Goal: Information Seeking & Learning: Learn about a topic

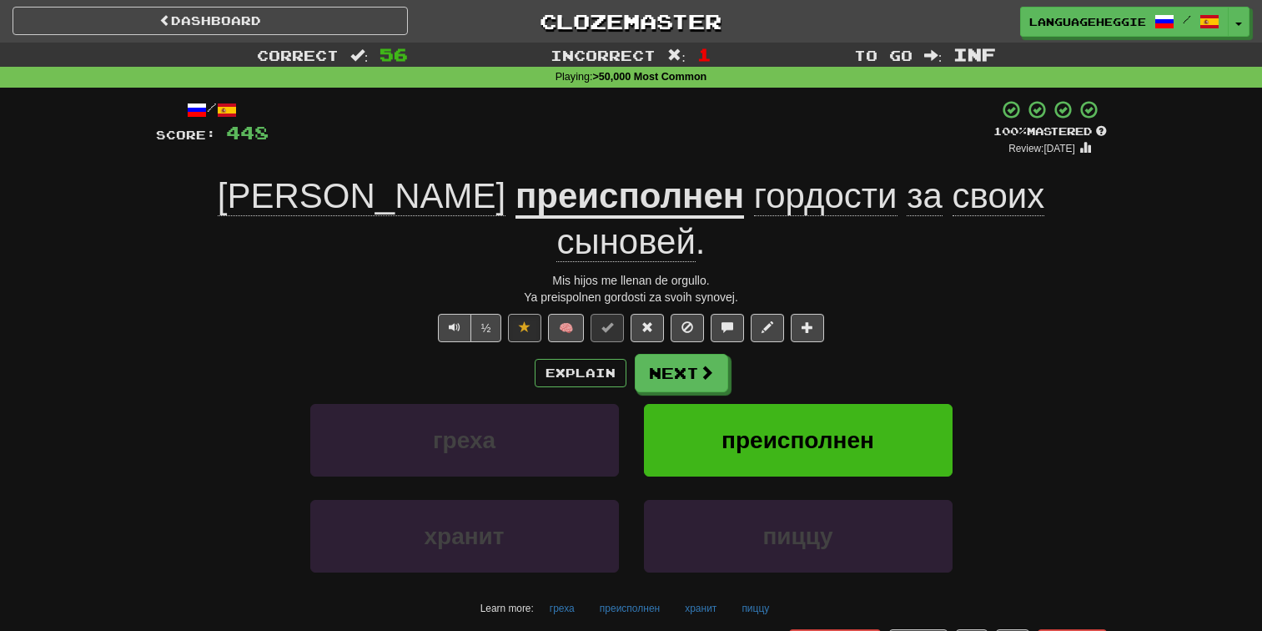
scroll to position [8, 0]
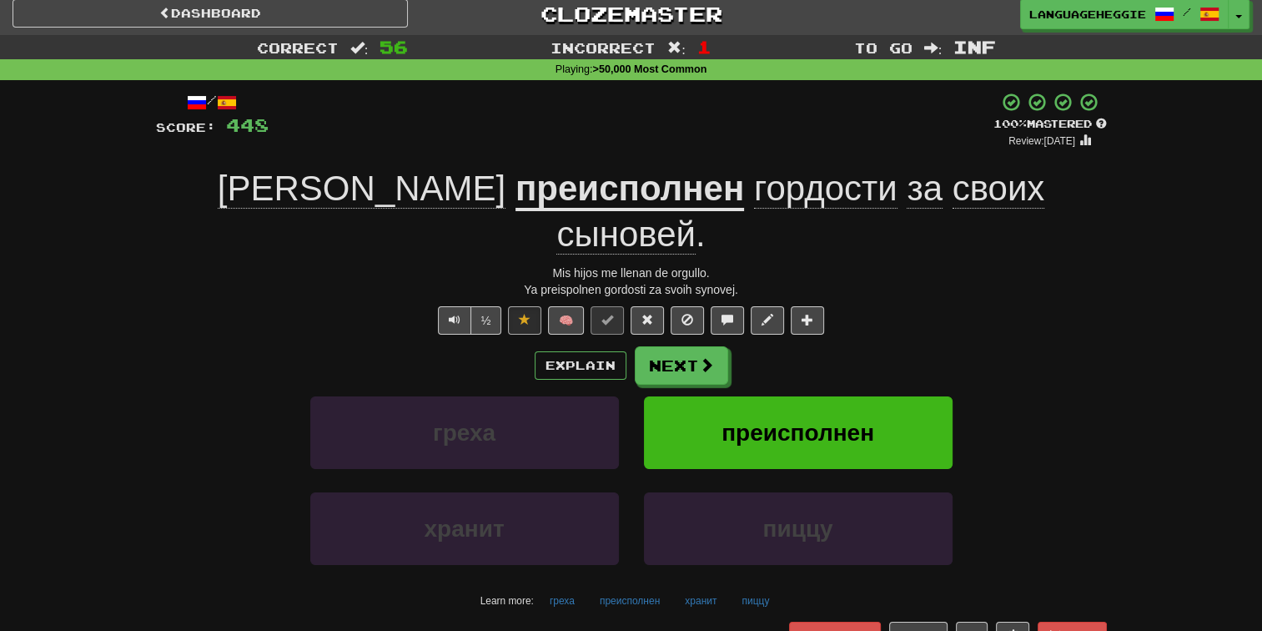
click at [625, 151] on div "/ Score: 448 + 8 100 % Mastered Review: [DATE] Я преисполнен гордости за своих …" at bounding box center [631, 384] width 951 height 585
click at [647, 347] on button "Next" at bounding box center [682, 366] width 93 height 38
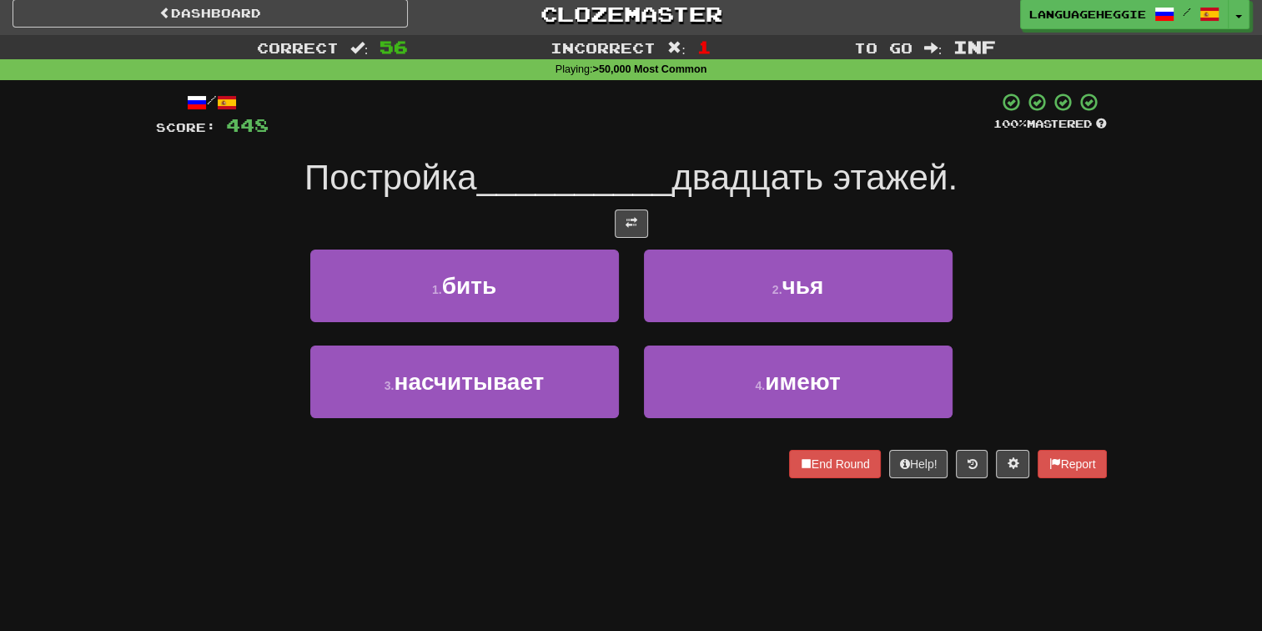
click at [654, 155] on div "Постройка __________ двадцать этажей." at bounding box center [631, 178] width 951 height 46
click at [564, 490] on div "/ Score: 448 100 % Mastered Постройка __________ двадцать этажей. 1 . бить 2 . …" at bounding box center [631, 290] width 951 height 421
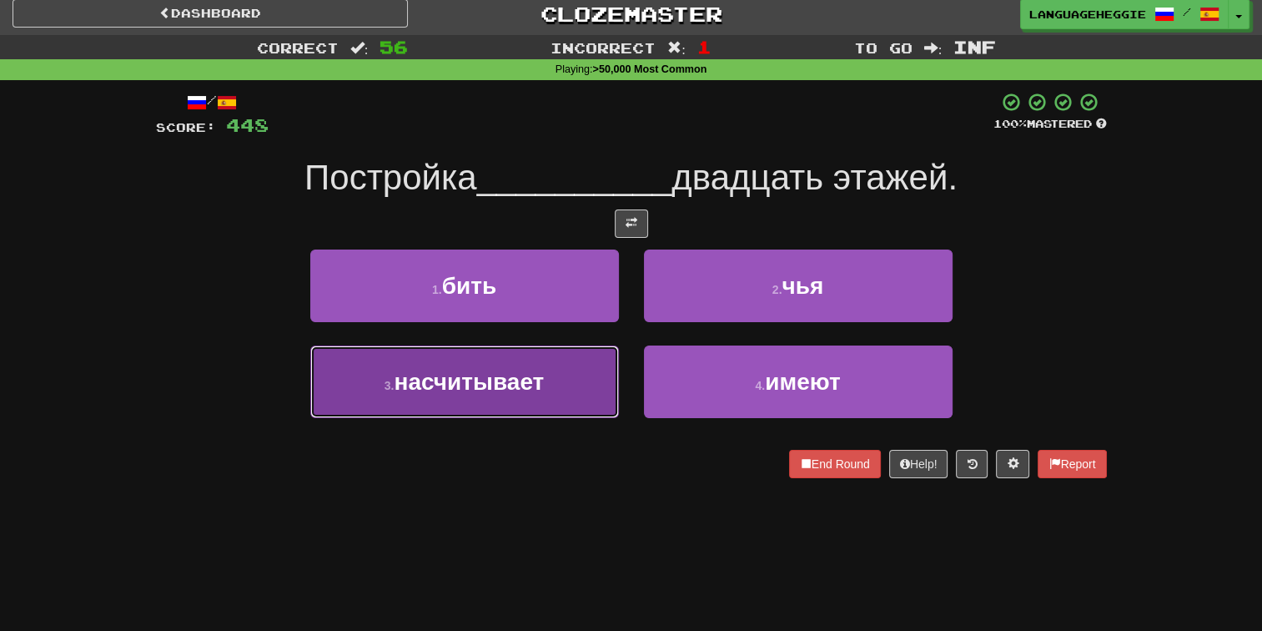
click at [566, 393] on button "3 . насчитывает" at bounding box center [464, 381] width 309 height 73
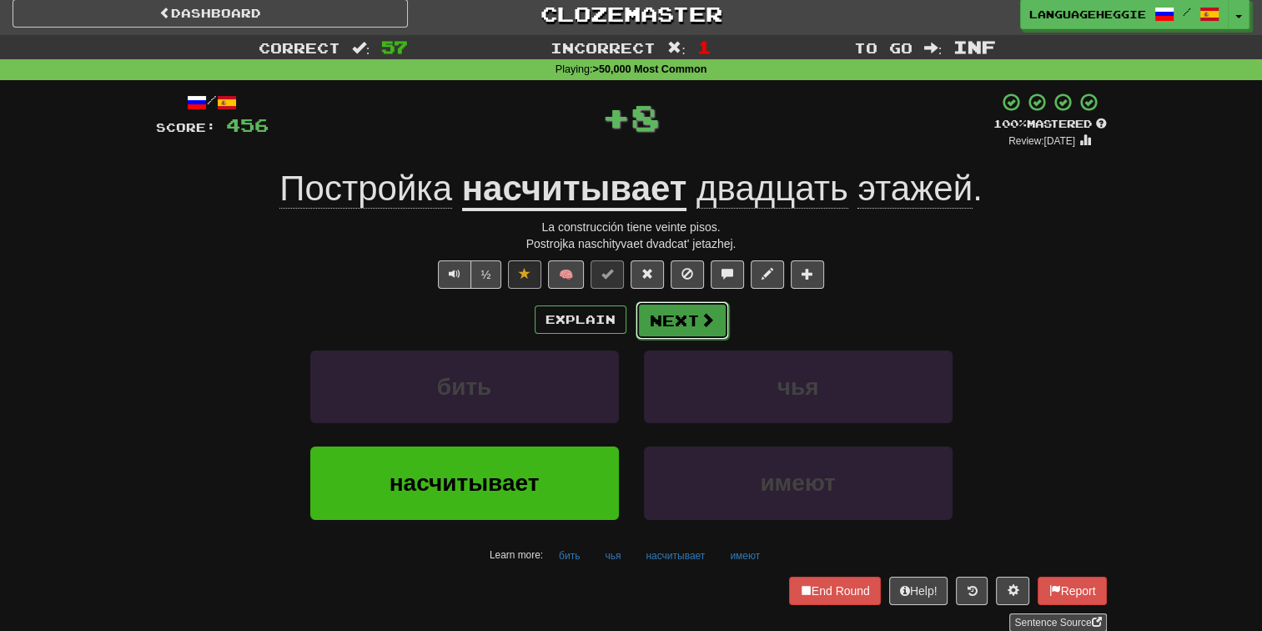
click at [677, 315] on button "Next" at bounding box center [682, 320] width 93 height 38
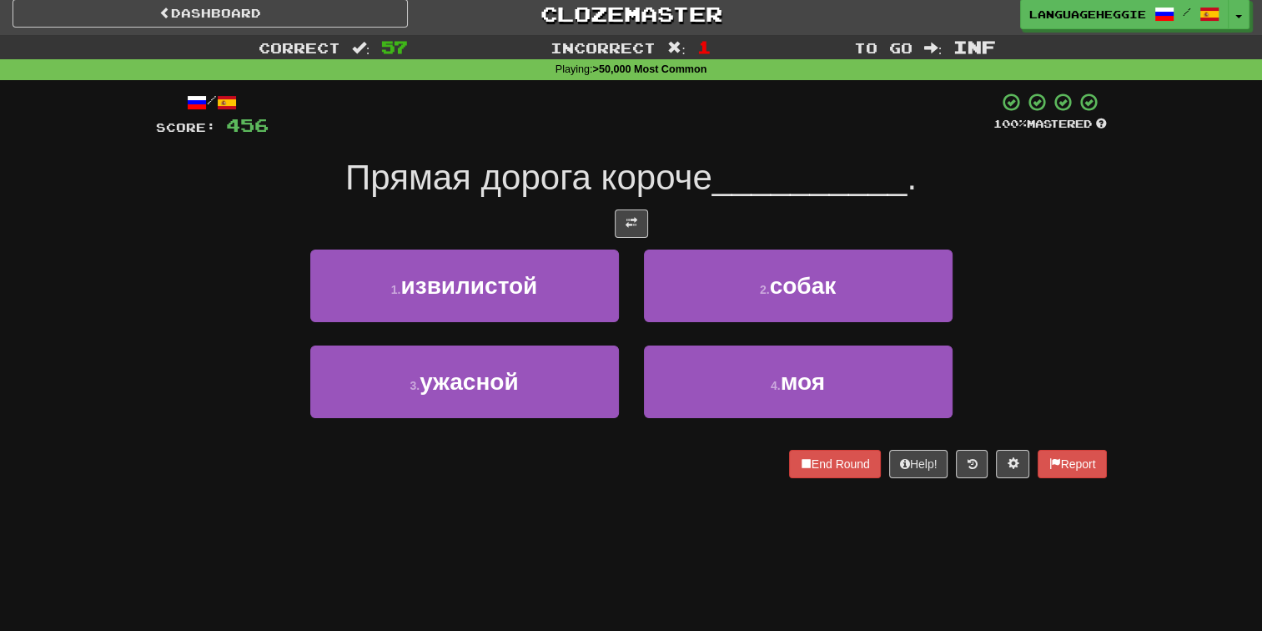
click at [671, 108] on div at bounding box center [631, 115] width 725 height 46
click at [681, 147] on div "/ Score: 456 100 % Mastered Прямая дорога короче __________ . 1 . извилистой 2 …" at bounding box center [631, 285] width 951 height 386
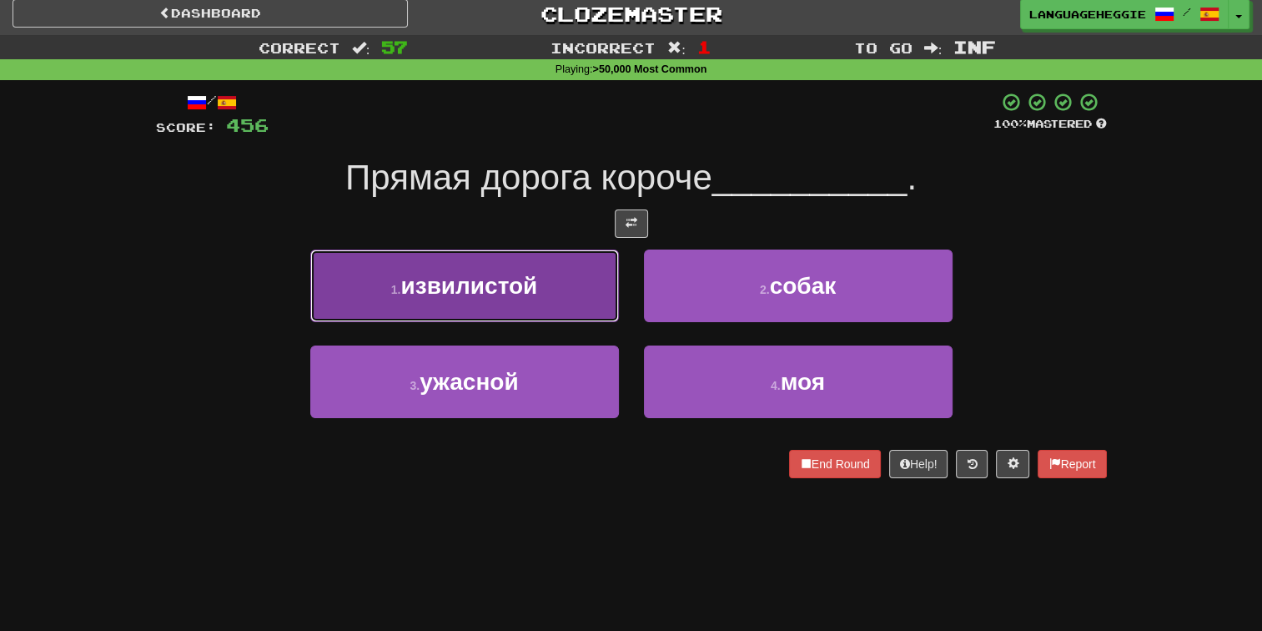
click at [544, 287] on button "1 . извилистой" at bounding box center [464, 285] width 309 height 73
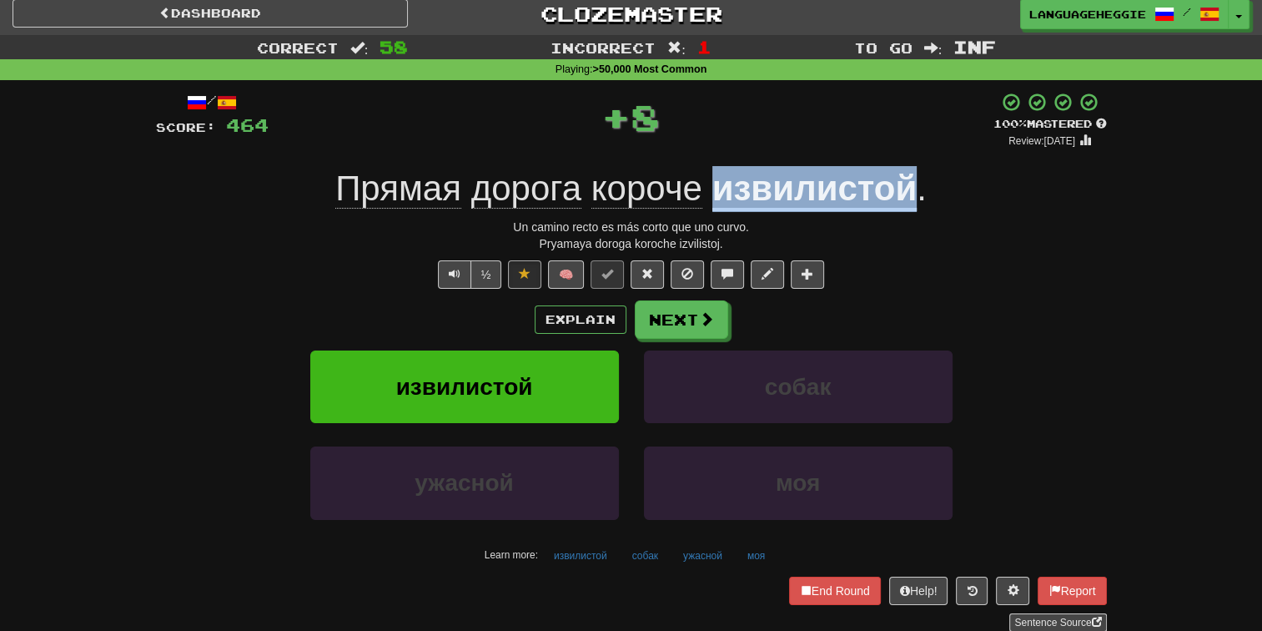
drag, startPoint x: 715, startPoint y: 185, endPoint x: 907, endPoint y: 196, distance: 192.2
click at [907, 196] on u "извилистой" at bounding box center [814, 189] width 205 height 43
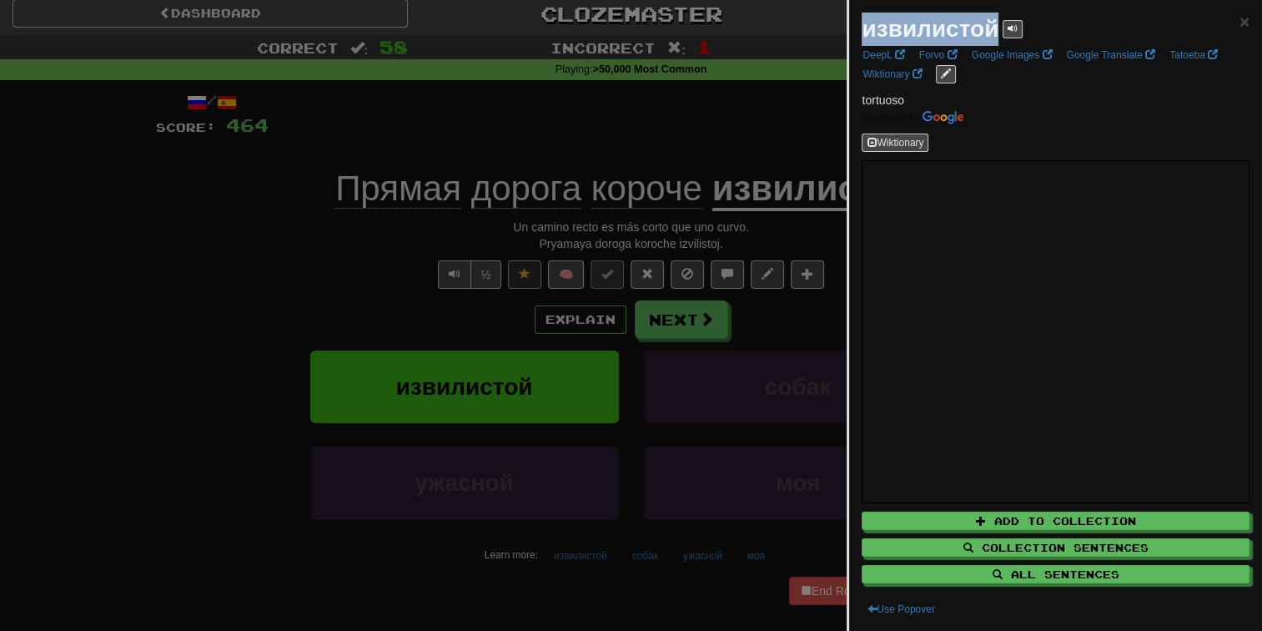
drag, startPoint x: 888, startPoint y: 28, endPoint x: 1001, endPoint y: 30, distance: 112.6
click at [1001, 30] on div "извилистой × DeepL Forvo Google Images Google Translate Tatoeba Wiktionary tort…" at bounding box center [1055, 315] width 413 height 631
drag, startPoint x: 1001, startPoint y: 30, endPoint x: 981, endPoint y: 22, distance: 21.7
copy strong "извилистой"
click at [1013, 30] on span at bounding box center [1013, 28] width 10 height 10
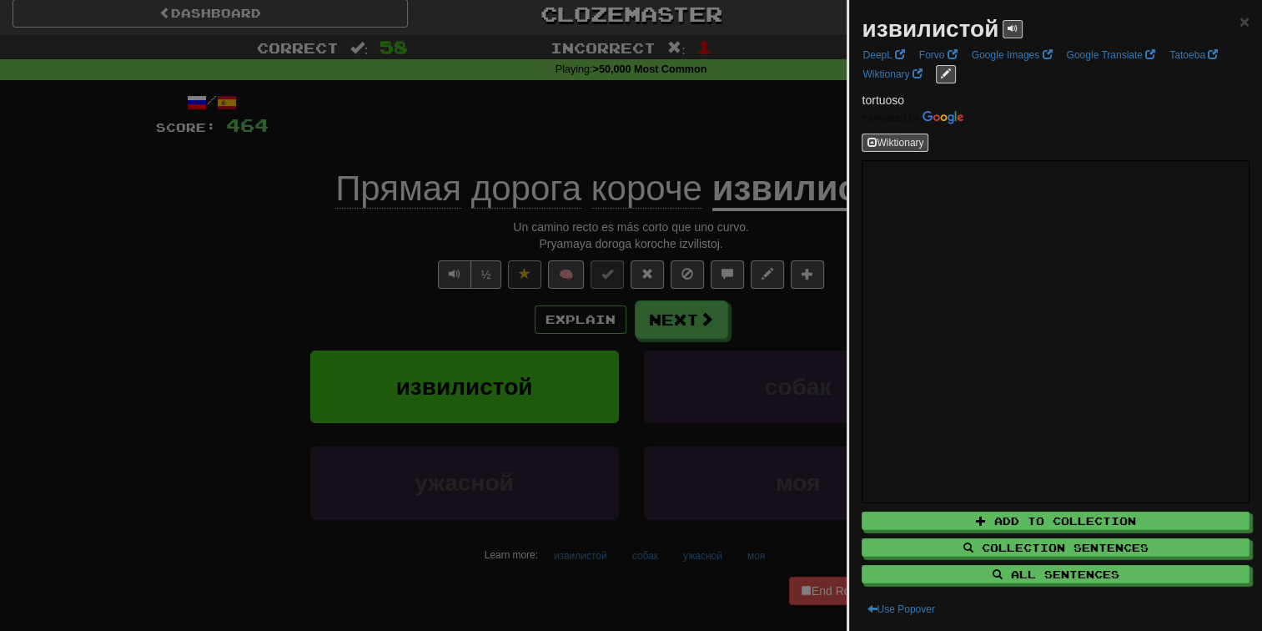
click at [561, 92] on div at bounding box center [631, 315] width 1262 height 631
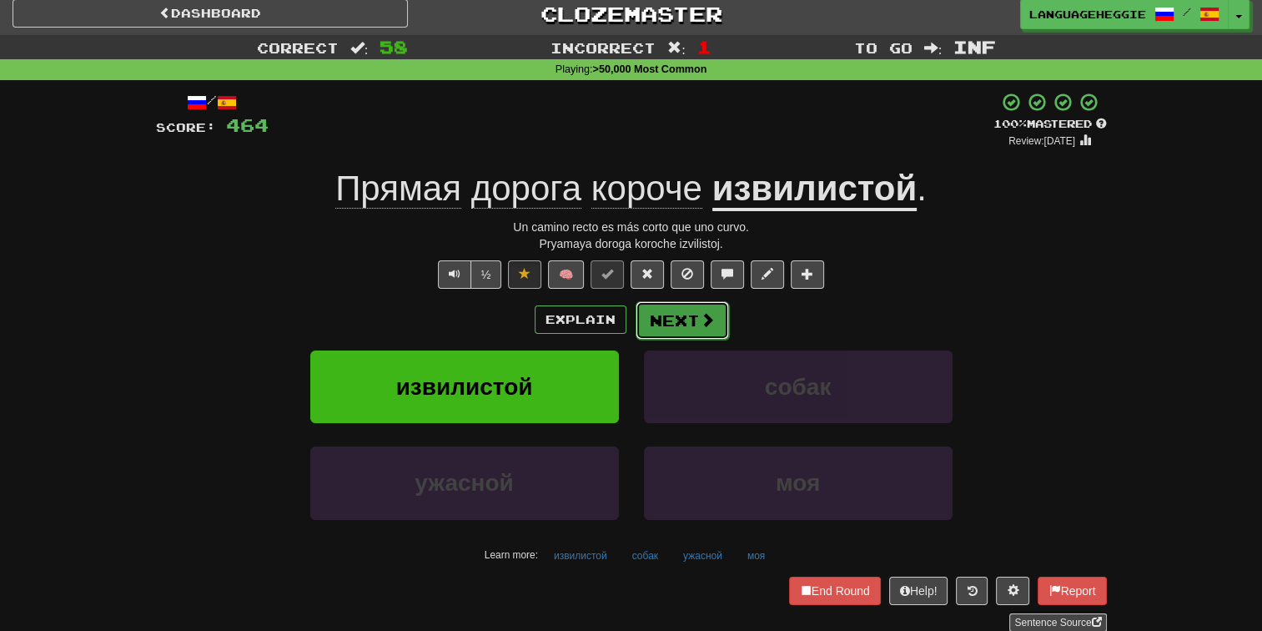
click at [643, 317] on button "Next" at bounding box center [682, 320] width 93 height 38
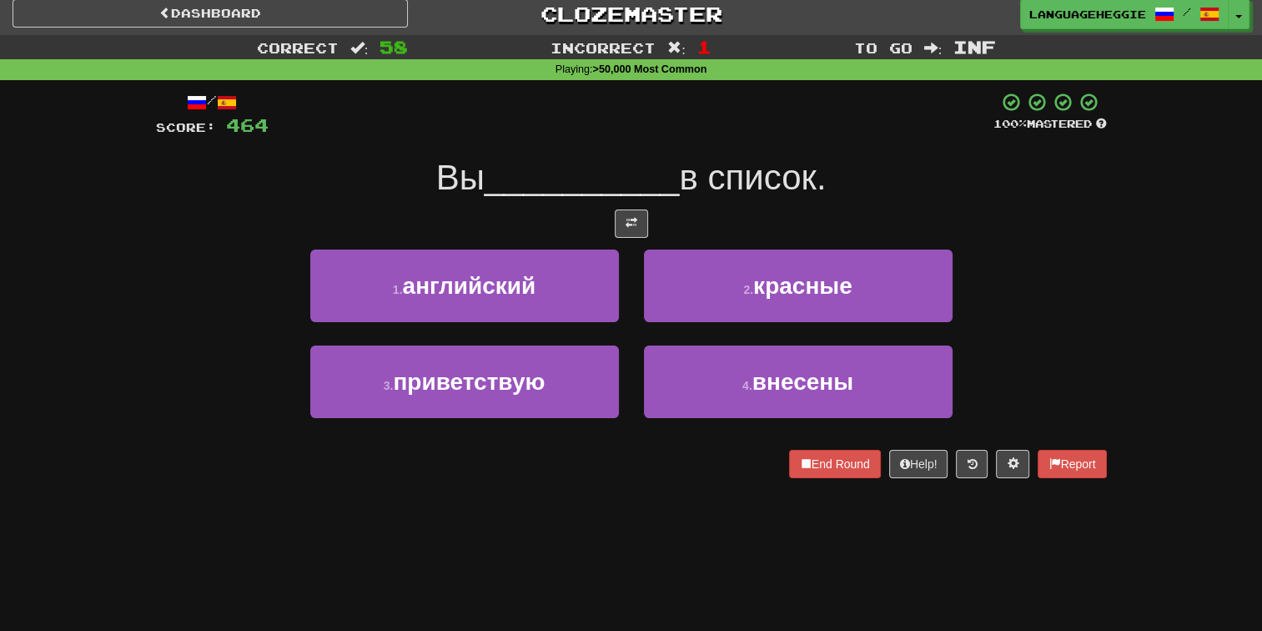
click at [670, 129] on div at bounding box center [631, 115] width 725 height 46
click at [484, 535] on div "Dashboard Clozemaster [GEOGRAPHIC_DATA] / Toggle Dropdown Dashboard Leaderboard…" at bounding box center [631, 307] width 1262 height 631
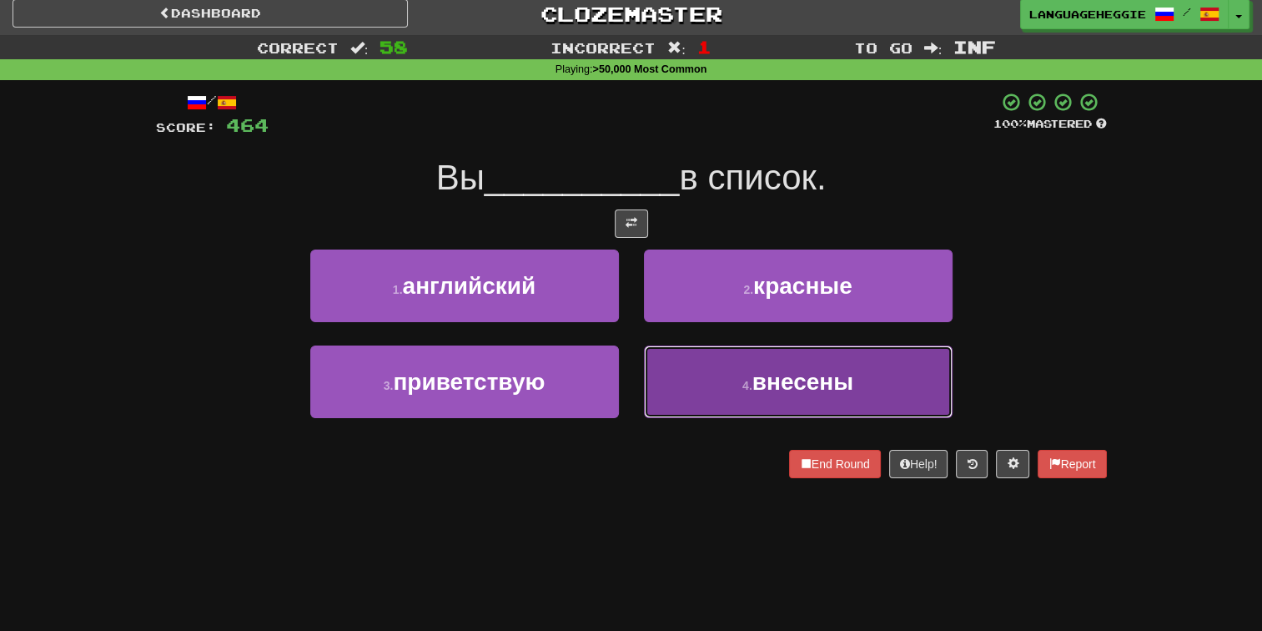
click at [717, 368] on button "4 . внесены" at bounding box center [798, 381] width 309 height 73
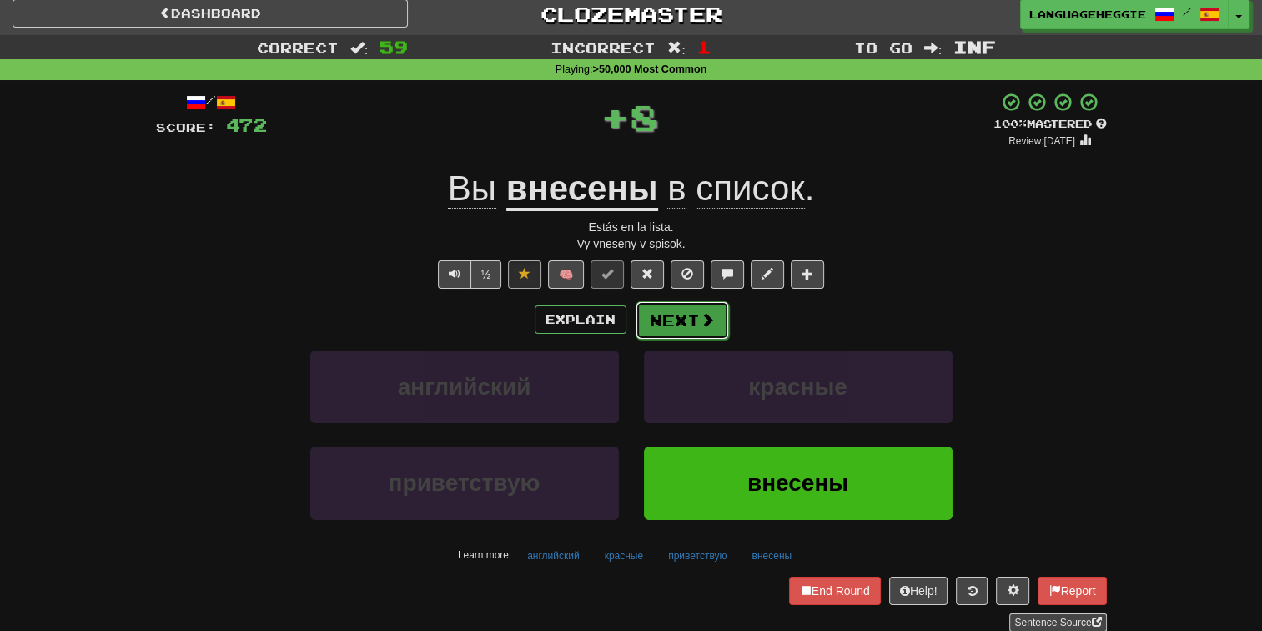
click at [693, 319] on button "Next" at bounding box center [682, 320] width 93 height 38
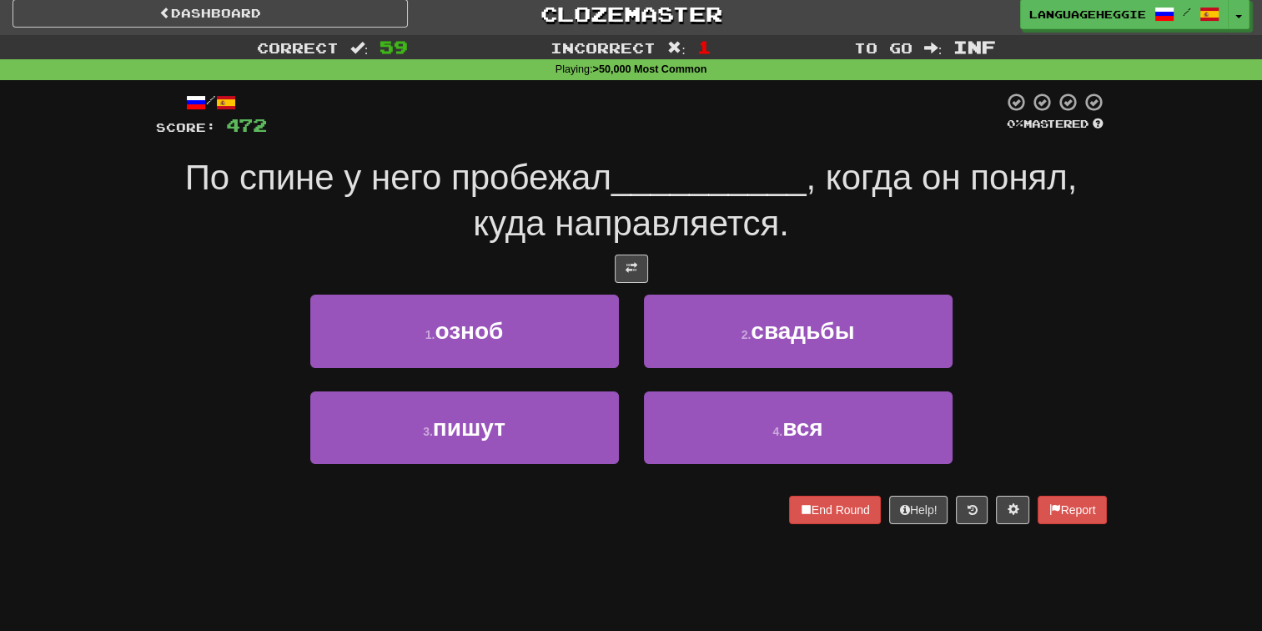
click at [772, 73] on div "Playing : >50,000 Most Common" at bounding box center [631, 70] width 1262 height 15
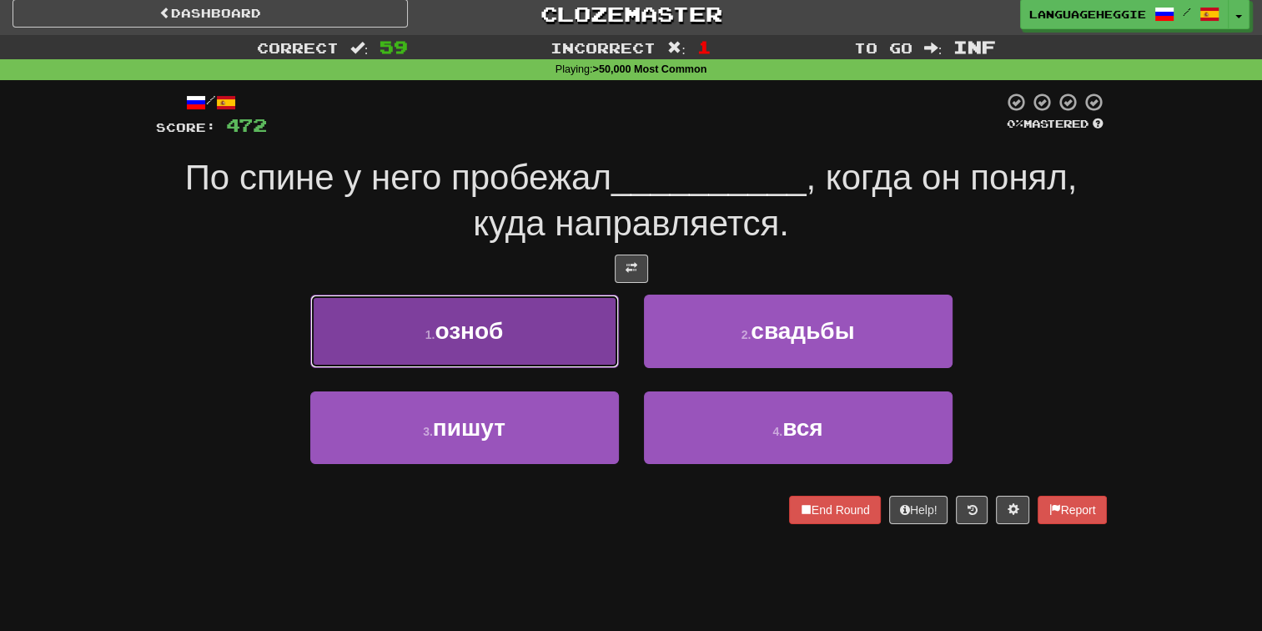
click at [595, 348] on button "1 . озноб" at bounding box center [464, 330] width 309 height 73
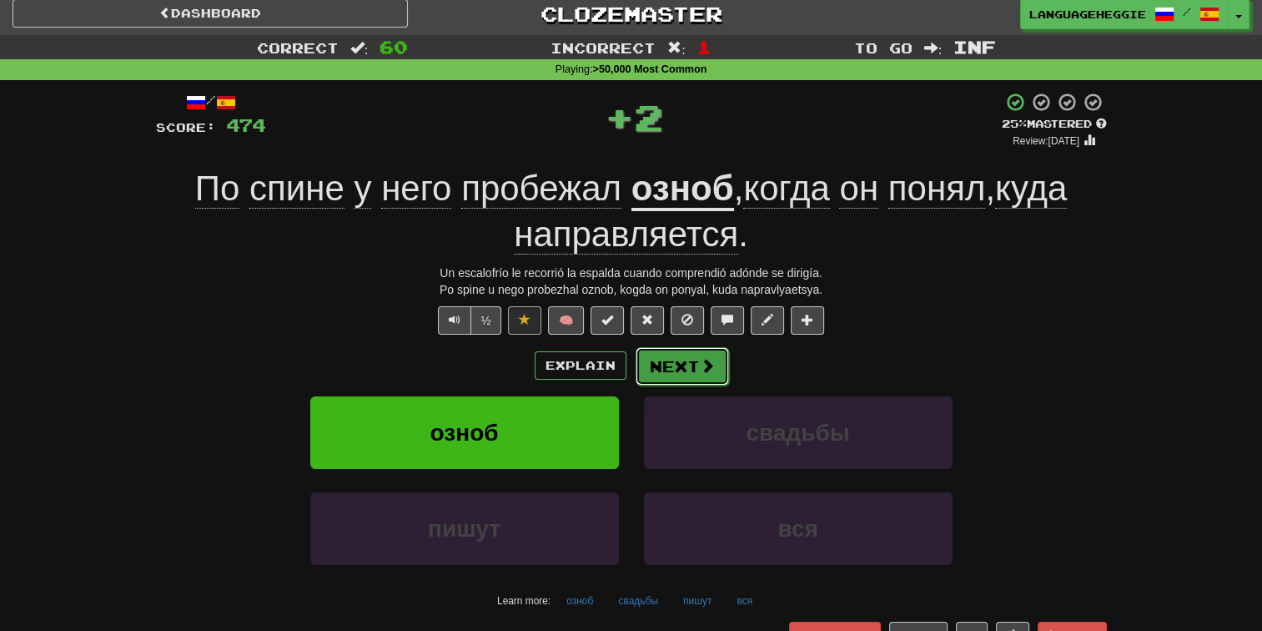
click at [660, 360] on button "Next" at bounding box center [682, 366] width 93 height 38
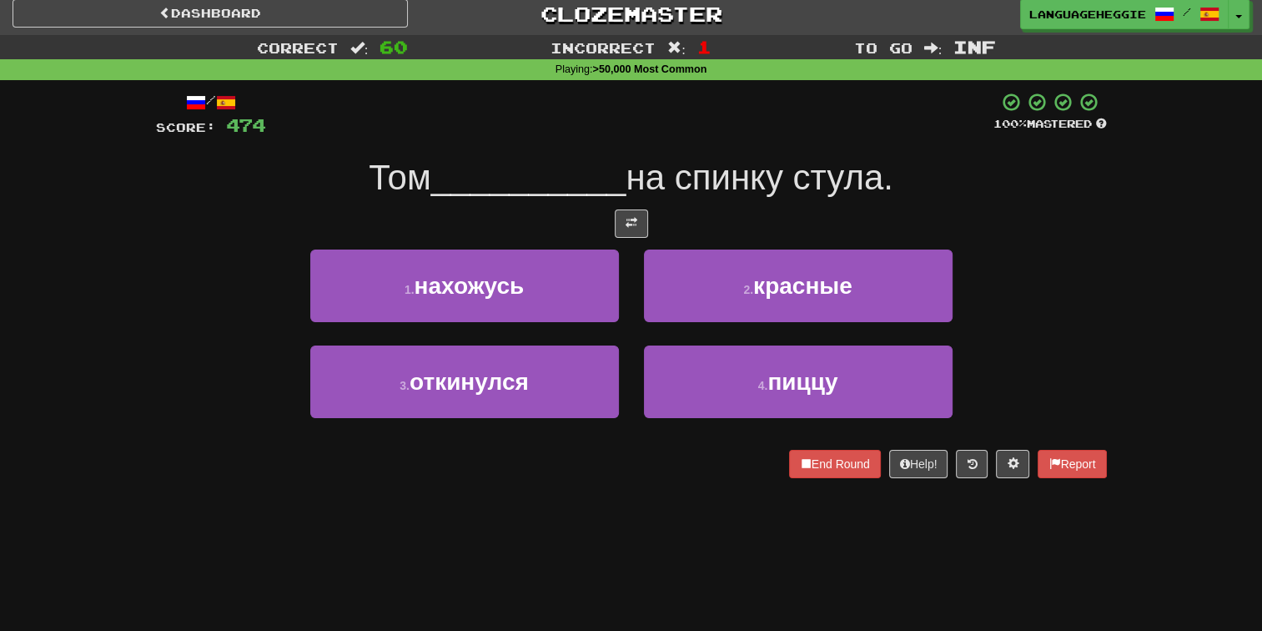
click at [739, 180] on span "на спинку стула." at bounding box center [759, 177] width 267 height 39
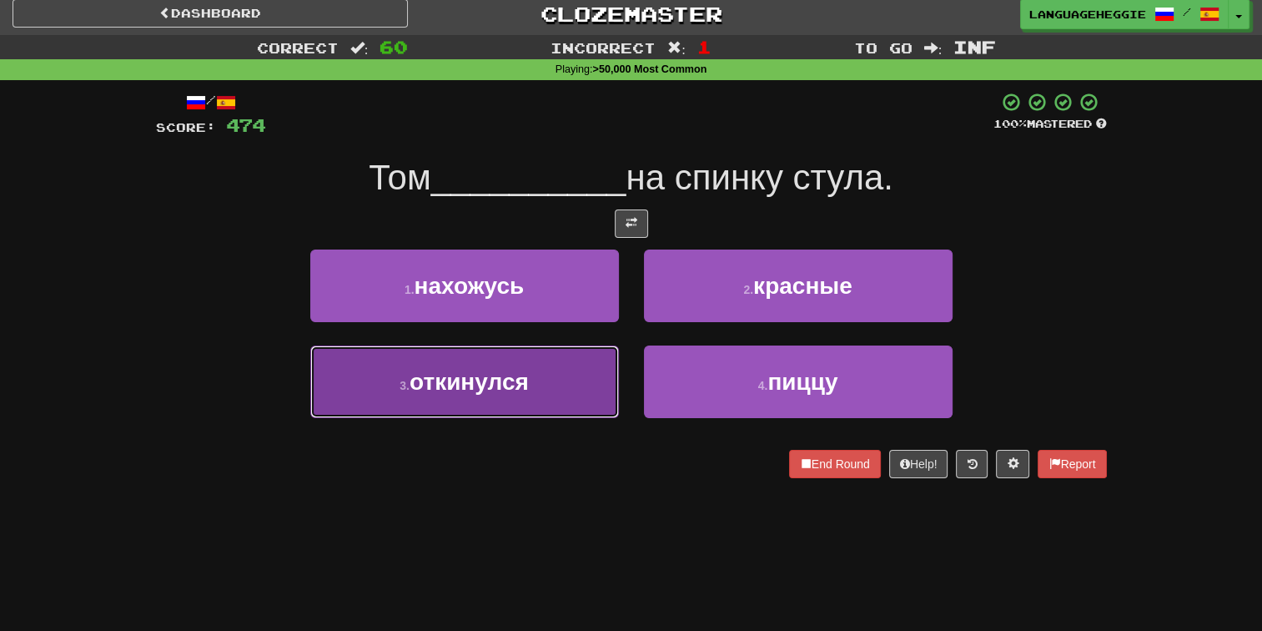
click at [573, 394] on button "3 . откинулся" at bounding box center [464, 381] width 309 height 73
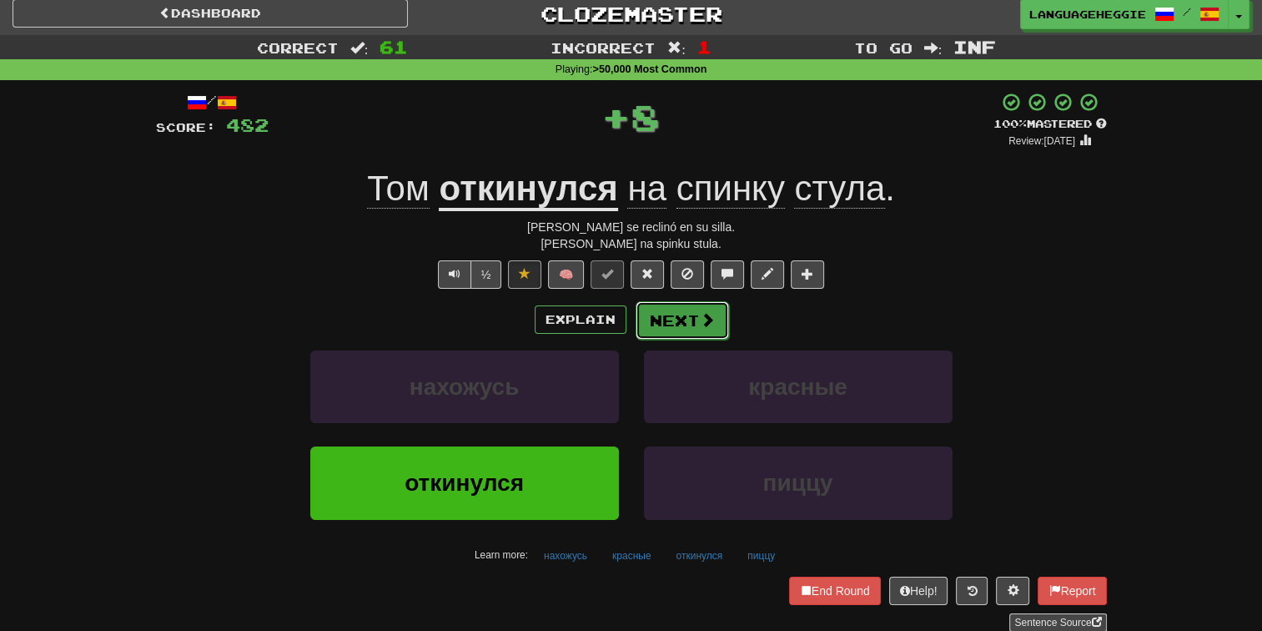
click at [652, 305] on button "Next" at bounding box center [682, 320] width 93 height 38
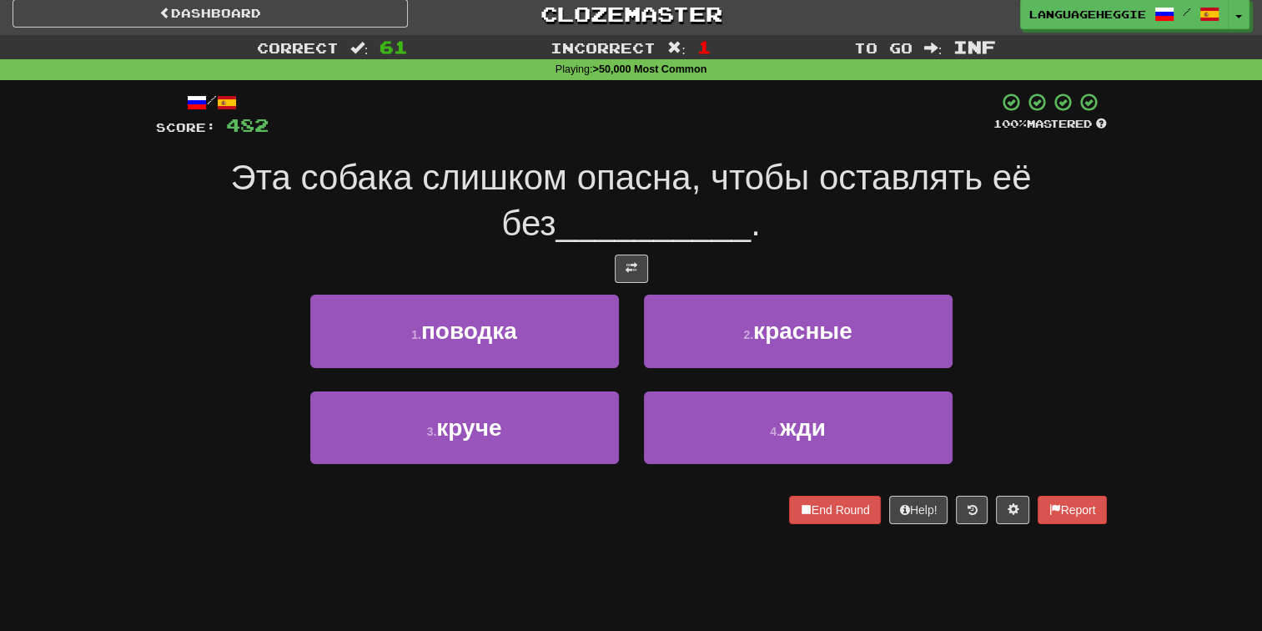
click at [716, 167] on span "Эта собака слишком опасна, чтобы оставлять её без" at bounding box center [631, 200] width 801 height 85
drag, startPoint x: 586, startPoint y: 344, endPoint x: 596, endPoint y: 343, distance: 10.9
click at [586, 344] on button "1 . поводка" at bounding box center [464, 330] width 309 height 73
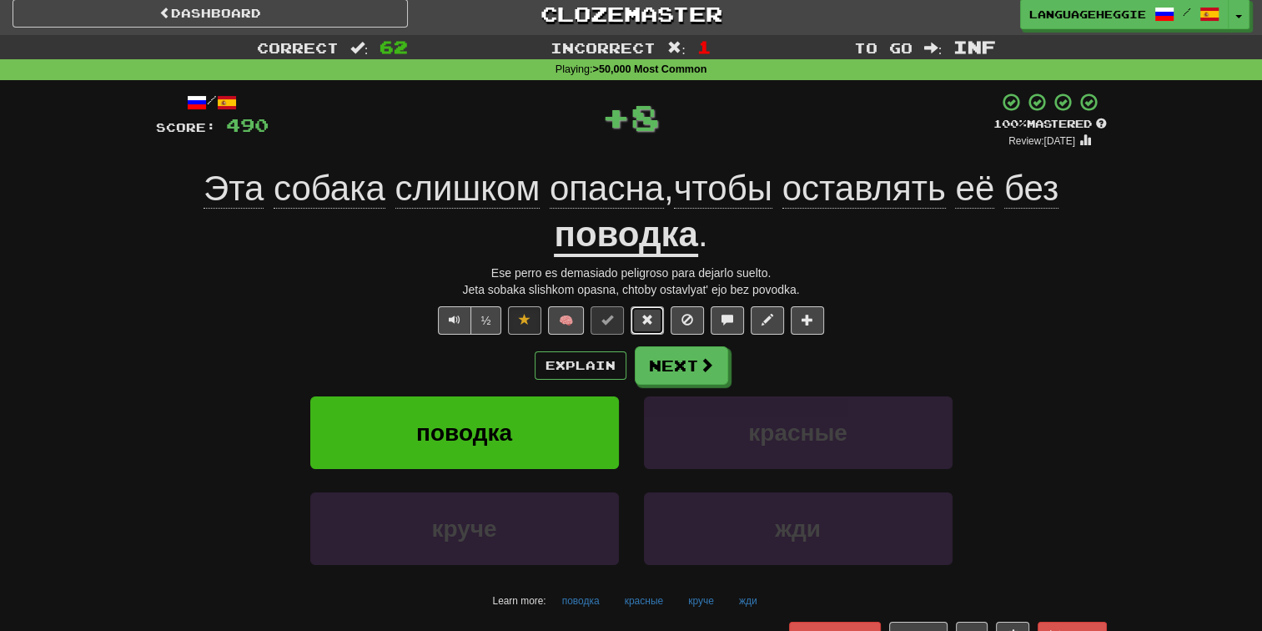
click at [656, 324] on button at bounding box center [647, 320] width 33 height 28
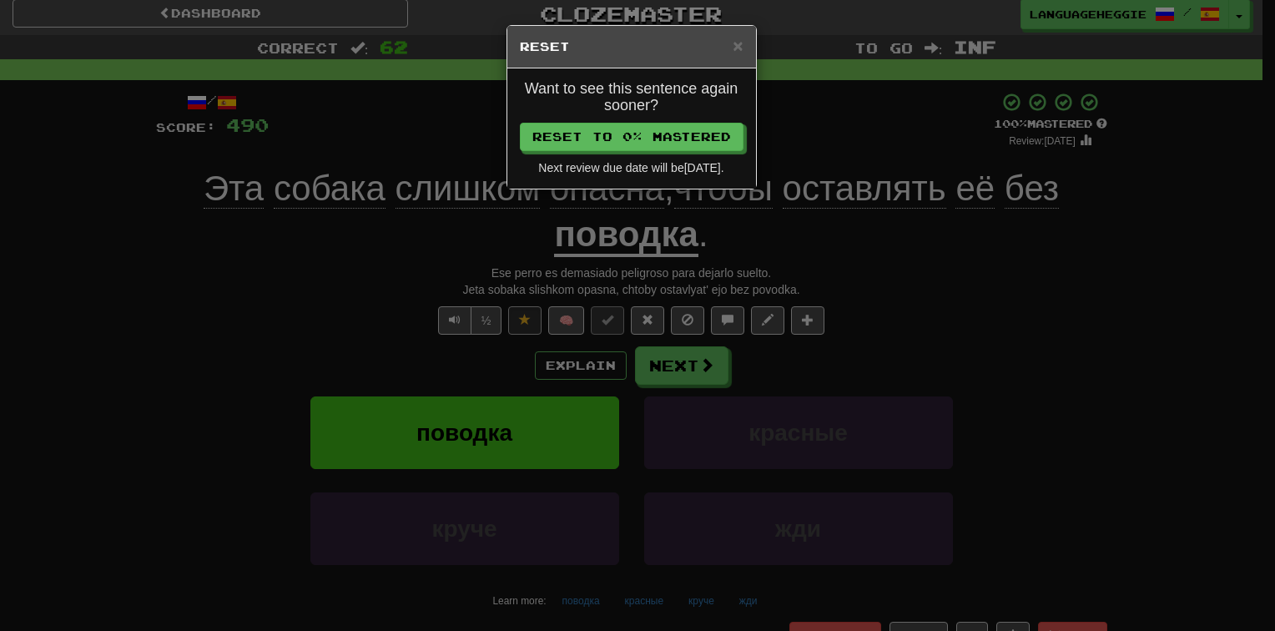
click at [658, 356] on div "× Reset Want to see this sentence again sooner? Reset to 0% Mastered Next revie…" at bounding box center [637, 315] width 1275 height 631
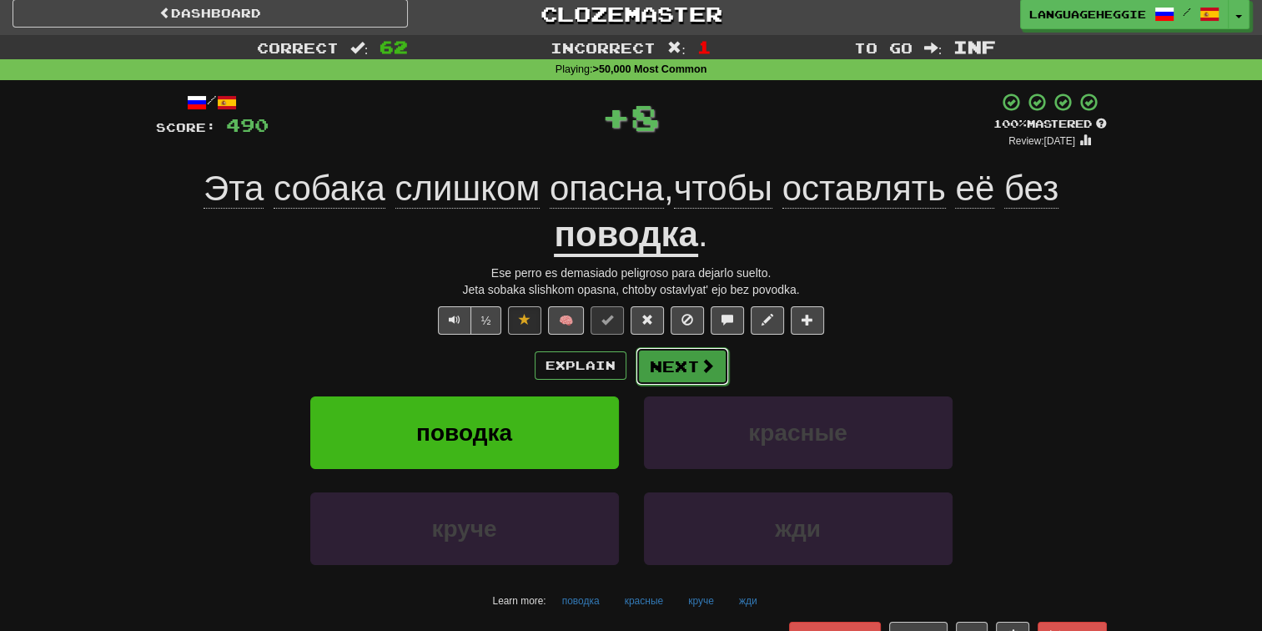
click at [658, 362] on button "Next" at bounding box center [682, 366] width 93 height 38
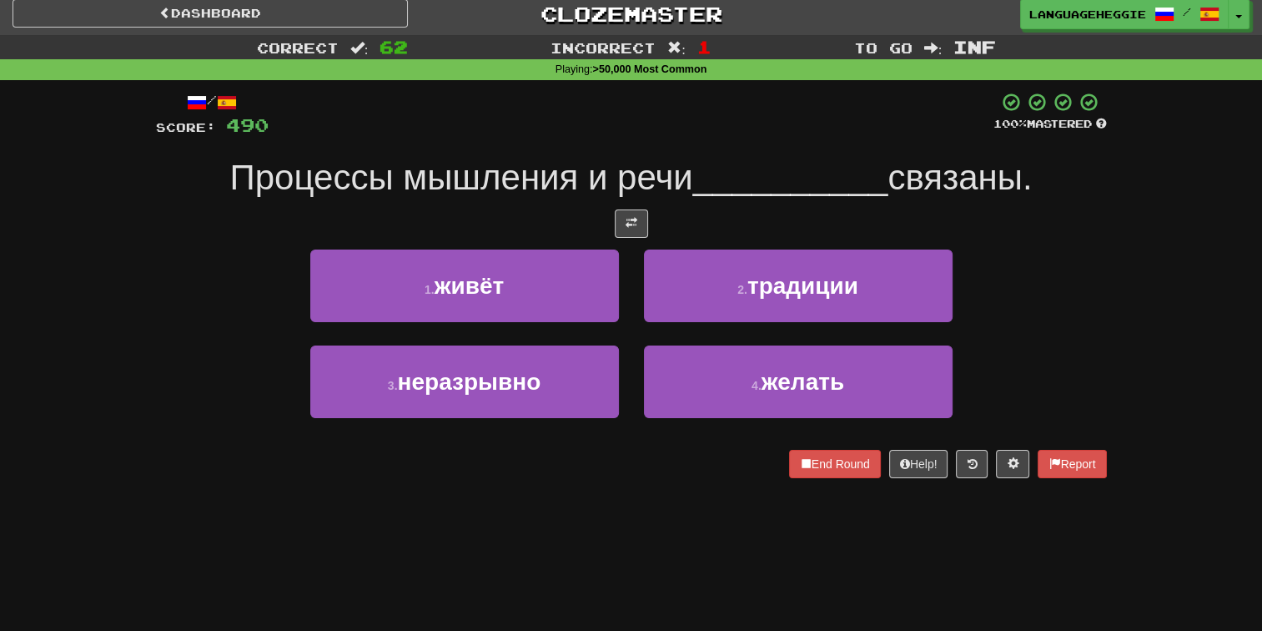
click at [695, 184] on span "__________" at bounding box center [790, 177] width 195 height 39
click at [604, 534] on div "Dashboard Clozemaster [GEOGRAPHIC_DATA] / Toggle Dropdown Dashboard Leaderboard…" at bounding box center [631, 307] width 1262 height 631
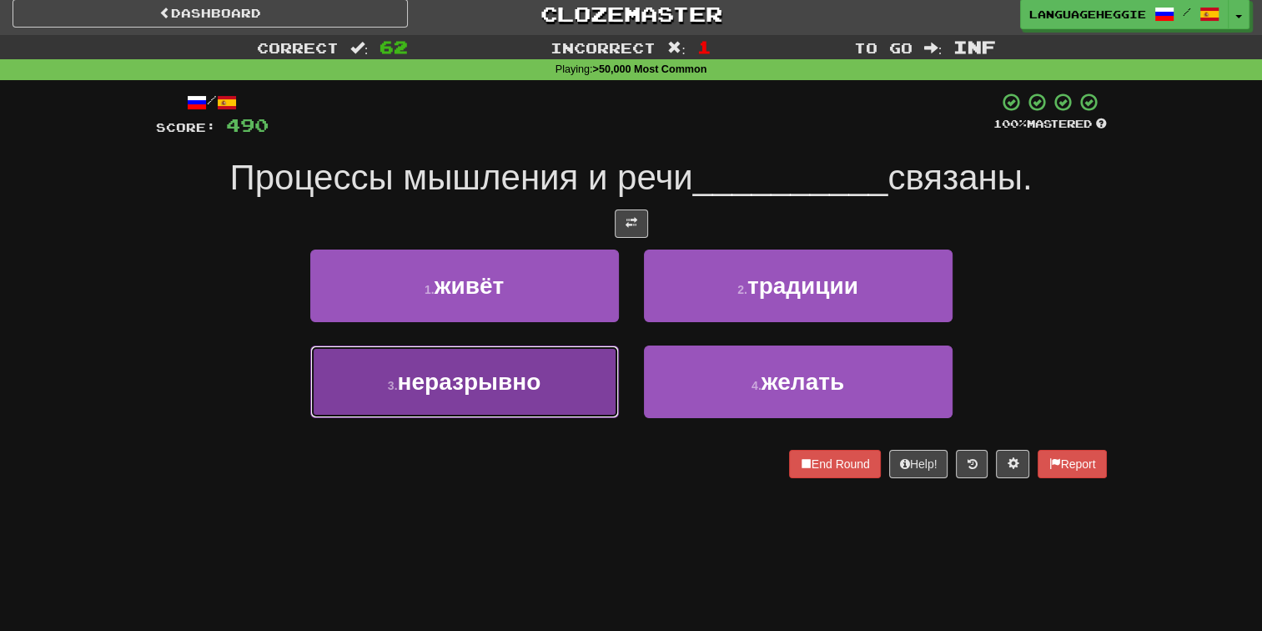
click at [596, 398] on button "3 . неразрывно" at bounding box center [464, 381] width 309 height 73
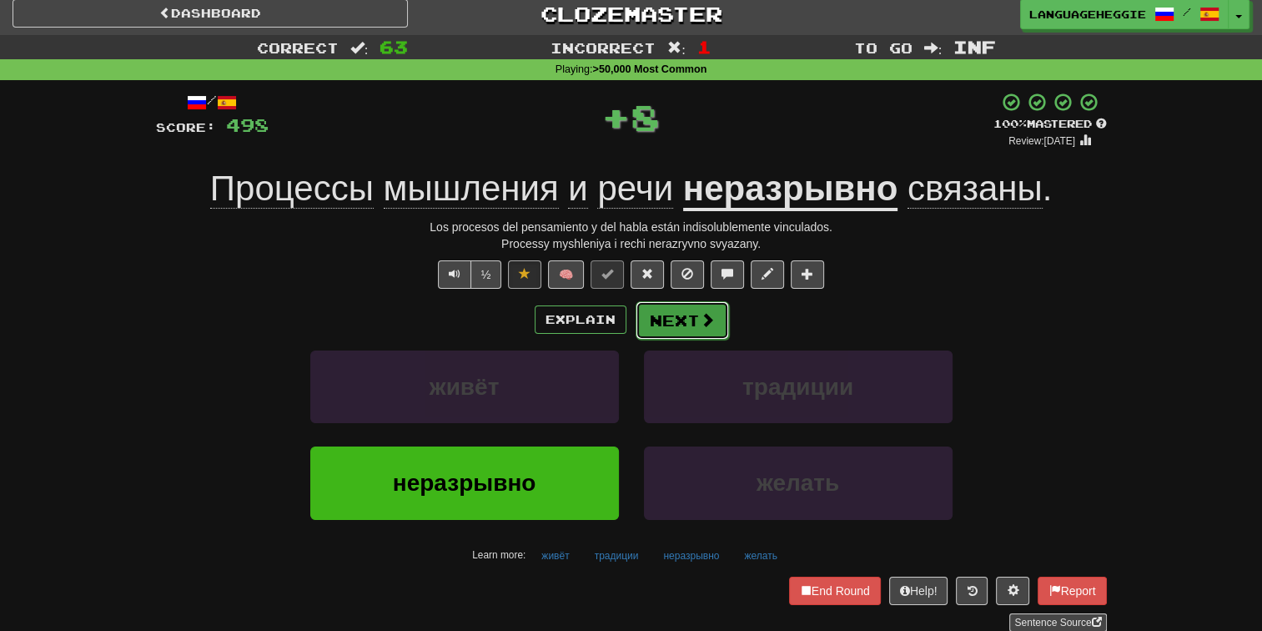
click at [638, 315] on button "Next" at bounding box center [682, 320] width 93 height 38
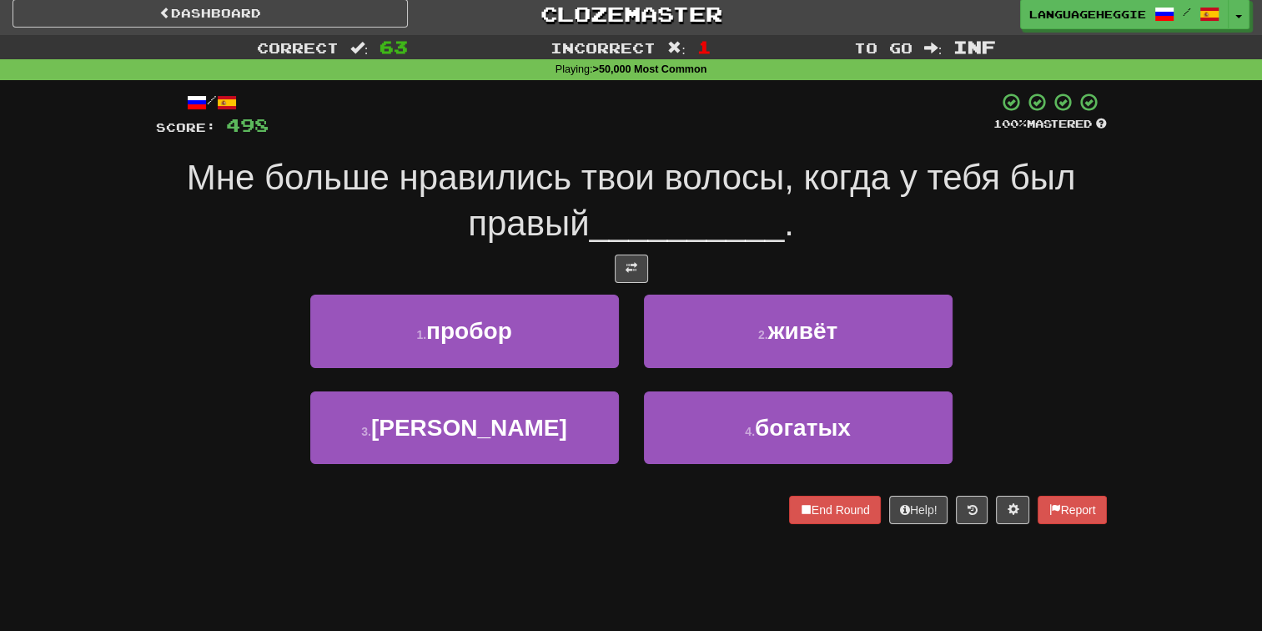
click at [694, 188] on span "Мне больше нравились твои волосы, когда у тебя был правый" at bounding box center [631, 200] width 889 height 85
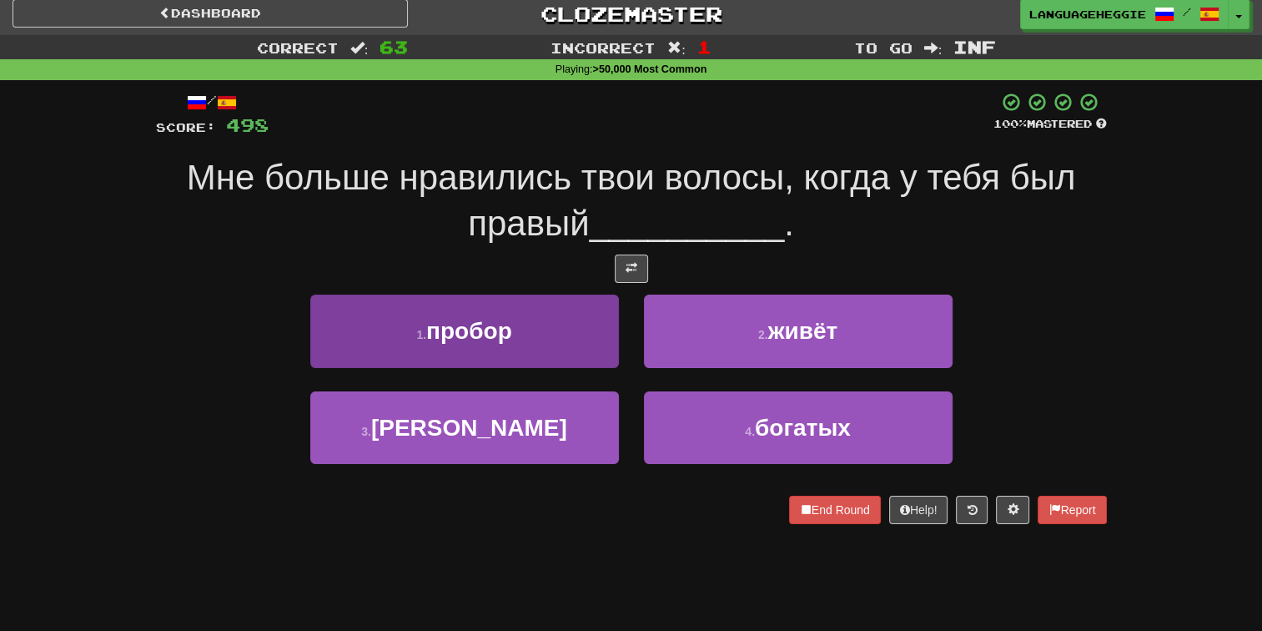
drag, startPoint x: 518, startPoint y: 388, endPoint x: 530, endPoint y: 354, distance: 35.3
click at [524, 370] on div "1 . пробор" at bounding box center [465, 342] width 334 height 96
click at [530, 354] on button "1 . пробор" at bounding box center [464, 330] width 309 height 73
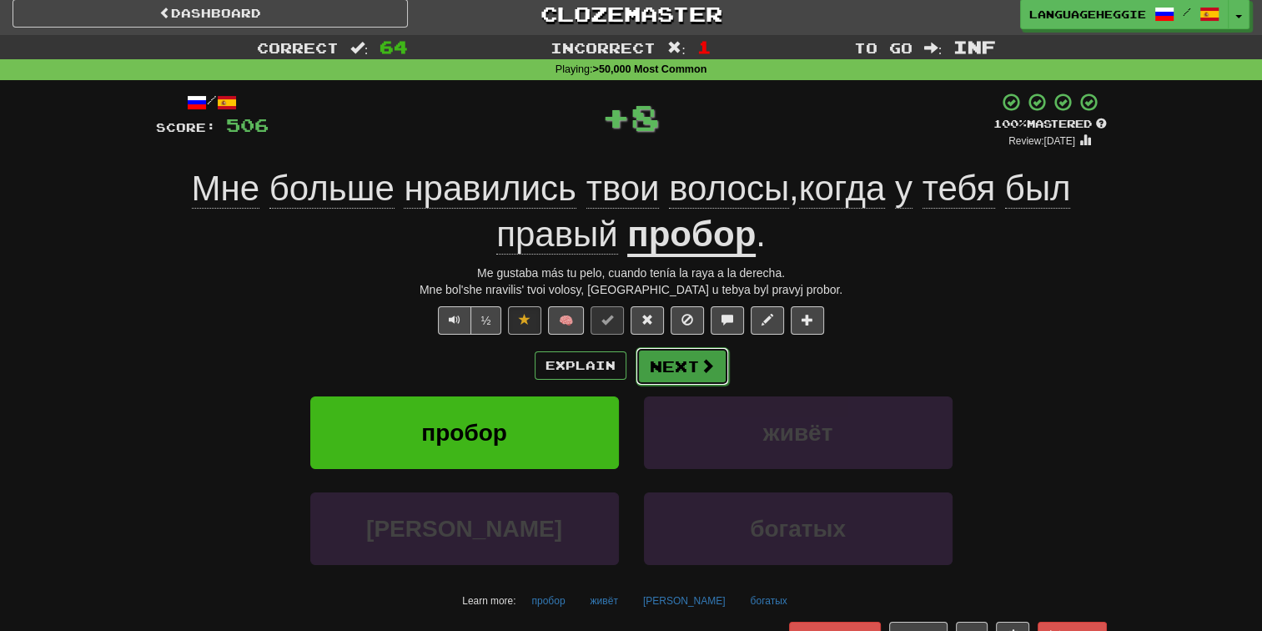
click at [646, 360] on button "Next" at bounding box center [682, 366] width 93 height 38
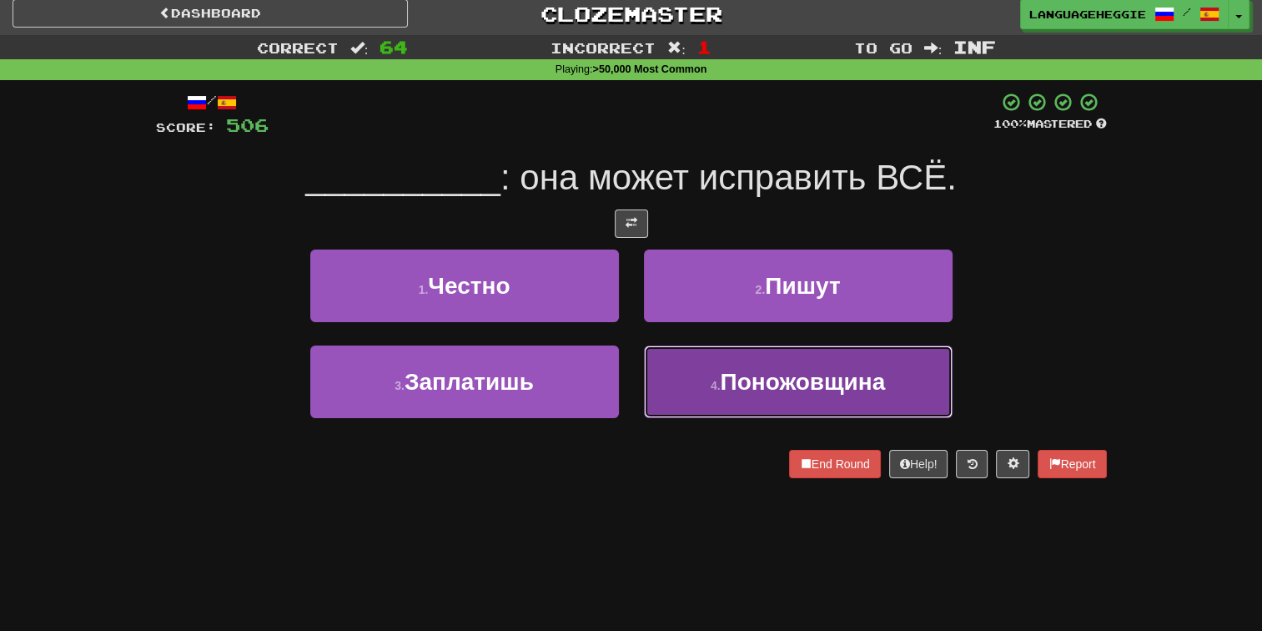
click at [698, 359] on button "4 . [GEOGRAPHIC_DATA]" at bounding box center [798, 381] width 309 height 73
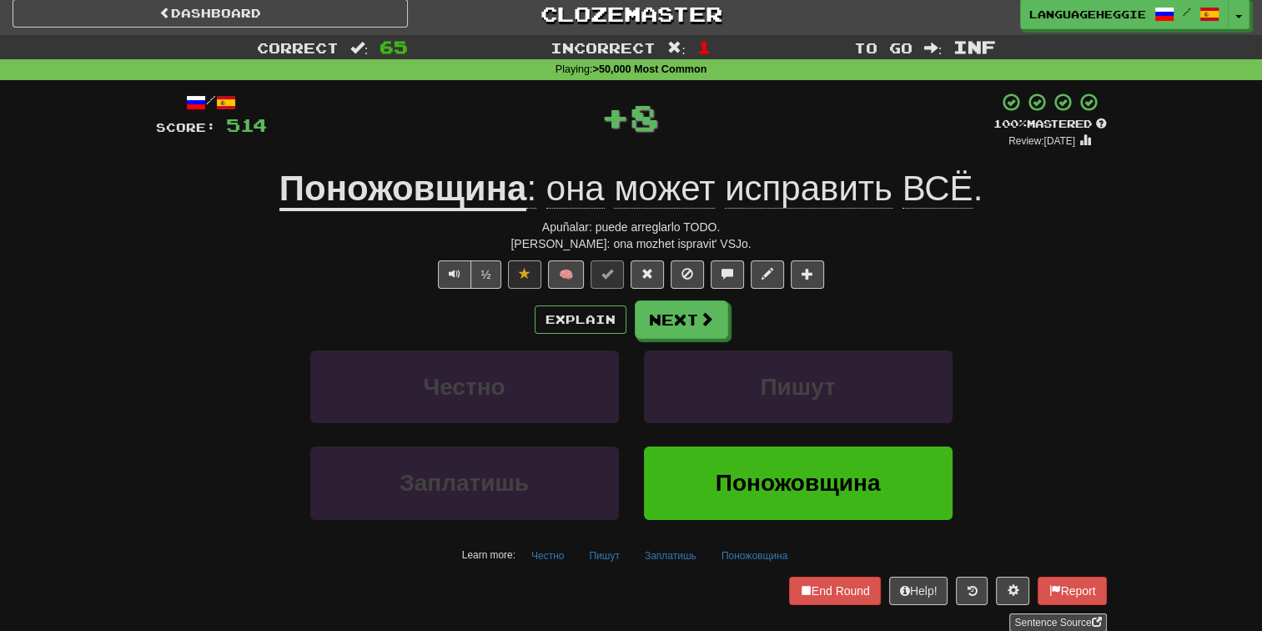
click at [494, 194] on u "Поножовщина" at bounding box center [403, 189] width 248 height 43
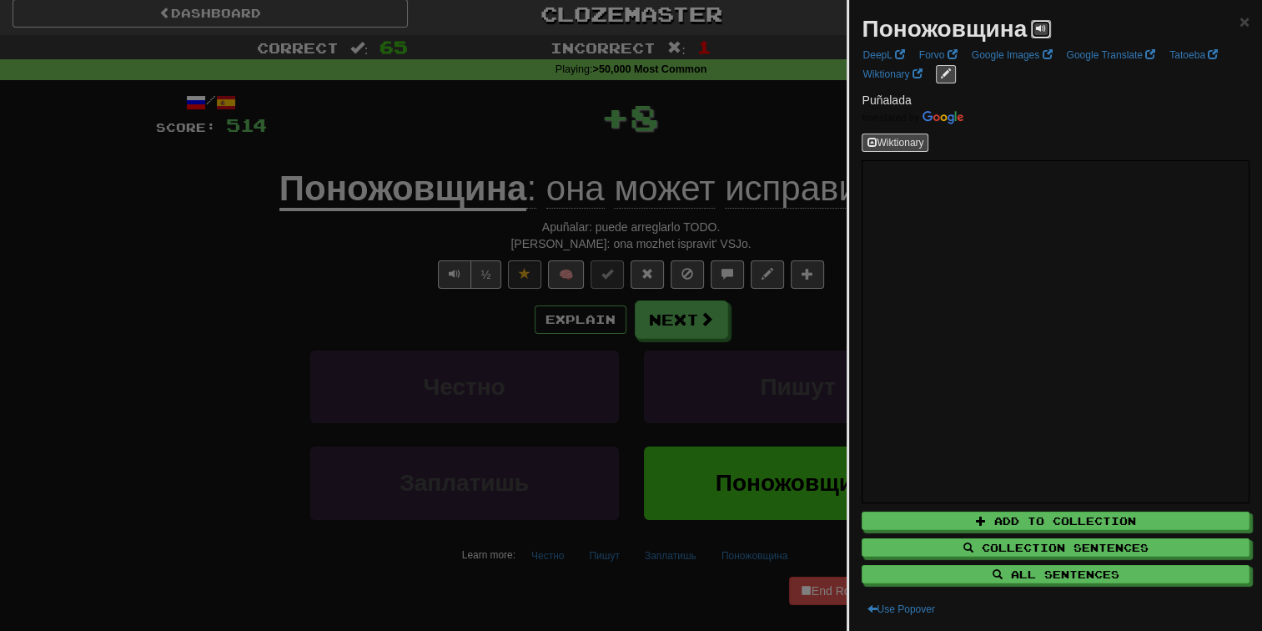
click at [1034, 28] on button at bounding box center [1041, 29] width 20 height 18
click at [666, 111] on div at bounding box center [631, 315] width 1262 height 631
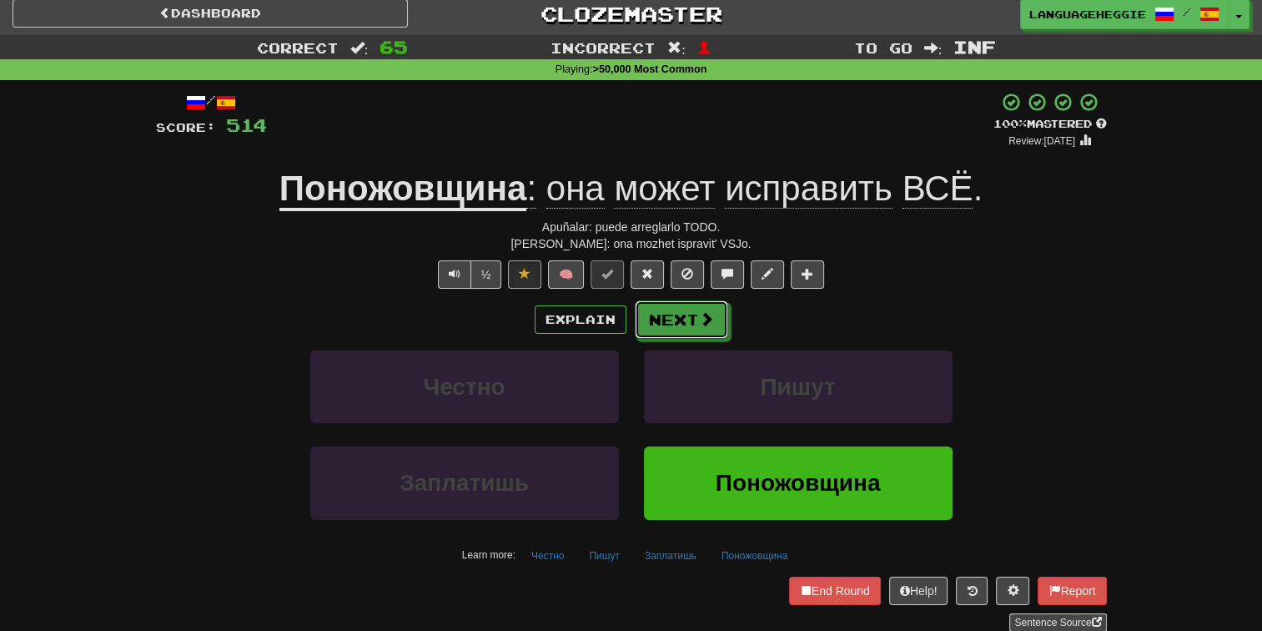
click at [691, 307] on button "Next" at bounding box center [681, 319] width 93 height 38
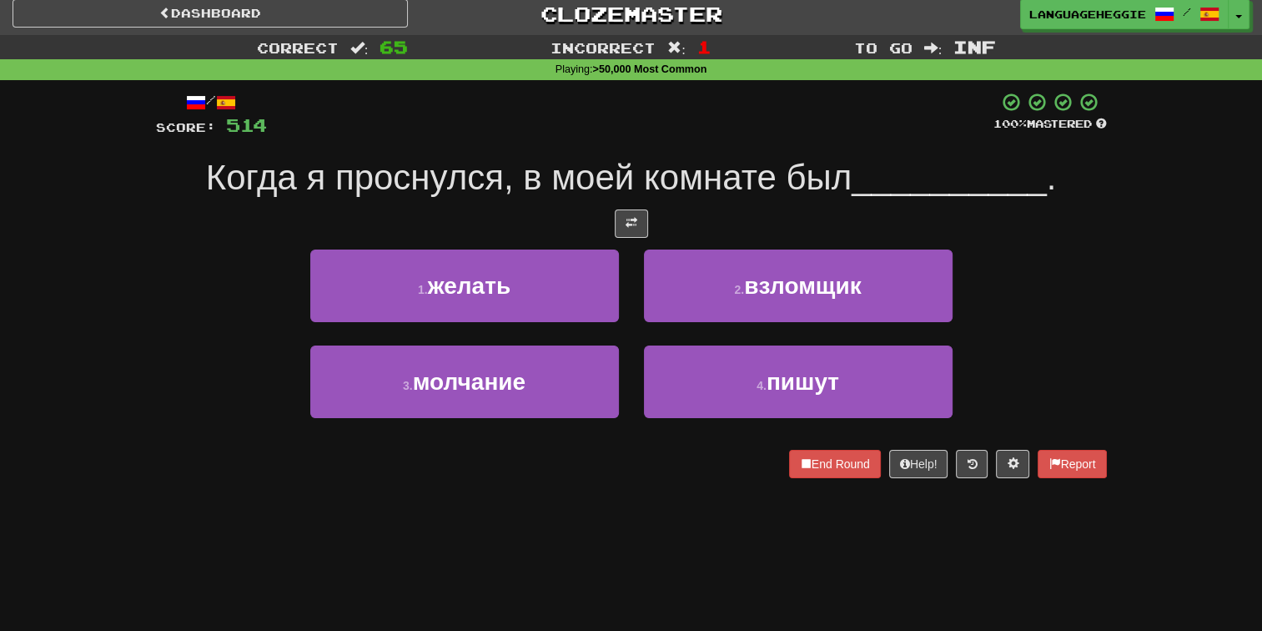
click at [732, 152] on div "/ Score: 514 100 % Mastered Когда я проснулся, в моей комнате был __________ . …" at bounding box center [631, 285] width 951 height 386
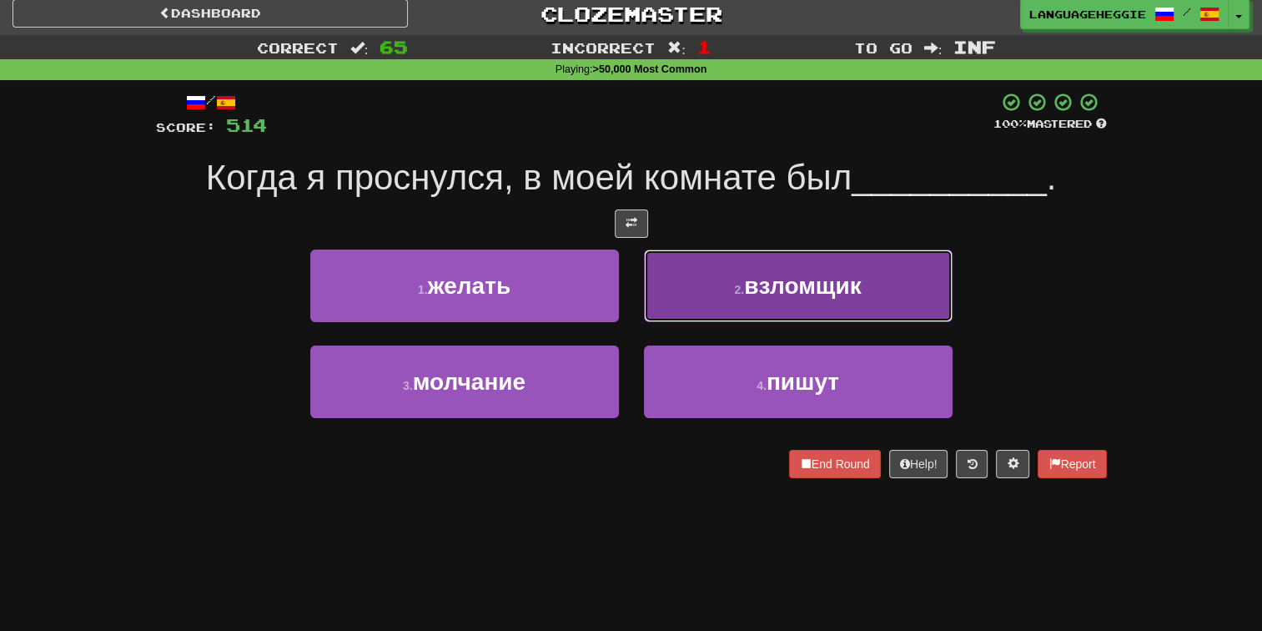
click at [717, 274] on button "2 . взломщик" at bounding box center [798, 285] width 309 height 73
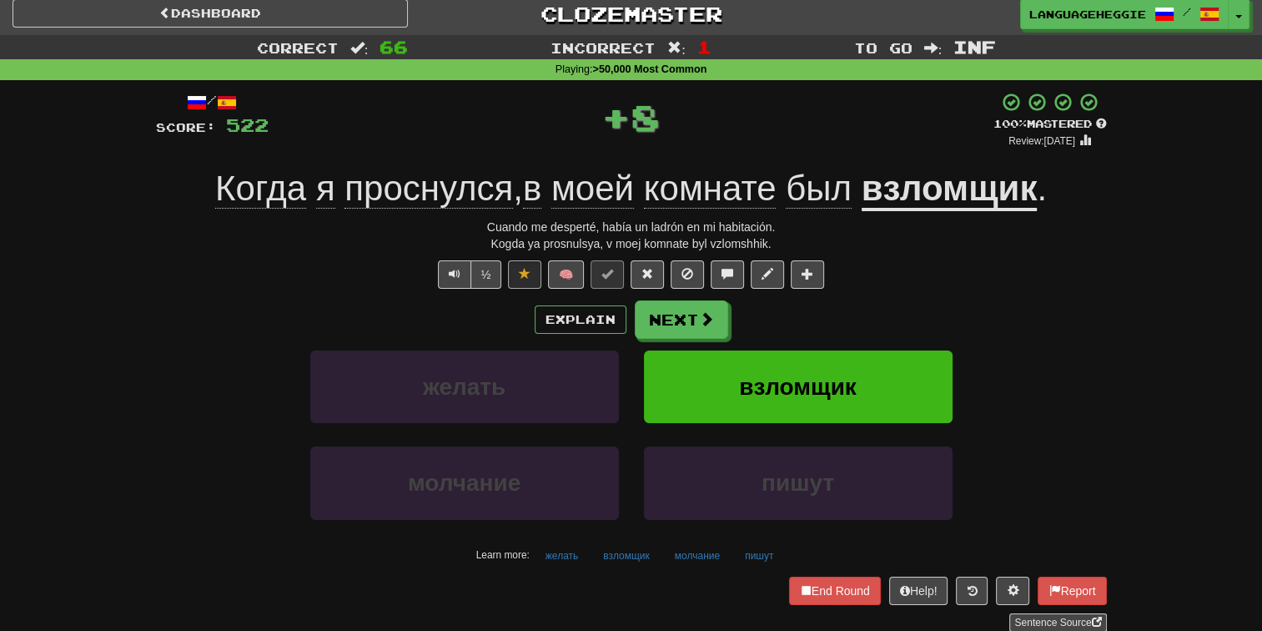
click at [691, 298] on div "/ Score: 522 + 8 100 % Mastered Review: [DATE] Когда я проснулся , в моей комна…" at bounding box center [631, 362] width 951 height 540
click at [691, 311] on button "Next" at bounding box center [682, 320] width 93 height 38
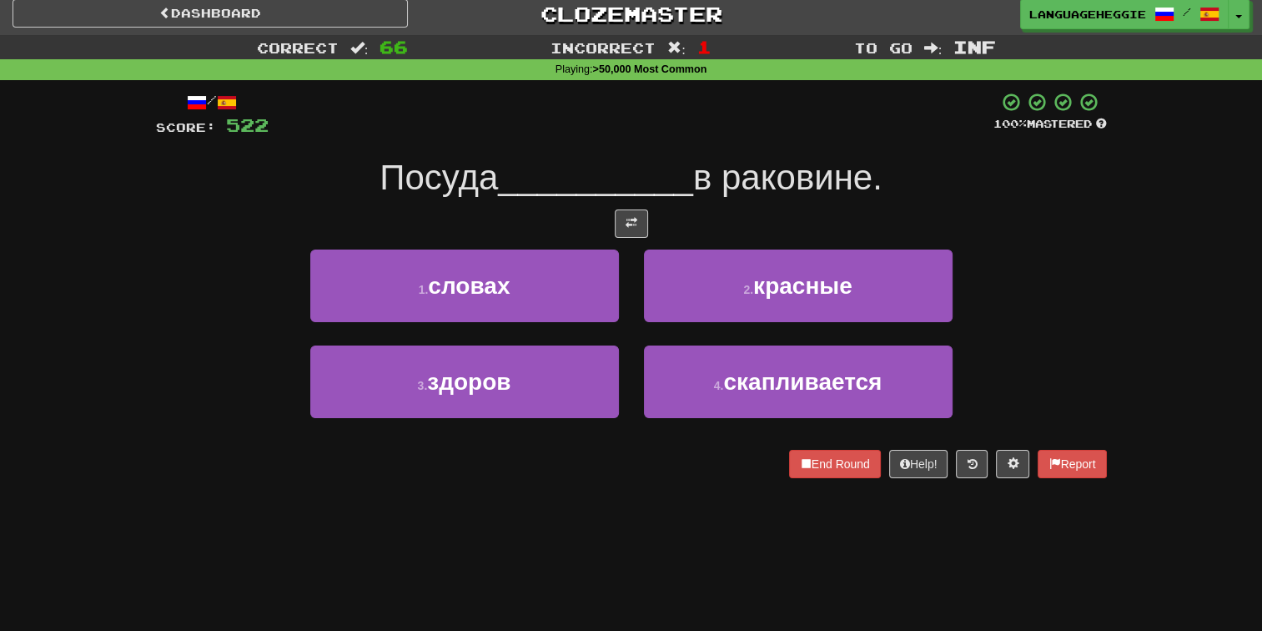
click at [720, 186] on span "в раковине." at bounding box center [787, 177] width 189 height 39
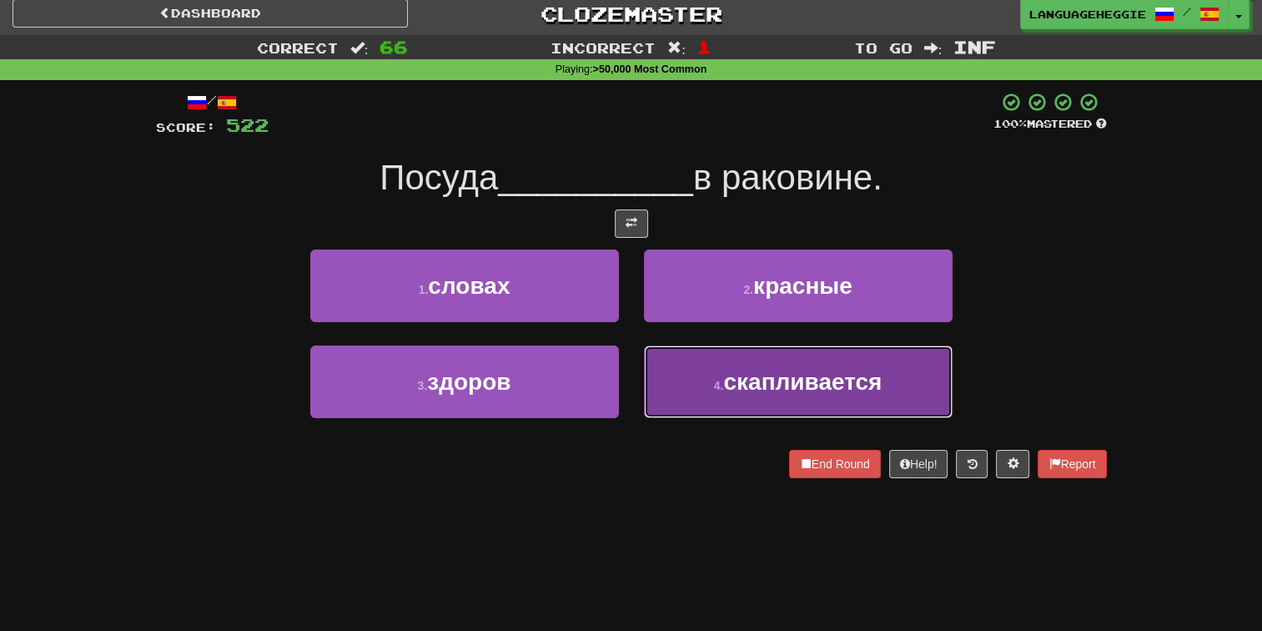
click at [723, 375] on button "4 . скапливается" at bounding box center [798, 381] width 309 height 73
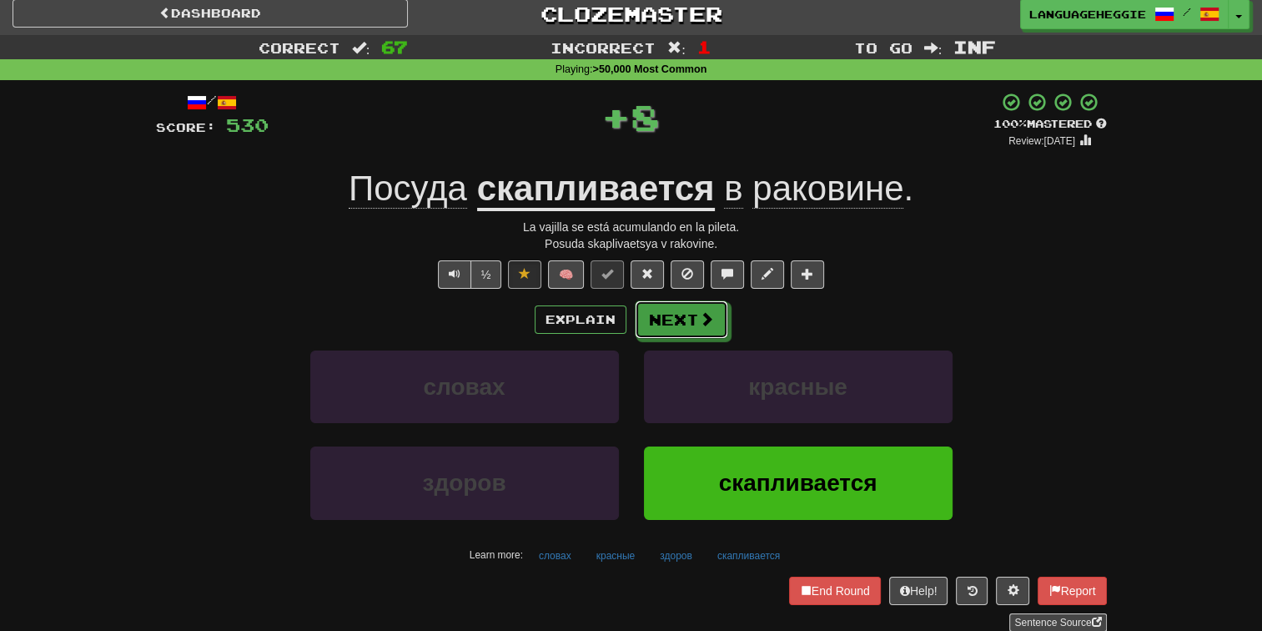
click at [704, 337] on button "Next" at bounding box center [681, 319] width 93 height 38
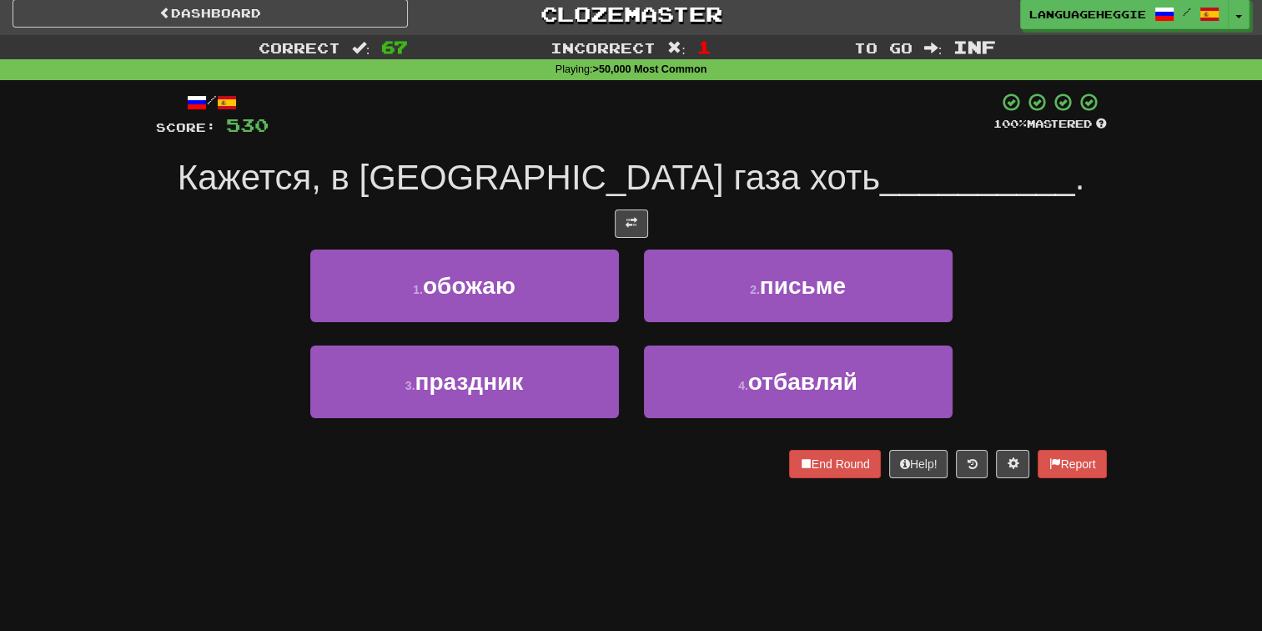
click at [735, 209] on div at bounding box center [631, 223] width 951 height 28
drag, startPoint x: 670, startPoint y: 358, endPoint x: 666, endPoint y: 346, distance: 12.4
click at [670, 357] on button "4 . отбавляй" at bounding box center [798, 381] width 309 height 73
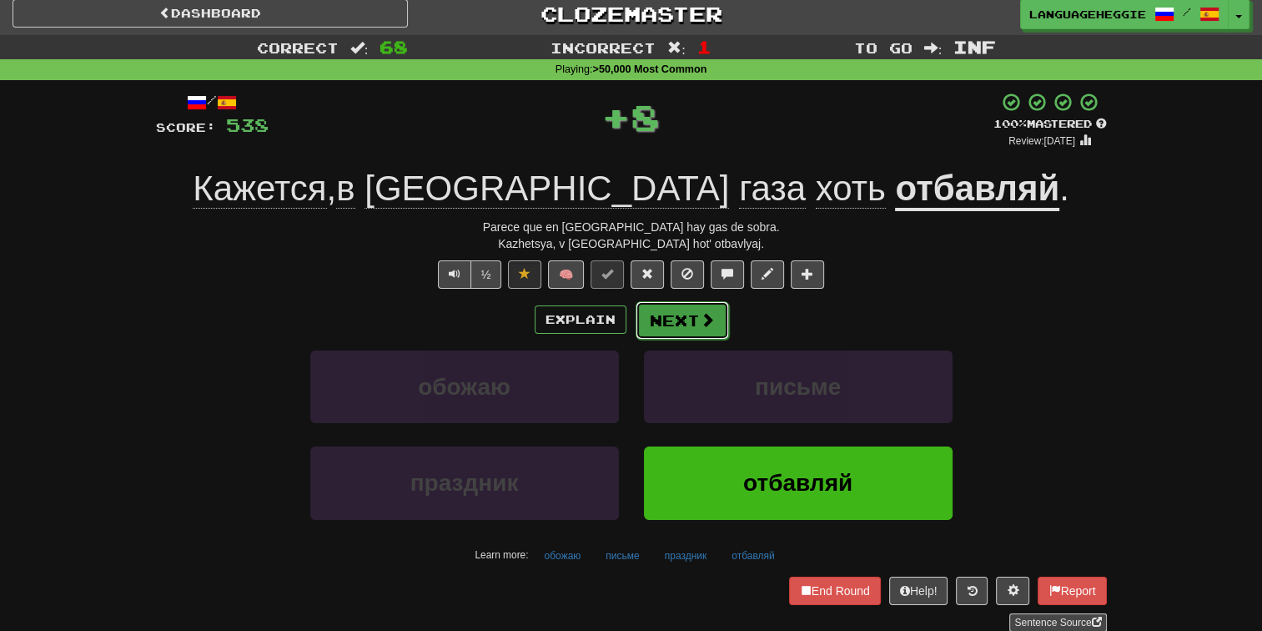
click at [657, 311] on button "Next" at bounding box center [682, 320] width 93 height 38
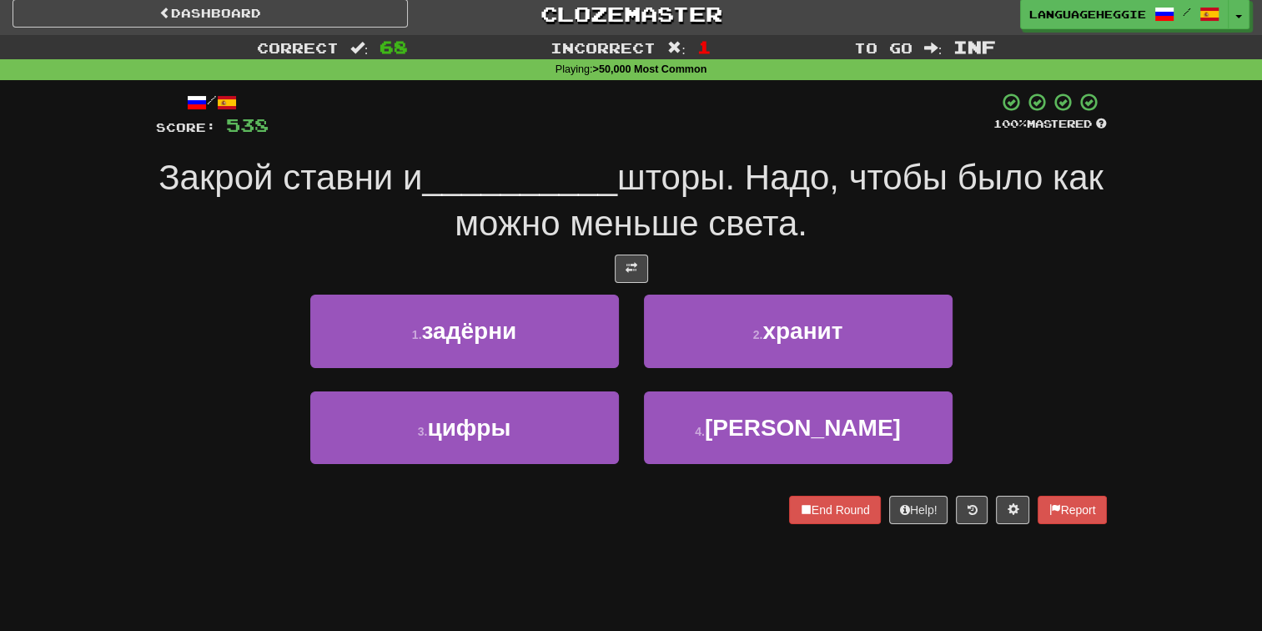
click at [711, 184] on span "шторы. Надо, чтобы было как можно меньше света." at bounding box center [779, 200] width 649 height 85
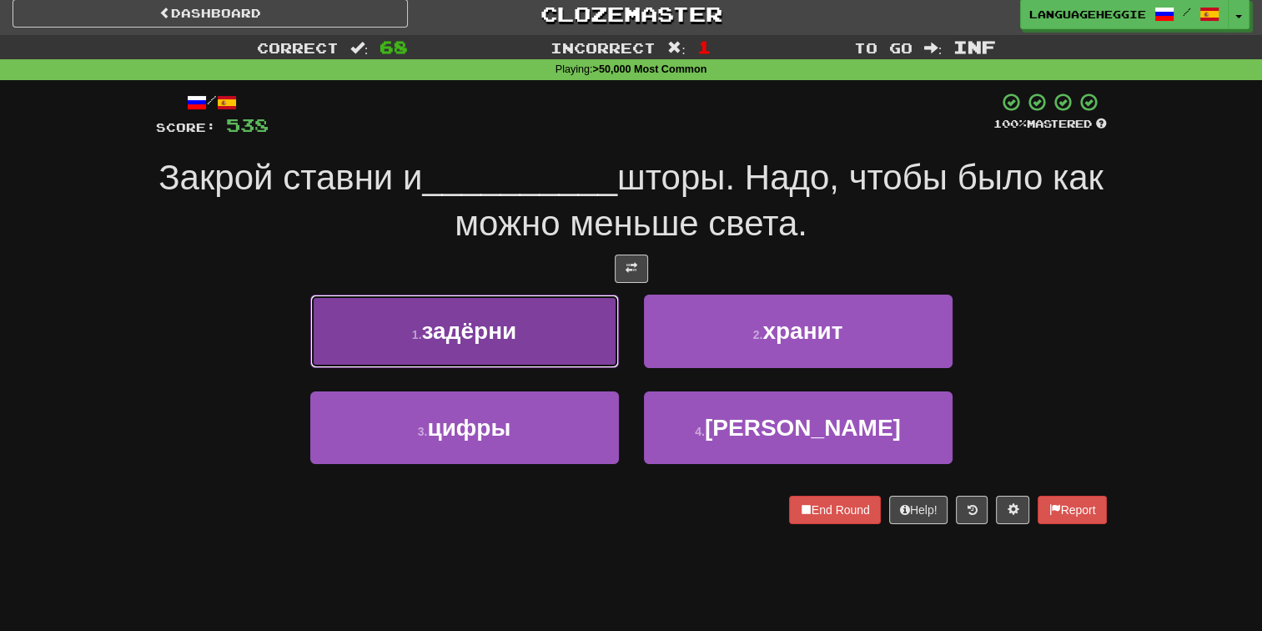
click at [593, 325] on button "1 . задёрни" at bounding box center [464, 330] width 309 height 73
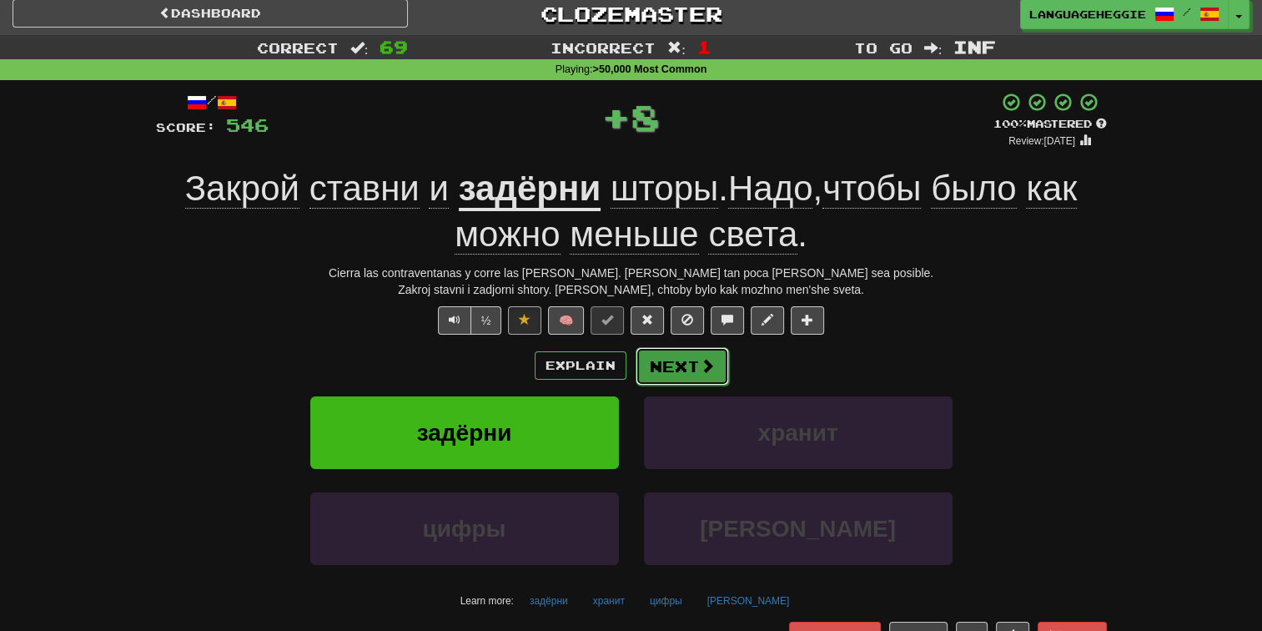
click at [674, 361] on button "Next" at bounding box center [682, 366] width 93 height 38
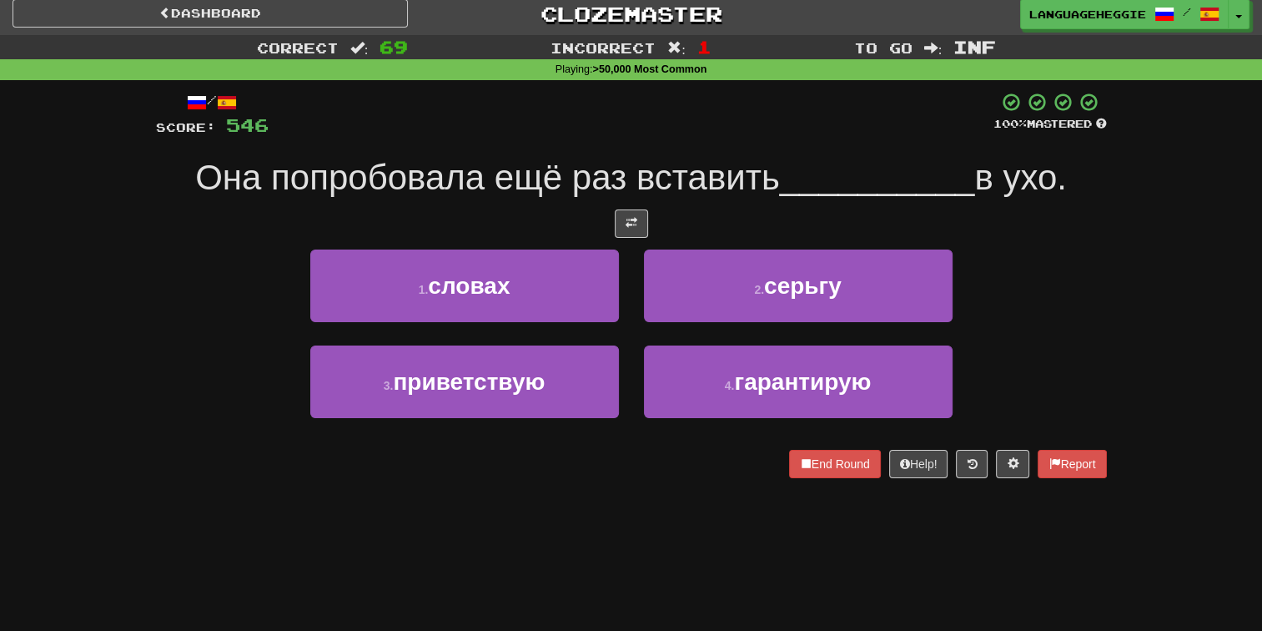
click at [771, 189] on span "Она попробовала ещё раз вставить" at bounding box center [487, 177] width 585 height 39
click at [767, 213] on div at bounding box center [631, 223] width 951 height 28
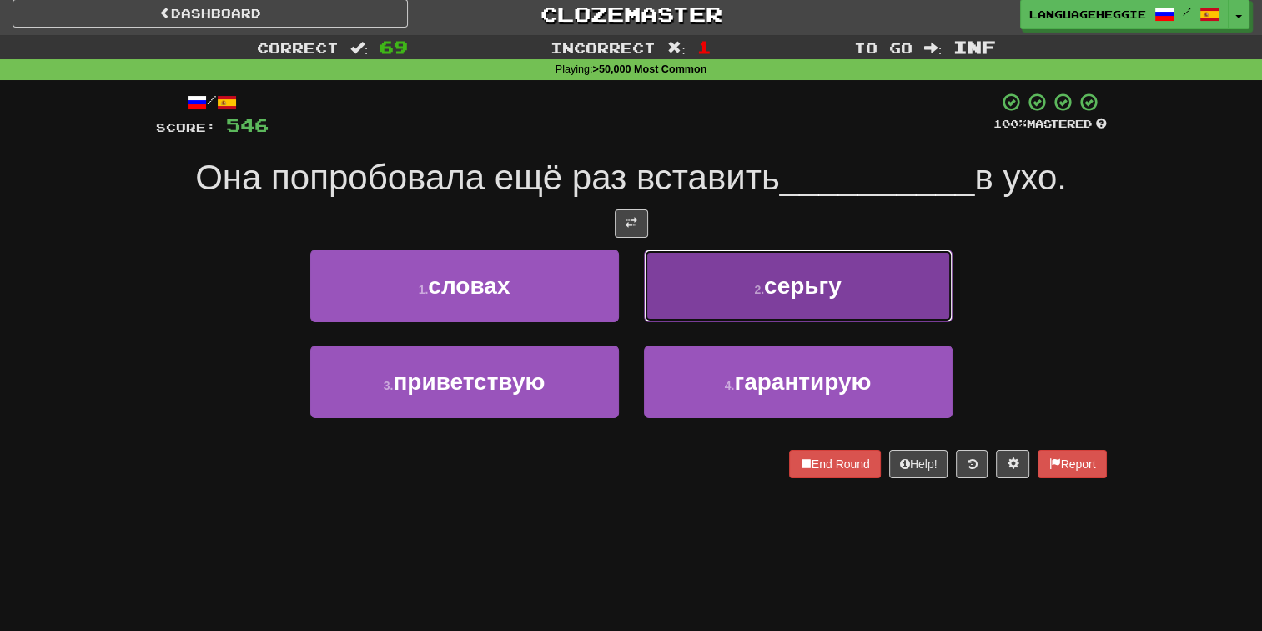
click at [764, 283] on small "2 ." at bounding box center [759, 289] width 10 height 13
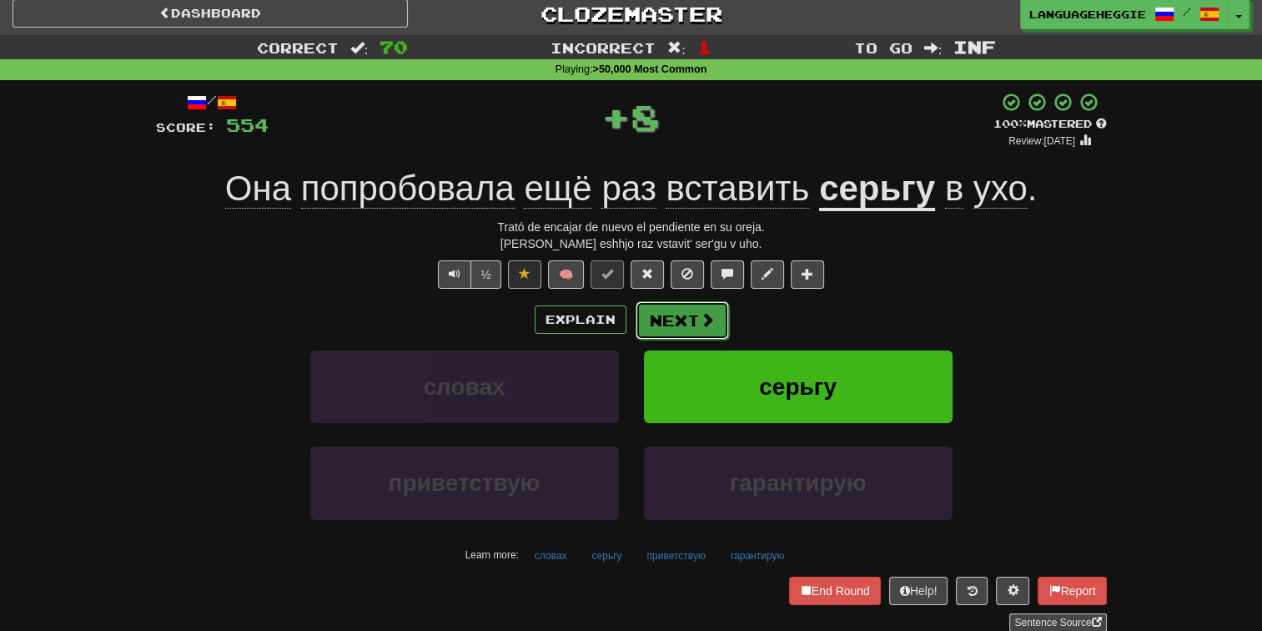
click at [676, 320] on button "Next" at bounding box center [682, 320] width 93 height 38
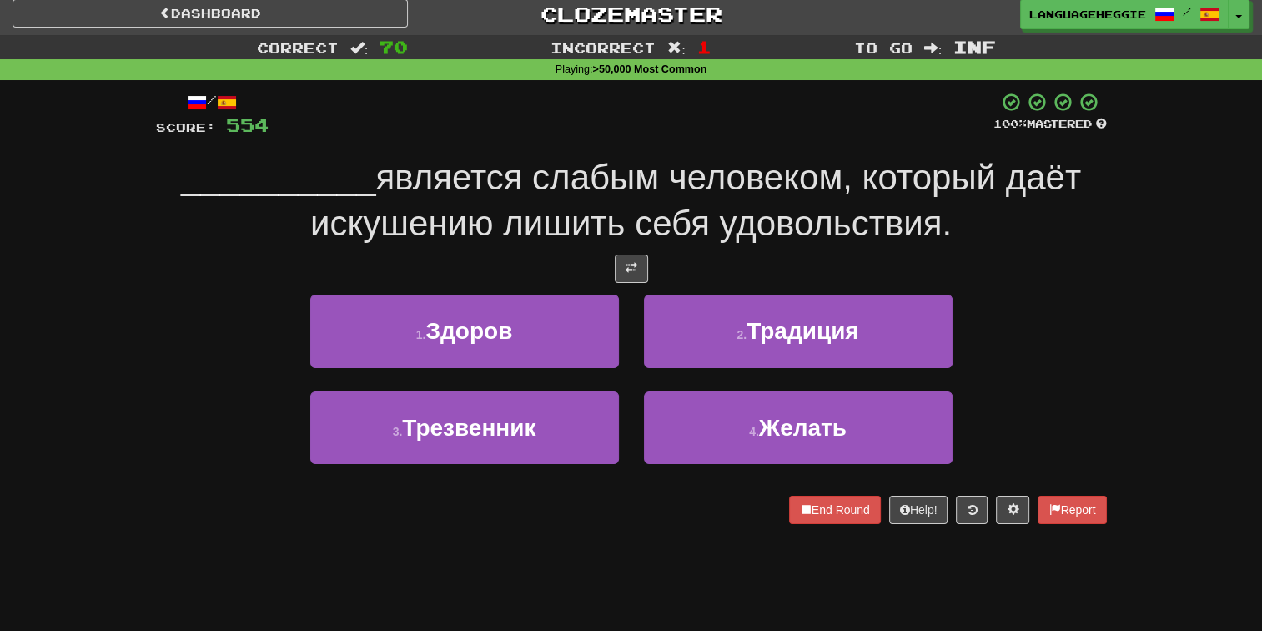
click at [768, 148] on div "/ Score: 554 100 % Mastered __________ является слабым человеком, который даёт …" at bounding box center [631, 307] width 951 height 431
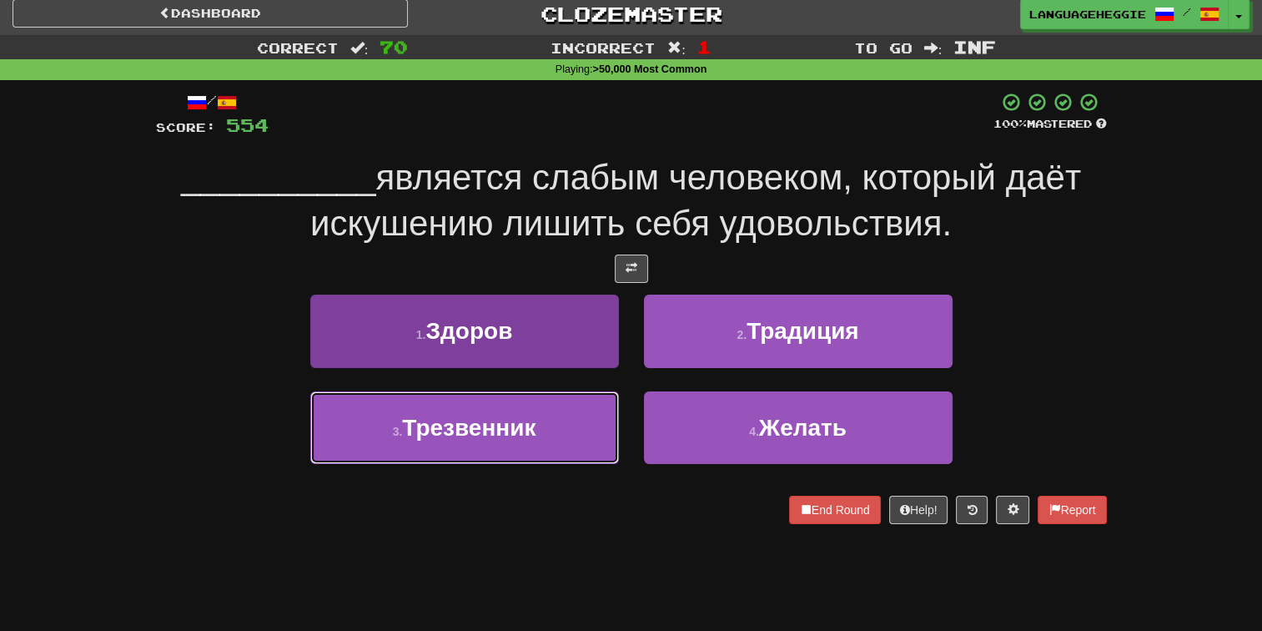
drag, startPoint x: 571, startPoint y: 450, endPoint x: 560, endPoint y: 405, distance: 46.3
click at [571, 444] on button "3 . Трезвенник" at bounding box center [464, 427] width 309 height 73
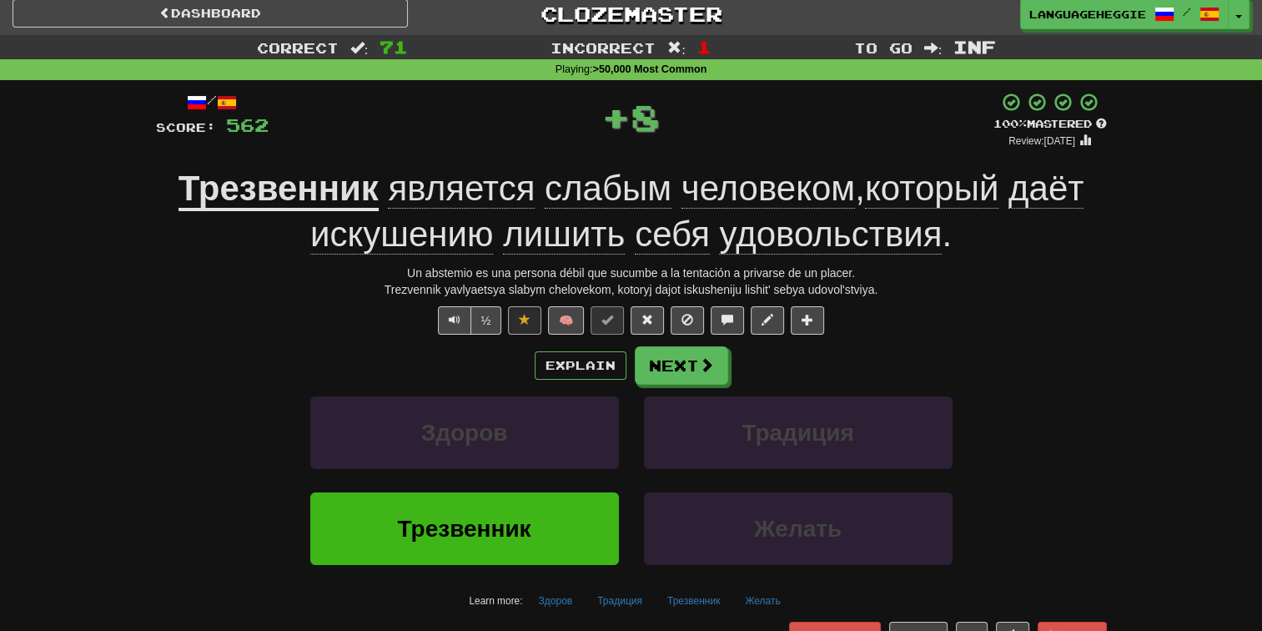
click at [267, 189] on u "Трезвенник" at bounding box center [278, 189] width 200 height 43
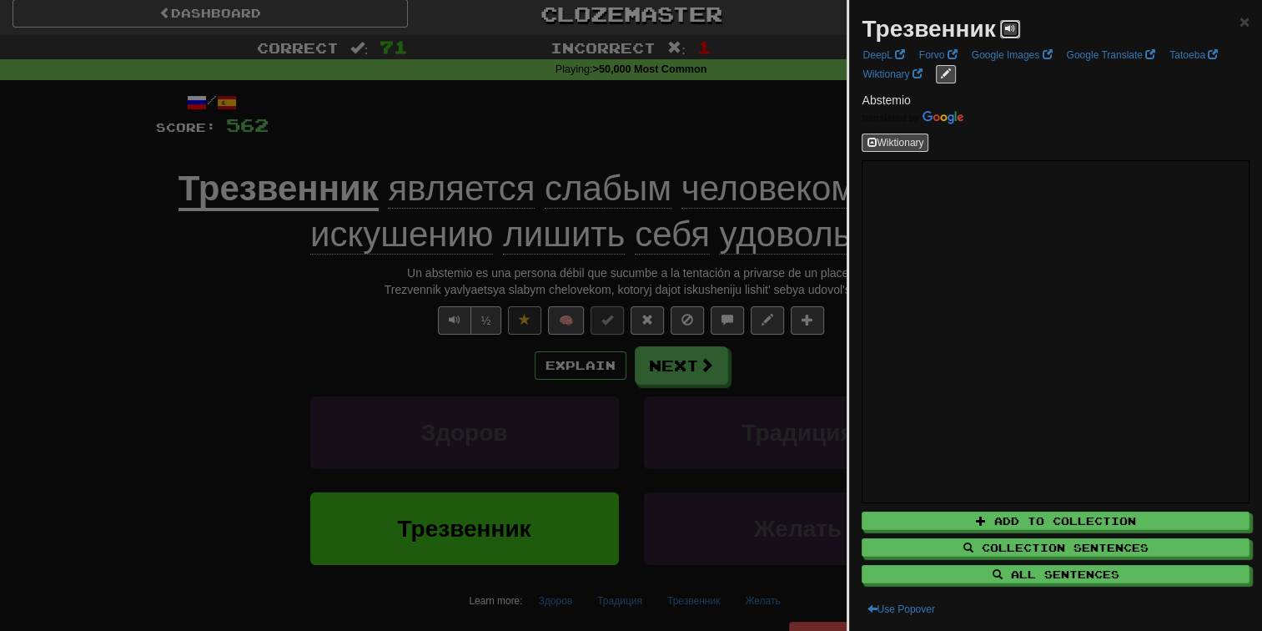
click at [1008, 23] on span at bounding box center [1010, 28] width 10 height 10
click at [628, 127] on div at bounding box center [631, 315] width 1262 height 631
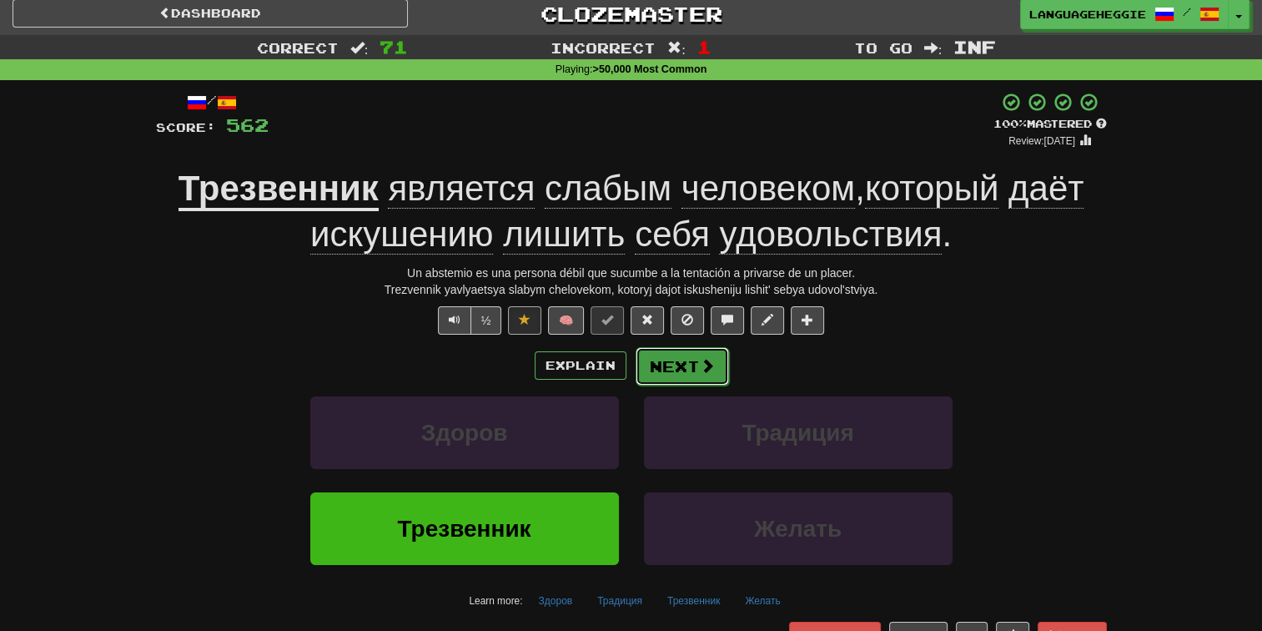
click at [683, 351] on button "Next" at bounding box center [682, 366] width 93 height 38
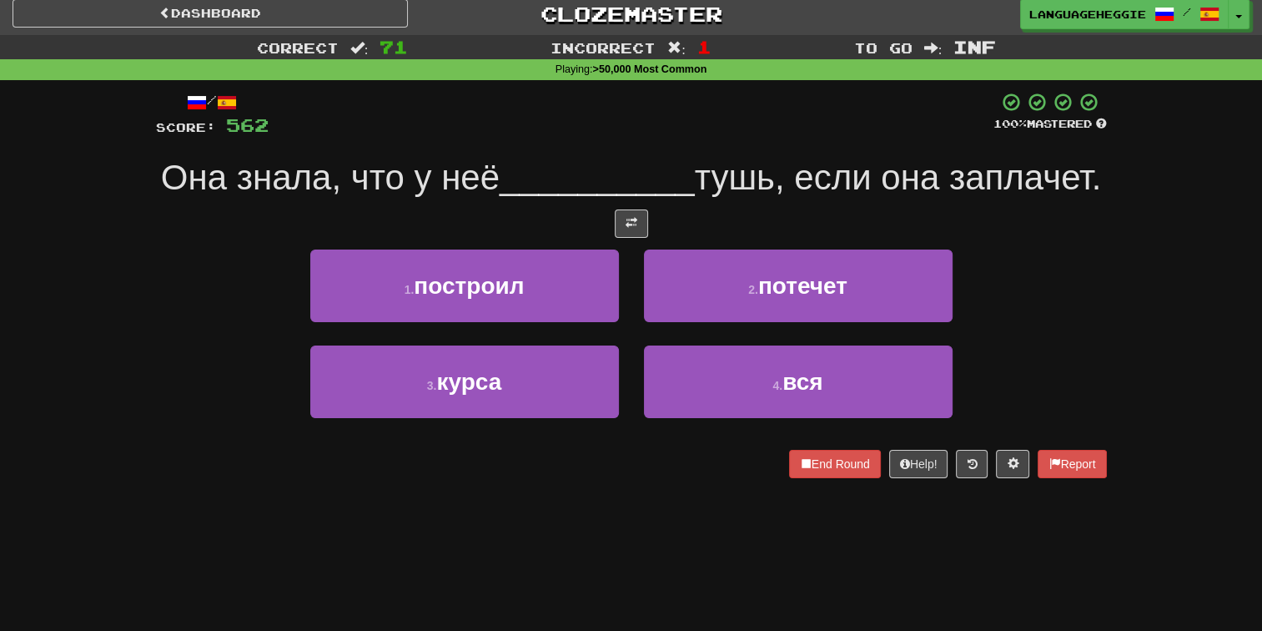
click at [732, 238] on div at bounding box center [631, 223] width 951 height 28
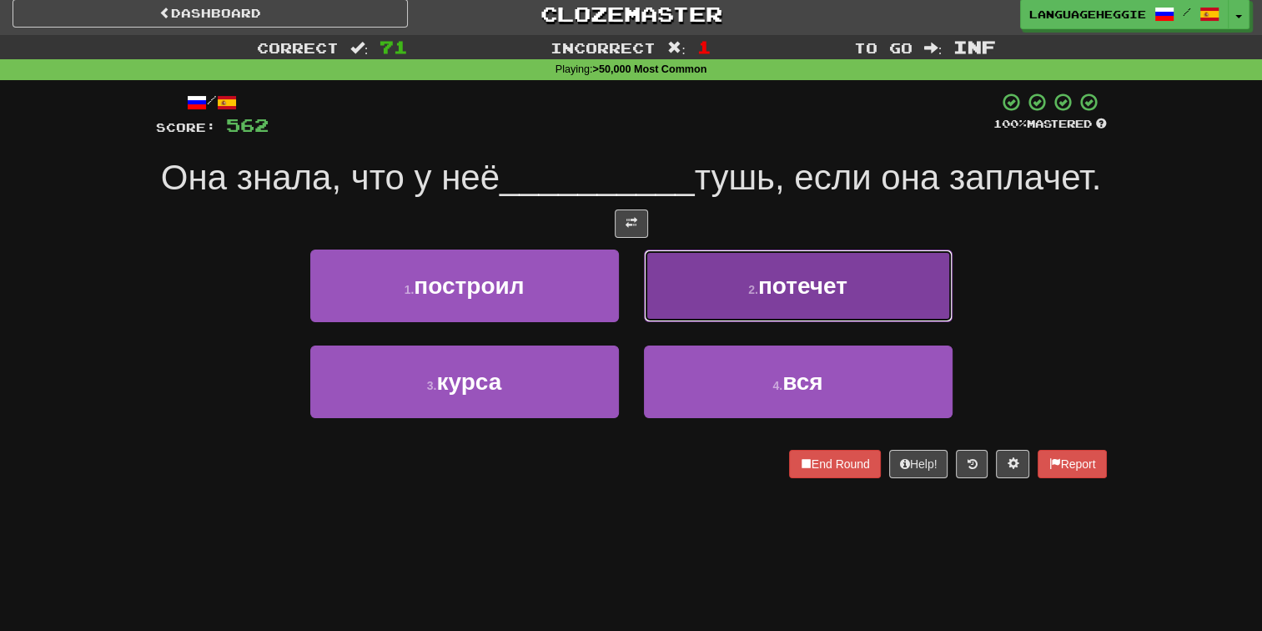
click at [731, 322] on button "2 . потечет" at bounding box center [798, 285] width 309 height 73
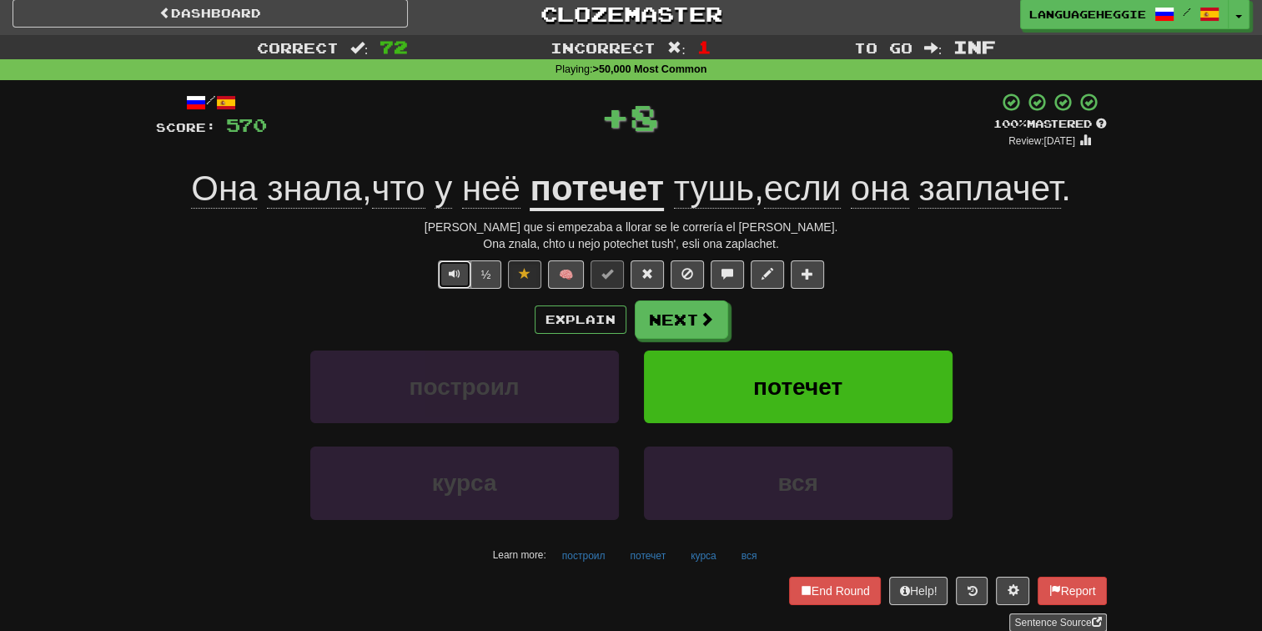
click at [460, 275] on span "Text-to-speech controls" at bounding box center [455, 274] width 12 height 12
click at [667, 302] on button "Next" at bounding box center [682, 320] width 93 height 38
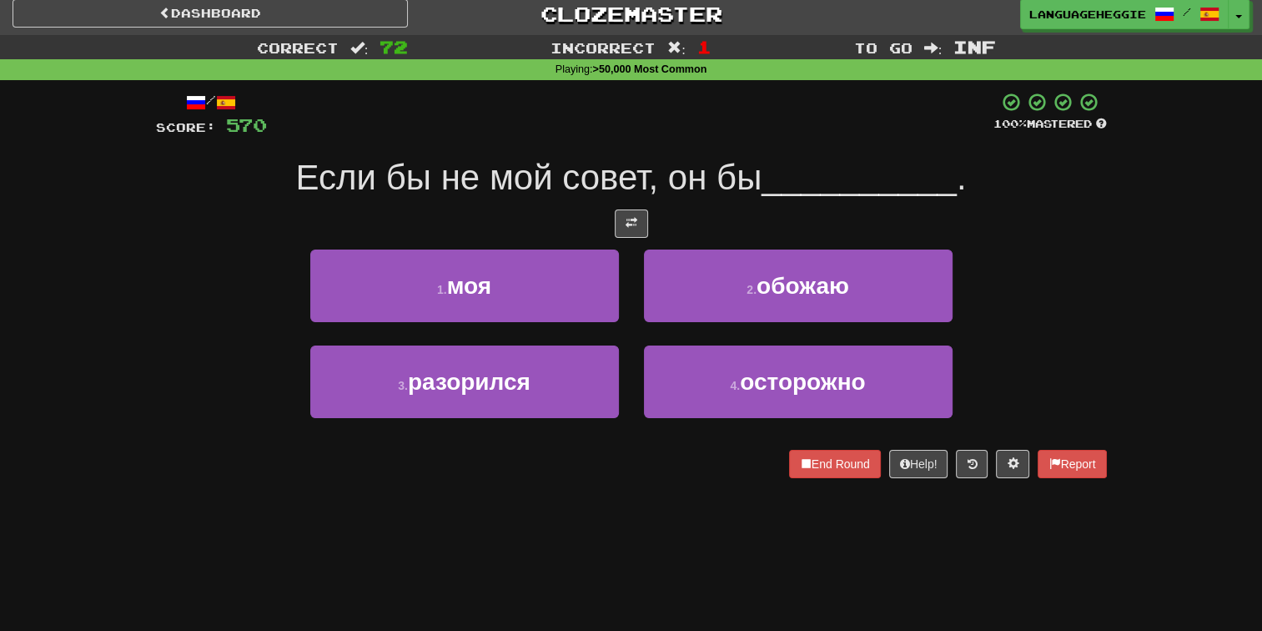
click at [658, 153] on div "/ Score: 570 100 % Mastered Если бы не мой совет, он бы __________ . 1 . моя 2 …" at bounding box center [631, 285] width 951 height 386
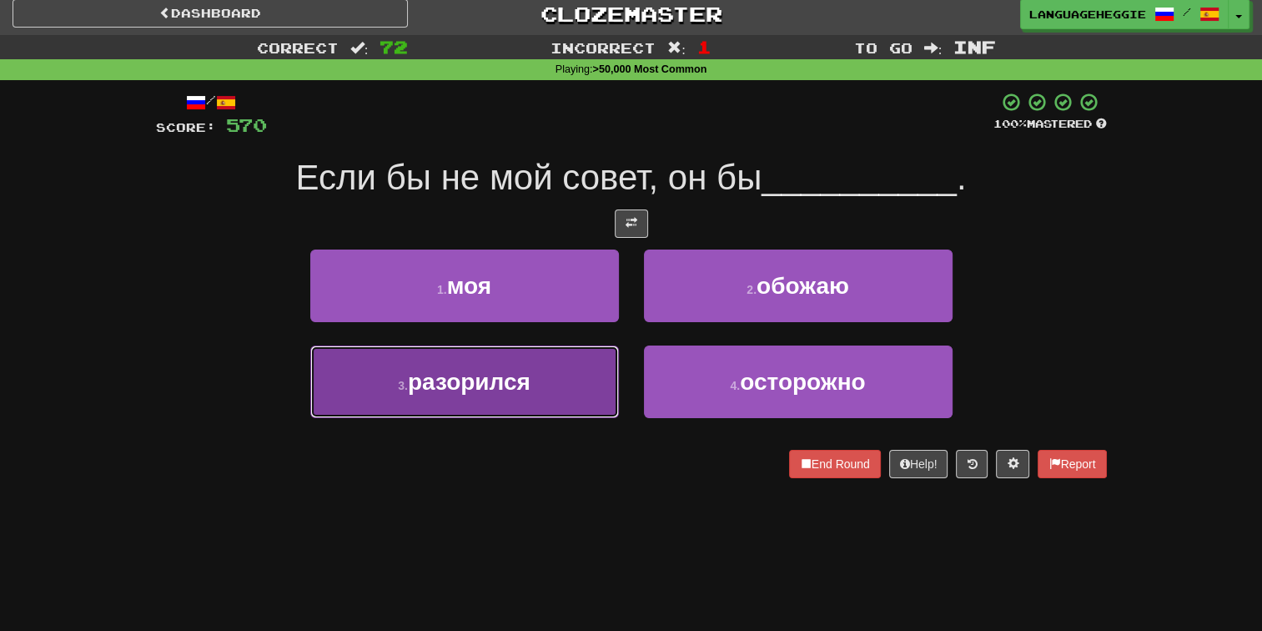
click at [573, 377] on button "3 . разорился" at bounding box center [464, 381] width 309 height 73
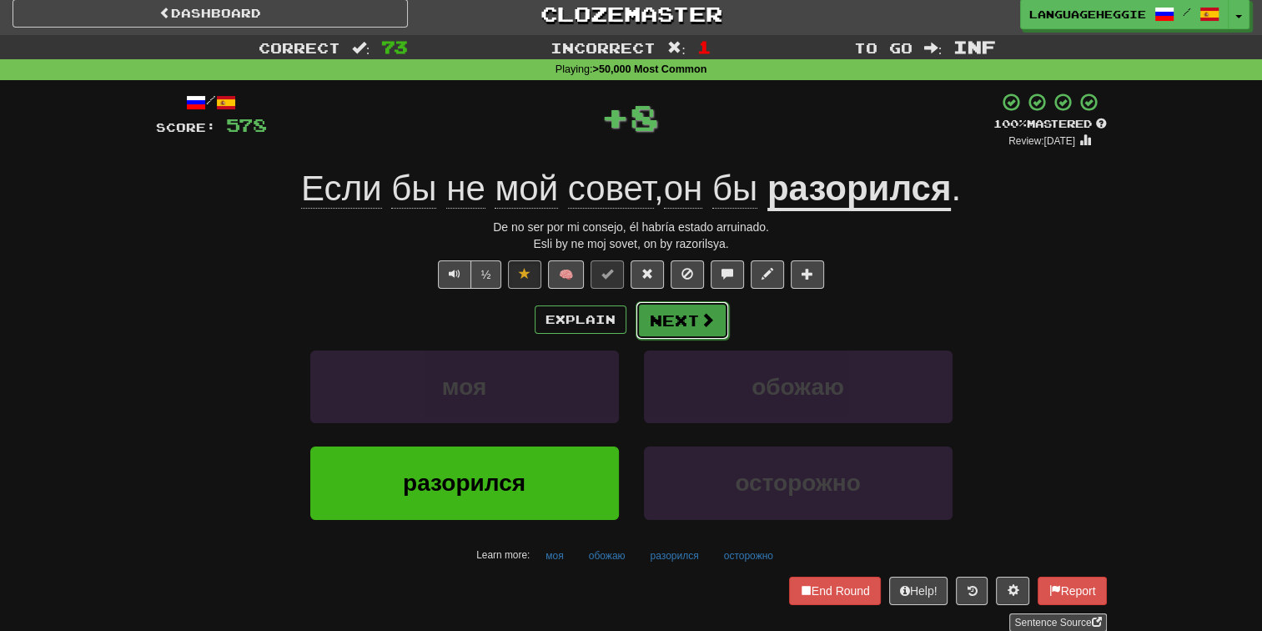
click at [659, 318] on button "Next" at bounding box center [682, 320] width 93 height 38
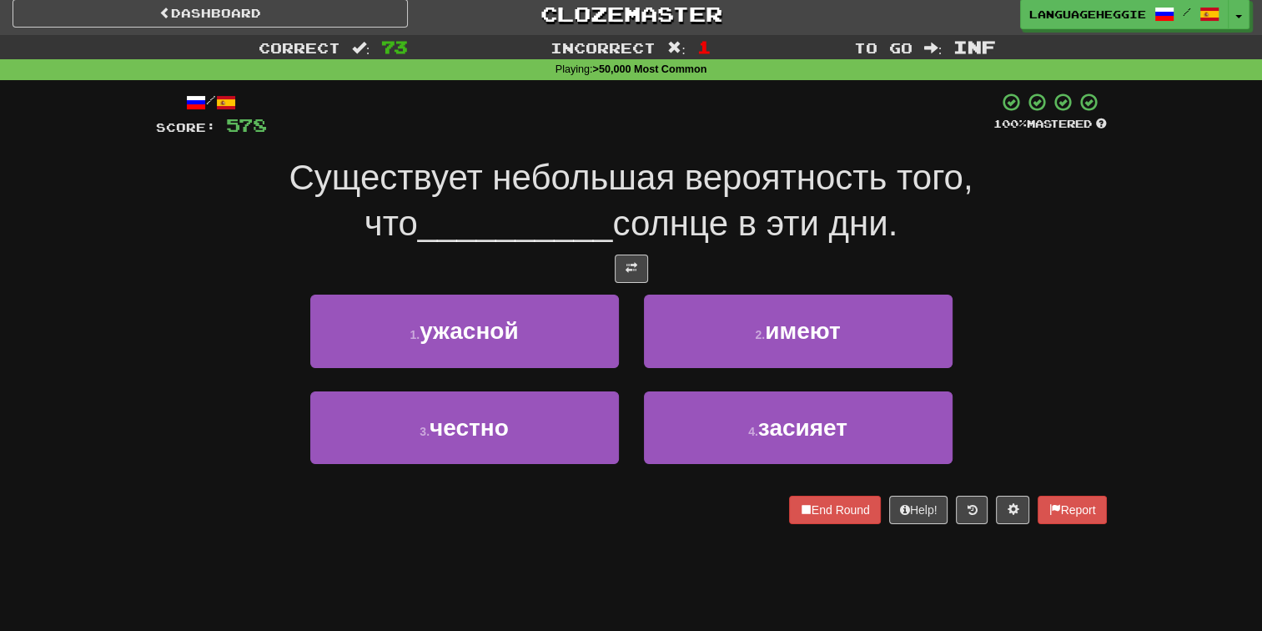
click at [687, 176] on span "Существует небольшая вероятность того, что" at bounding box center [631, 200] width 684 height 85
click at [660, 221] on span "солнце в эти дни." at bounding box center [754, 223] width 285 height 39
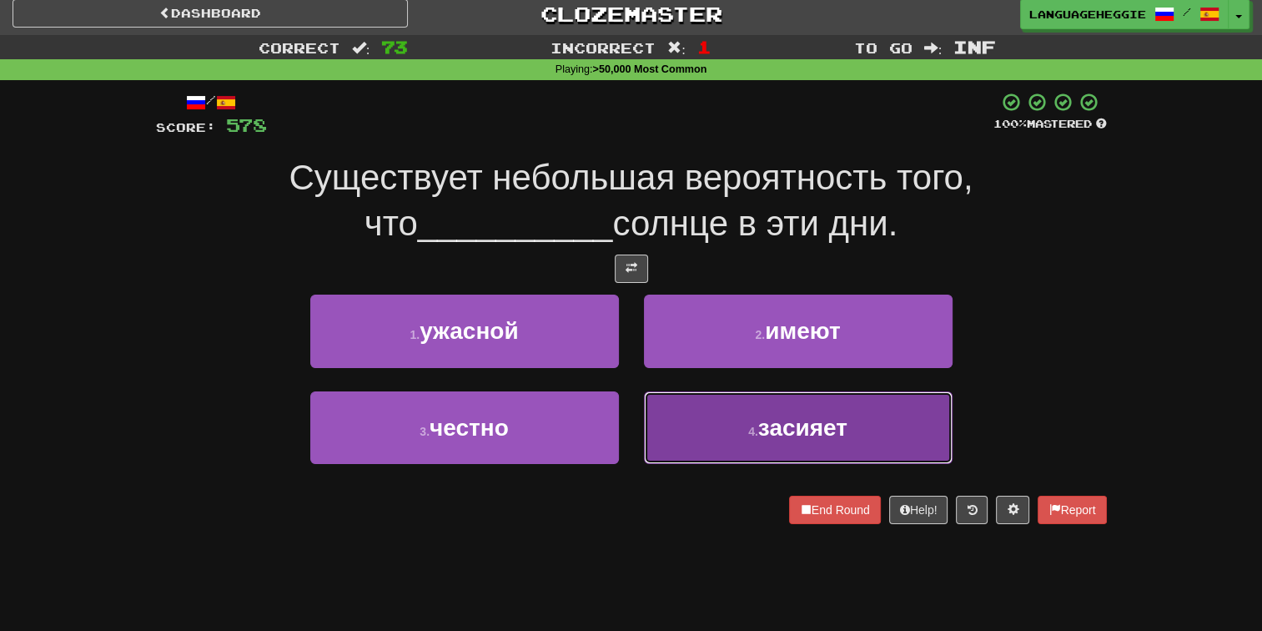
click at [737, 406] on button "4 . засияет" at bounding box center [798, 427] width 309 height 73
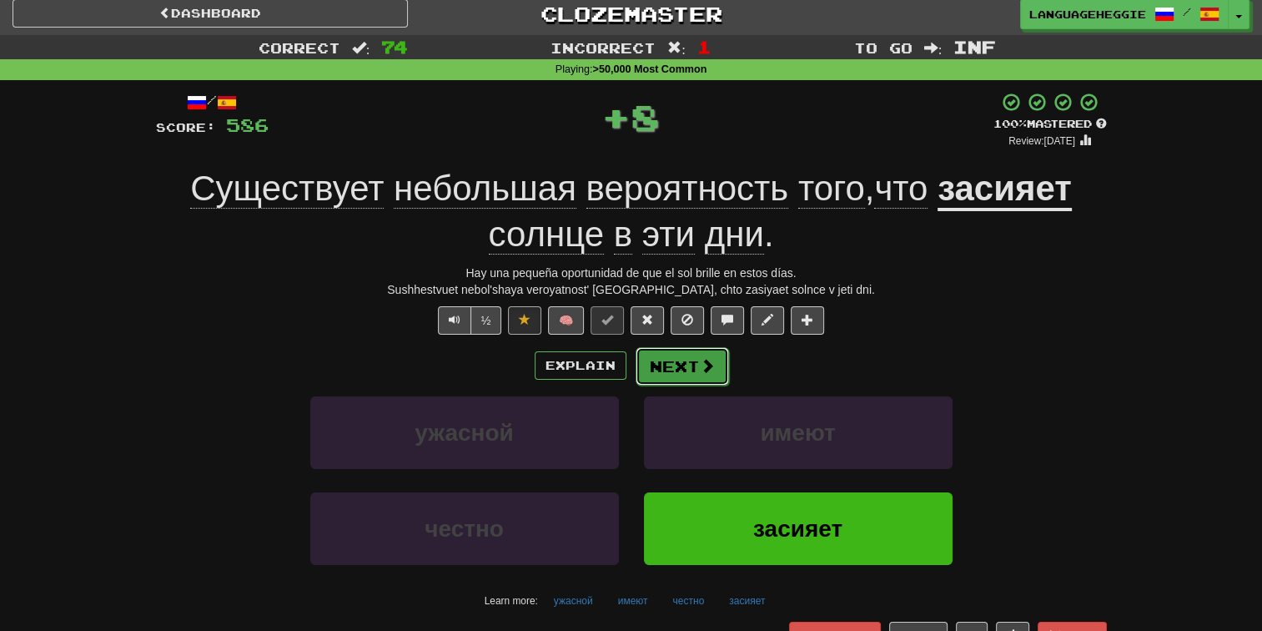
click at [679, 349] on button "Next" at bounding box center [682, 366] width 93 height 38
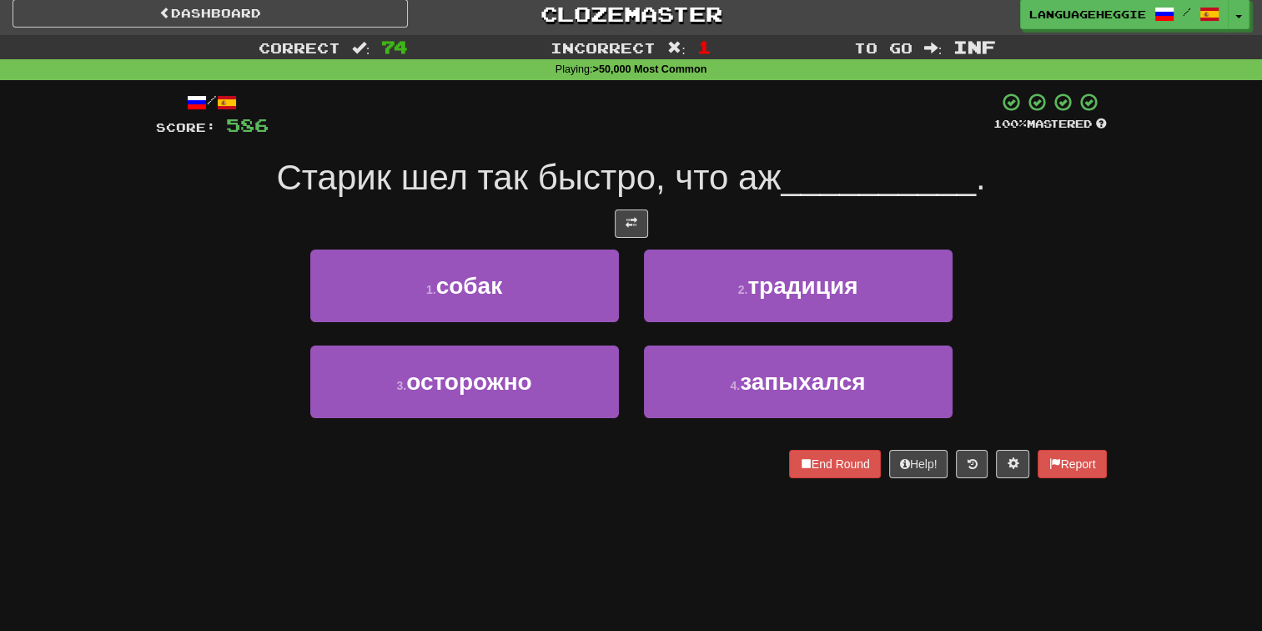
click at [744, 197] on div "Старик шел так быстро, что аж __________ ." at bounding box center [631, 178] width 951 height 46
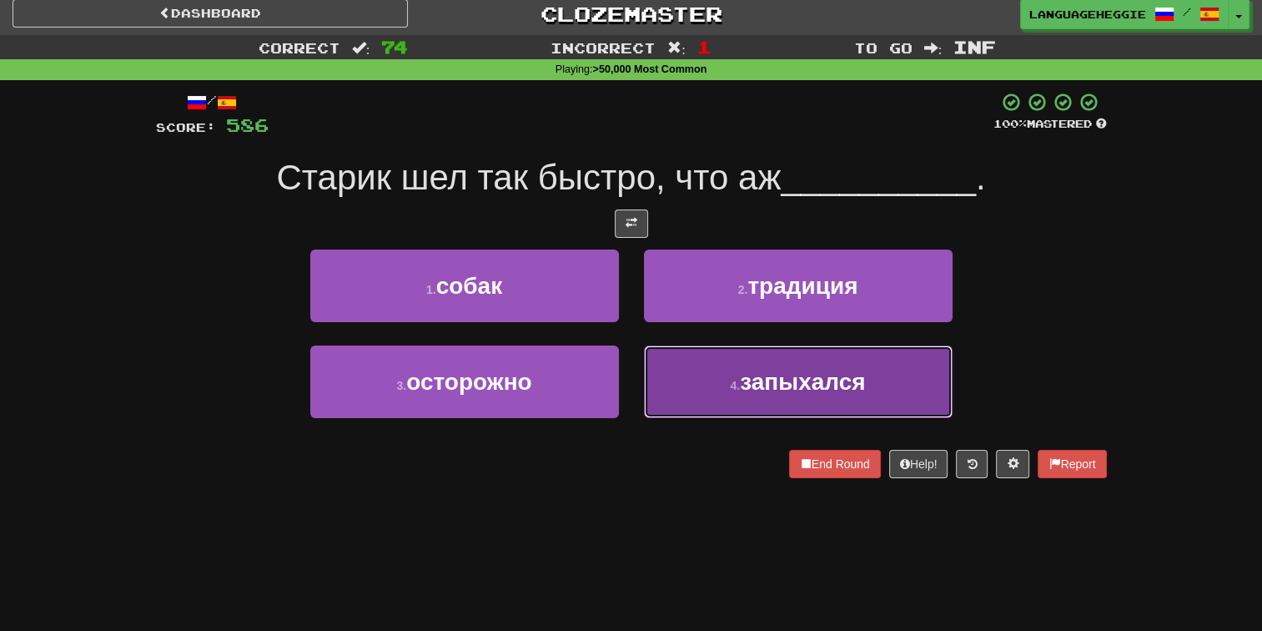
click at [683, 394] on button "4 . запыхался" at bounding box center [798, 381] width 309 height 73
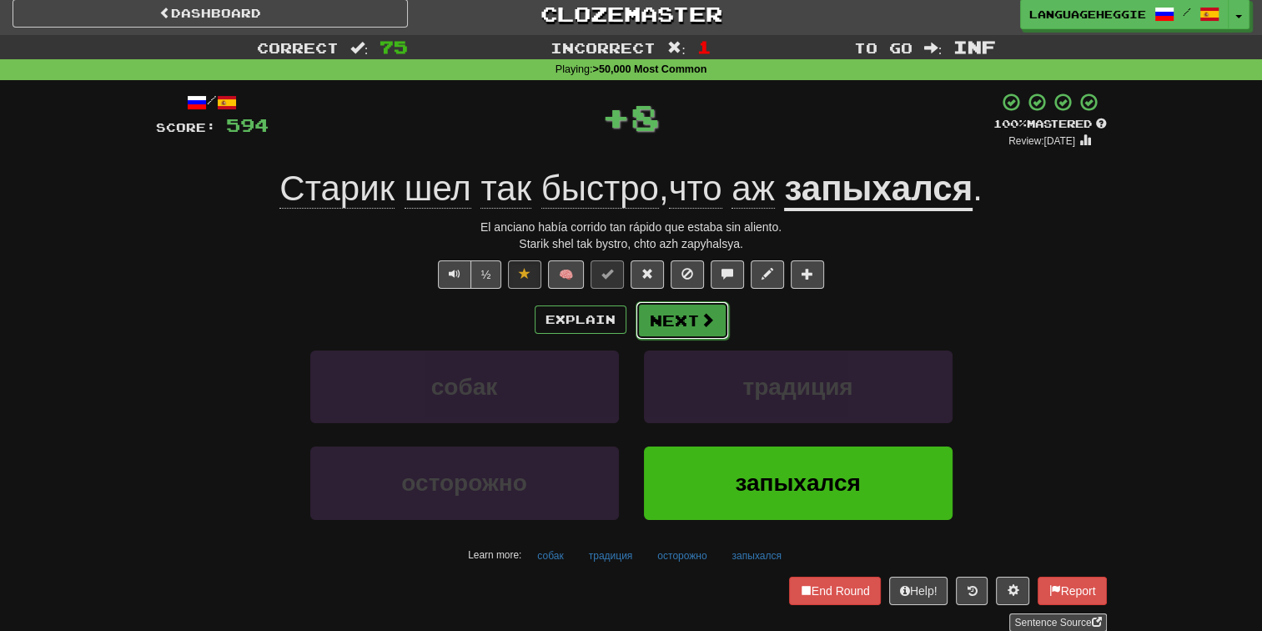
click at [664, 334] on button "Next" at bounding box center [682, 320] width 93 height 38
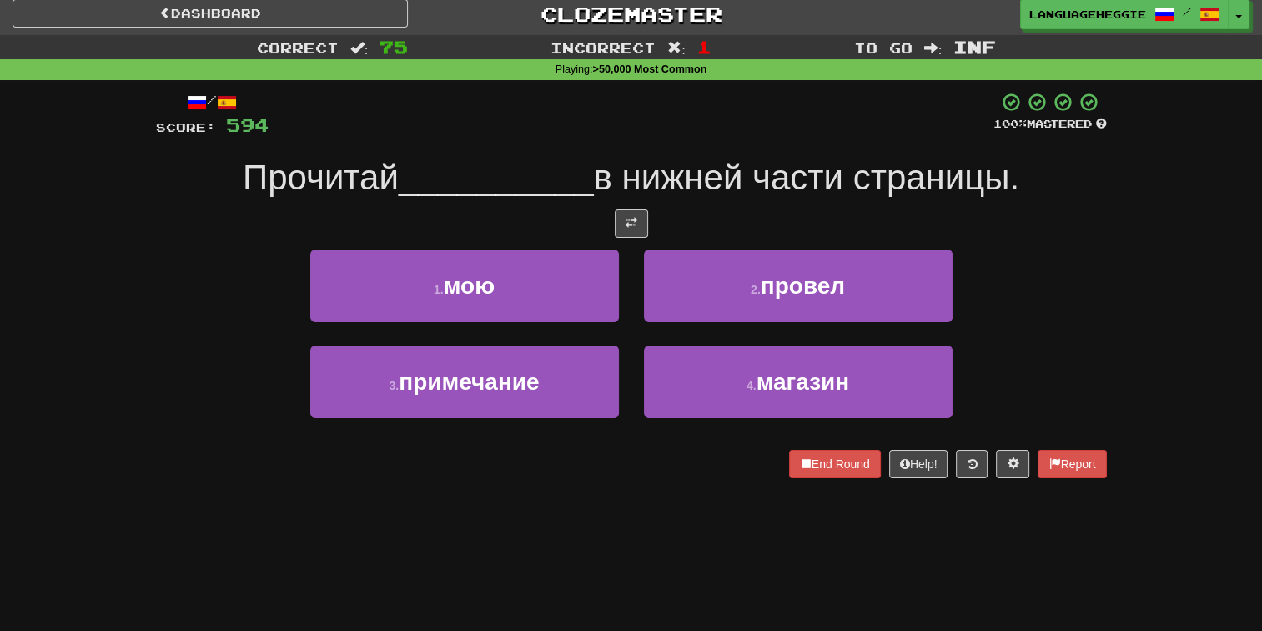
click at [734, 200] on div "/ Score: 594 100 % Mastered Прочитай __________ в нижней части страницы. 1 . мо…" at bounding box center [631, 285] width 951 height 386
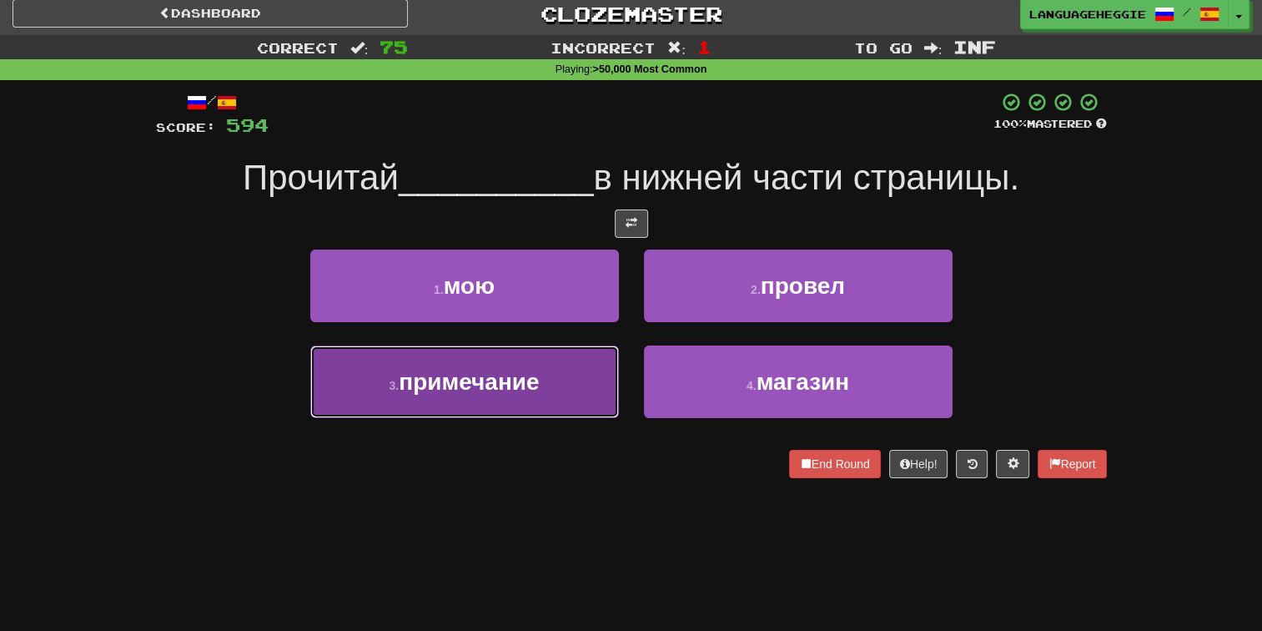
click at [605, 386] on button "3 . примечание" at bounding box center [464, 381] width 309 height 73
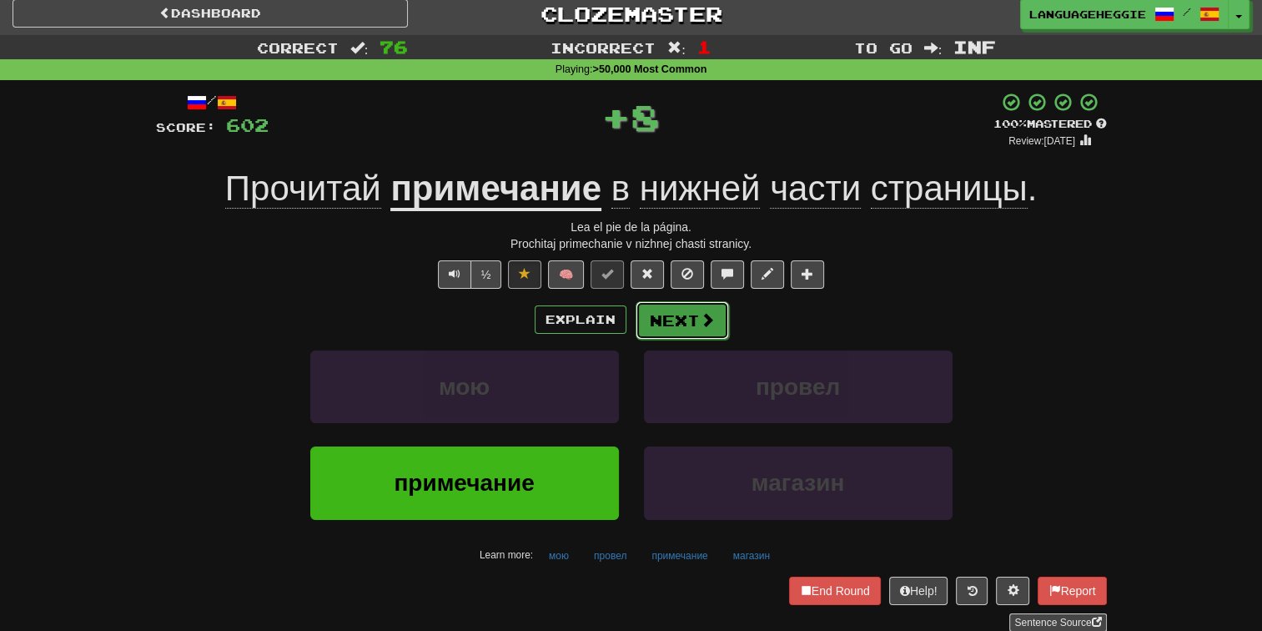
click at [651, 303] on button "Next" at bounding box center [682, 320] width 93 height 38
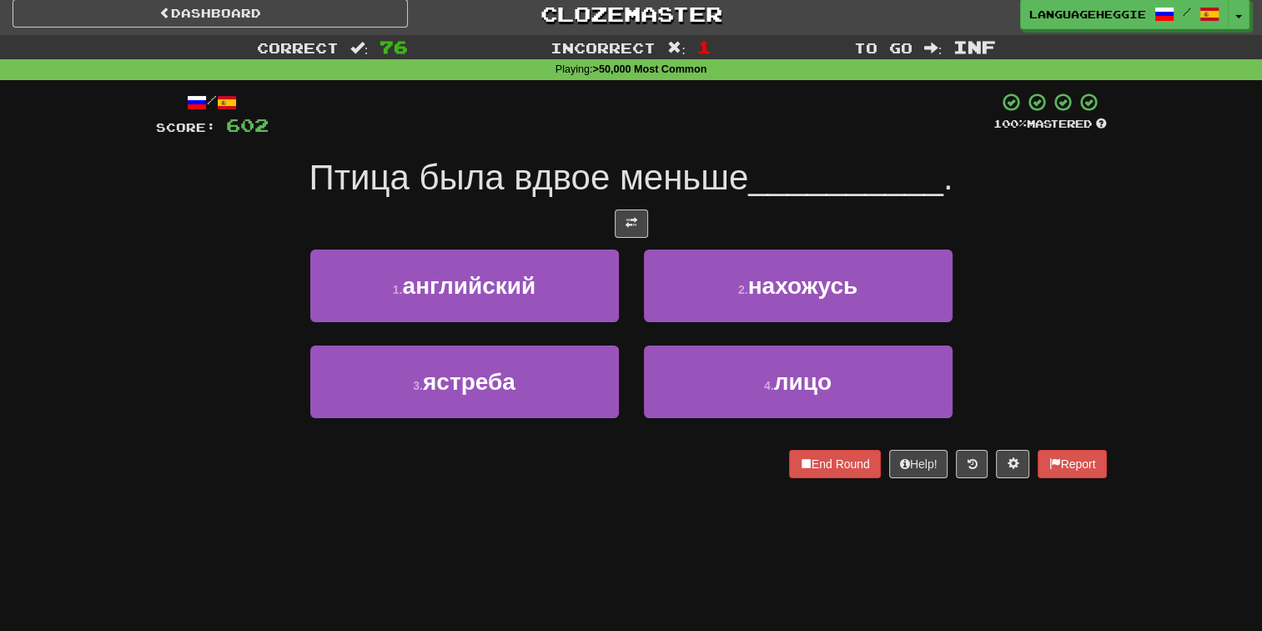
click at [705, 239] on div "/ Score: 602 100 % Mastered Птица была вдвое меньше __________ . 1 . английский…" at bounding box center [631, 285] width 951 height 386
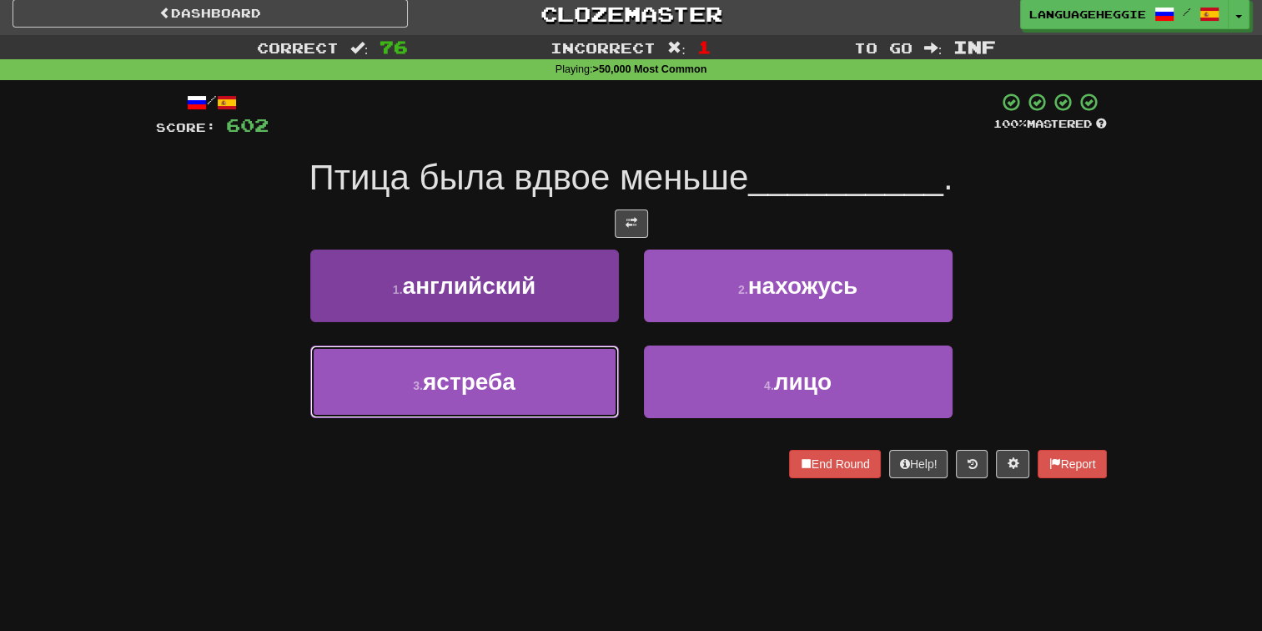
click at [603, 385] on button "3 . ястреба" at bounding box center [464, 381] width 309 height 73
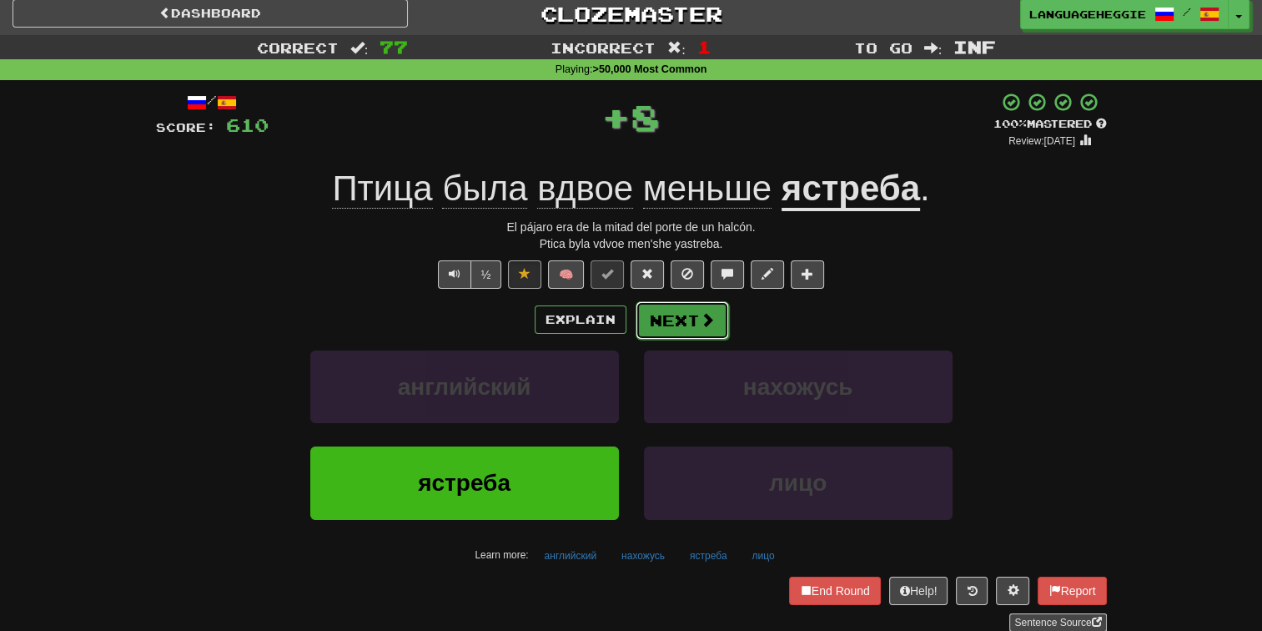
click at [666, 301] on button "Next" at bounding box center [682, 320] width 93 height 38
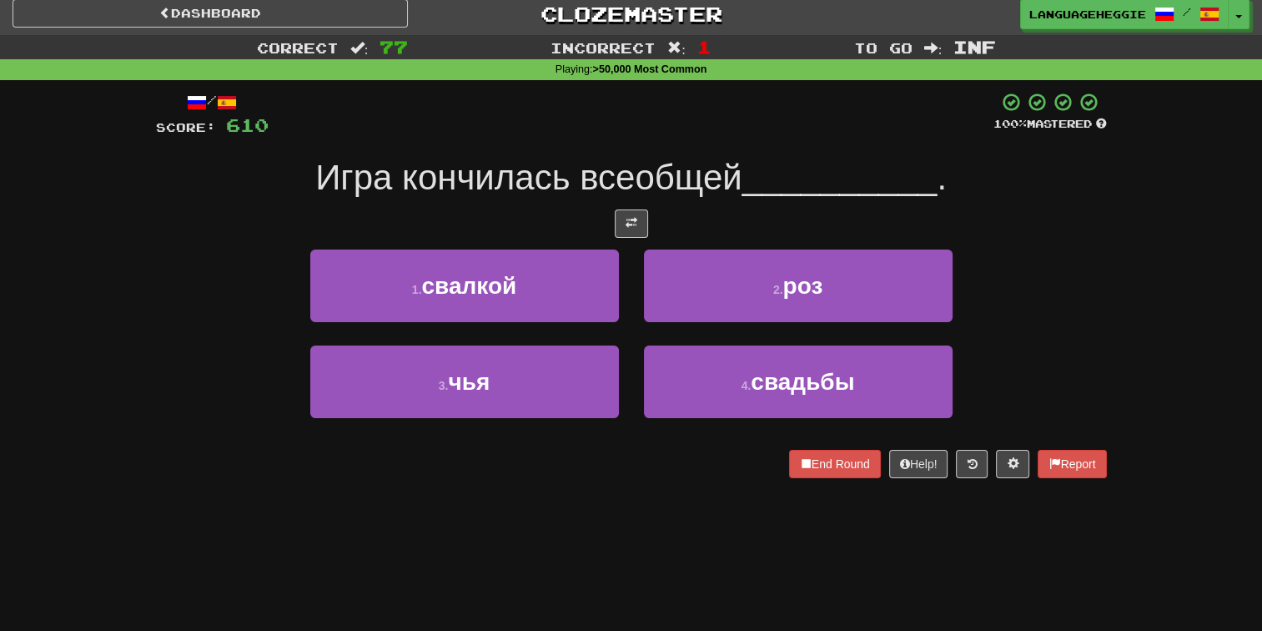
click at [699, 209] on div at bounding box center [631, 223] width 951 height 28
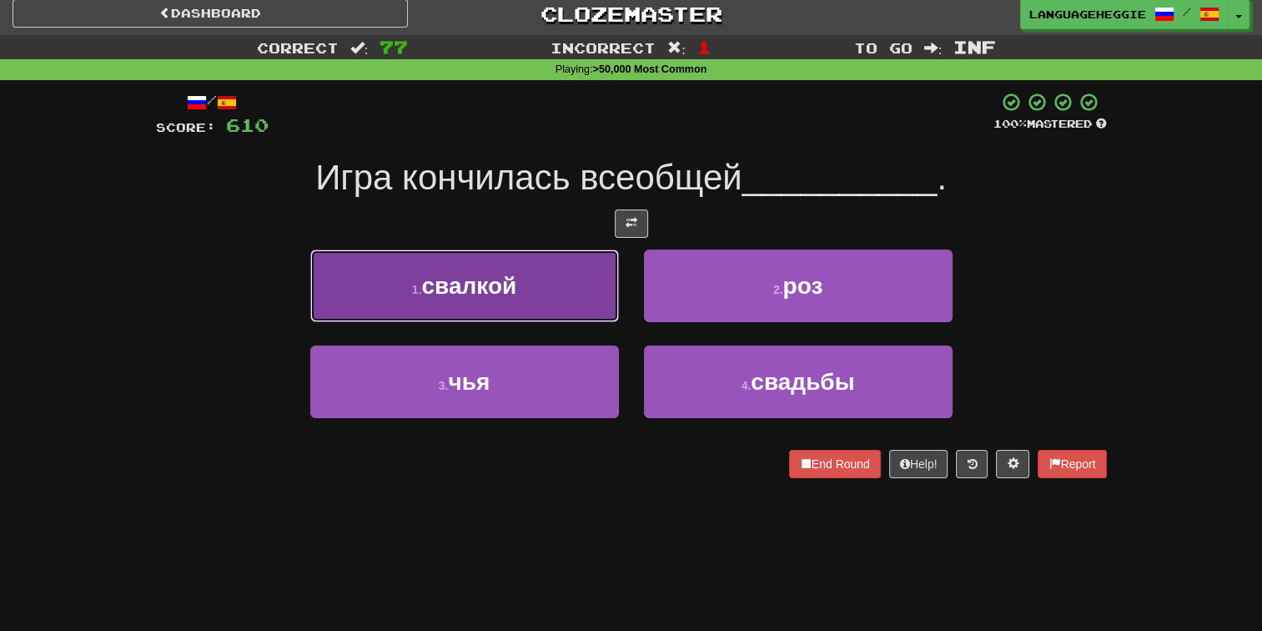
click at [594, 284] on button "1 . свалкой" at bounding box center [464, 285] width 309 height 73
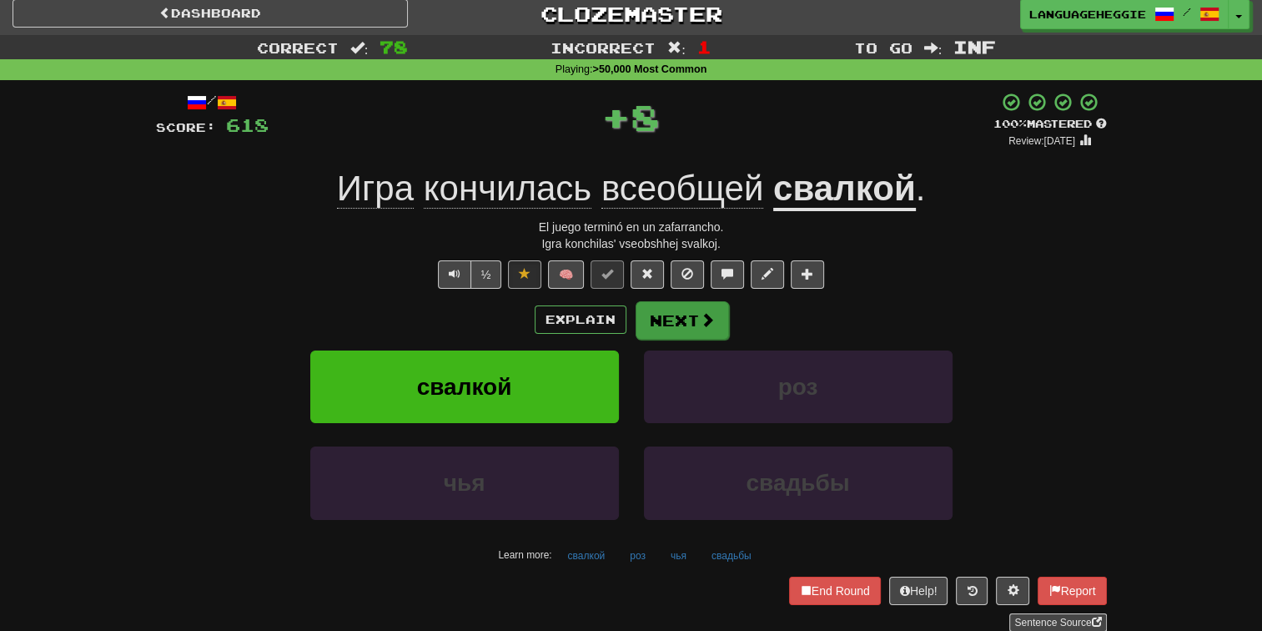
click at [637, 294] on div "/ Score: 618 + 8 100 % Mastered Review: [DATE] Игра кончилась всеобщей свалкой …" at bounding box center [631, 362] width 951 height 540
click at [657, 310] on button "Next" at bounding box center [682, 320] width 93 height 38
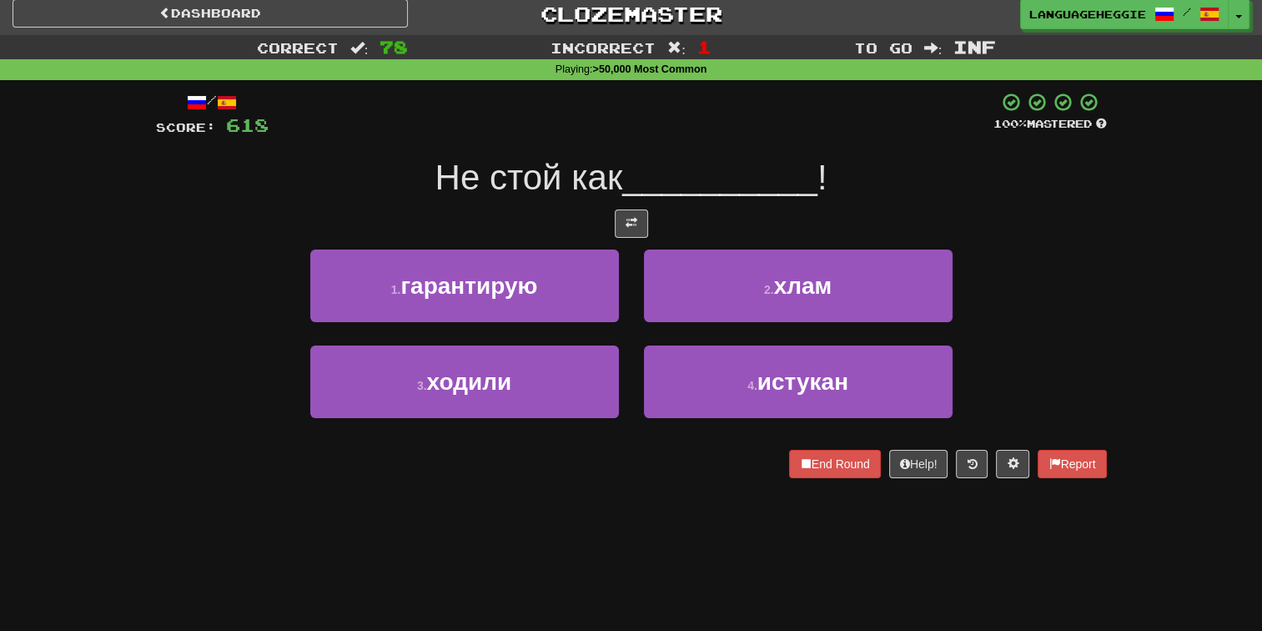
click at [690, 173] on span "__________" at bounding box center [719, 177] width 195 height 39
click at [636, 451] on div "End Round Help! Report" at bounding box center [631, 464] width 951 height 28
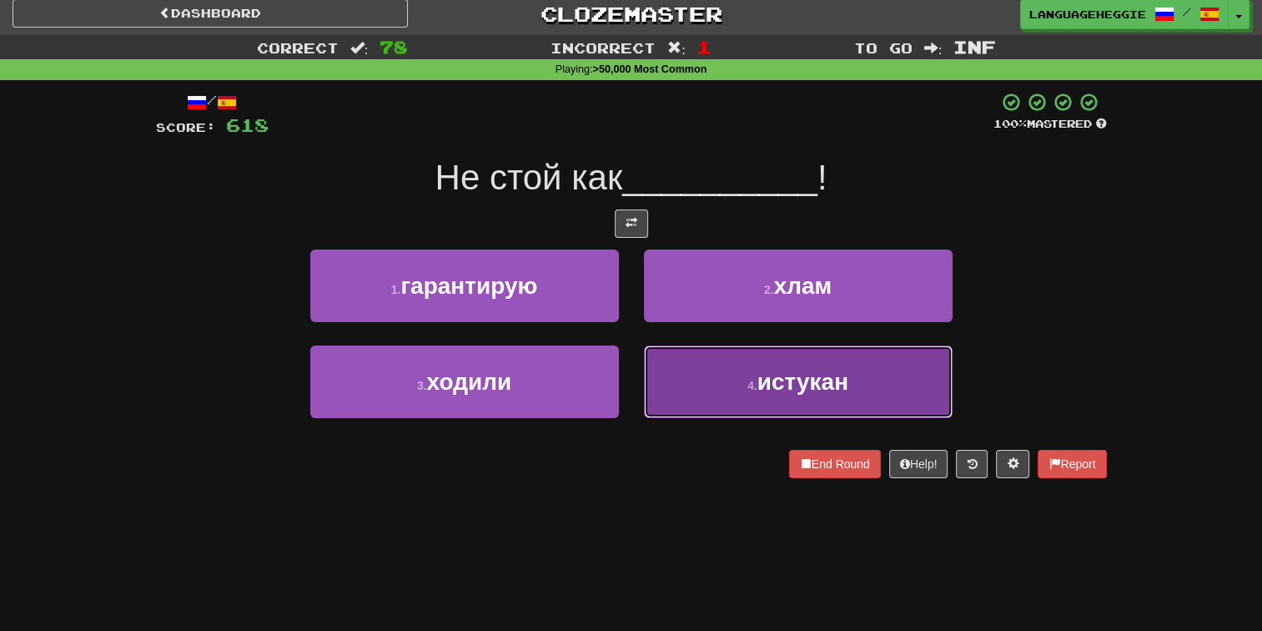
click at [687, 365] on button "4 . истукан" at bounding box center [798, 381] width 309 height 73
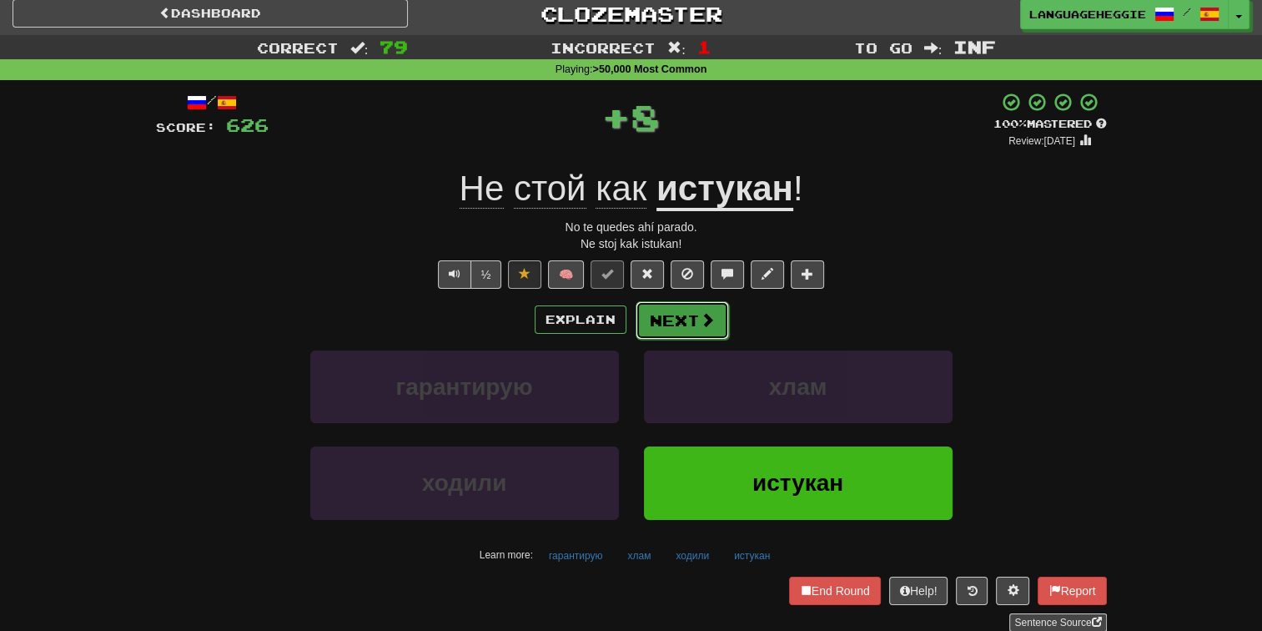
click at [681, 303] on button "Next" at bounding box center [682, 320] width 93 height 38
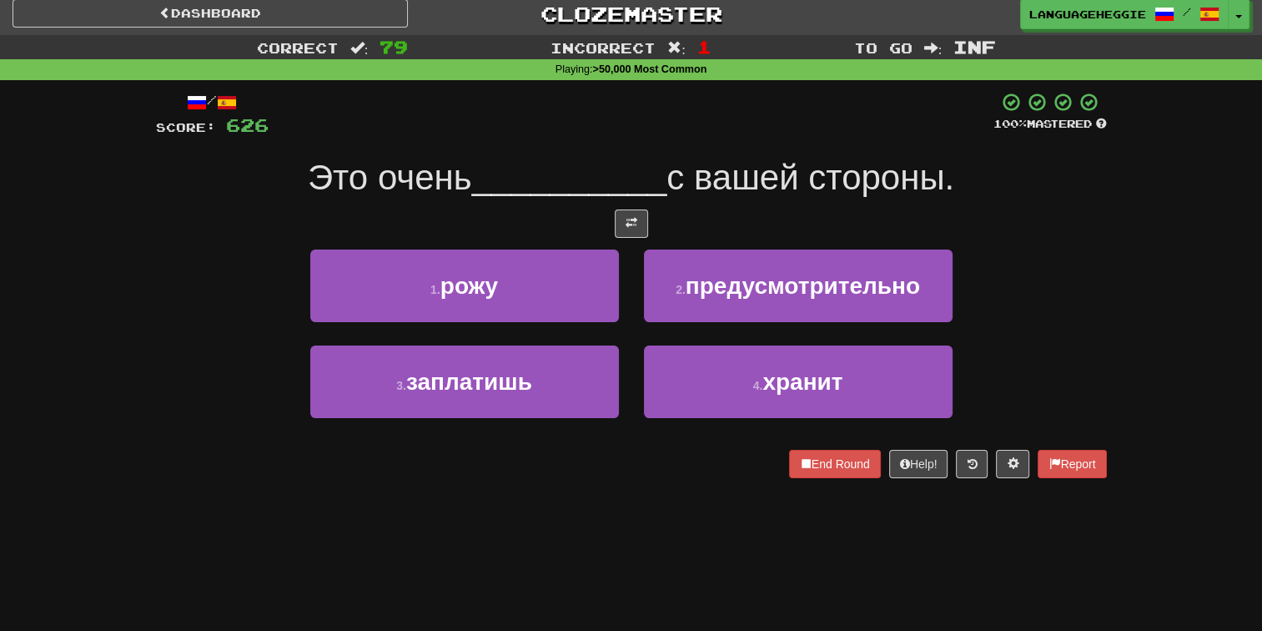
drag, startPoint x: 654, startPoint y: 199, endPoint x: 663, endPoint y: 184, distance: 18.3
click at [654, 199] on div "Это очень __________ с вашей стороны." at bounding box center [631, 178] width 951 height 46
click at [811, 175] on span "с вашей стороны." at bounding box center [810, 177] width 288 height 39
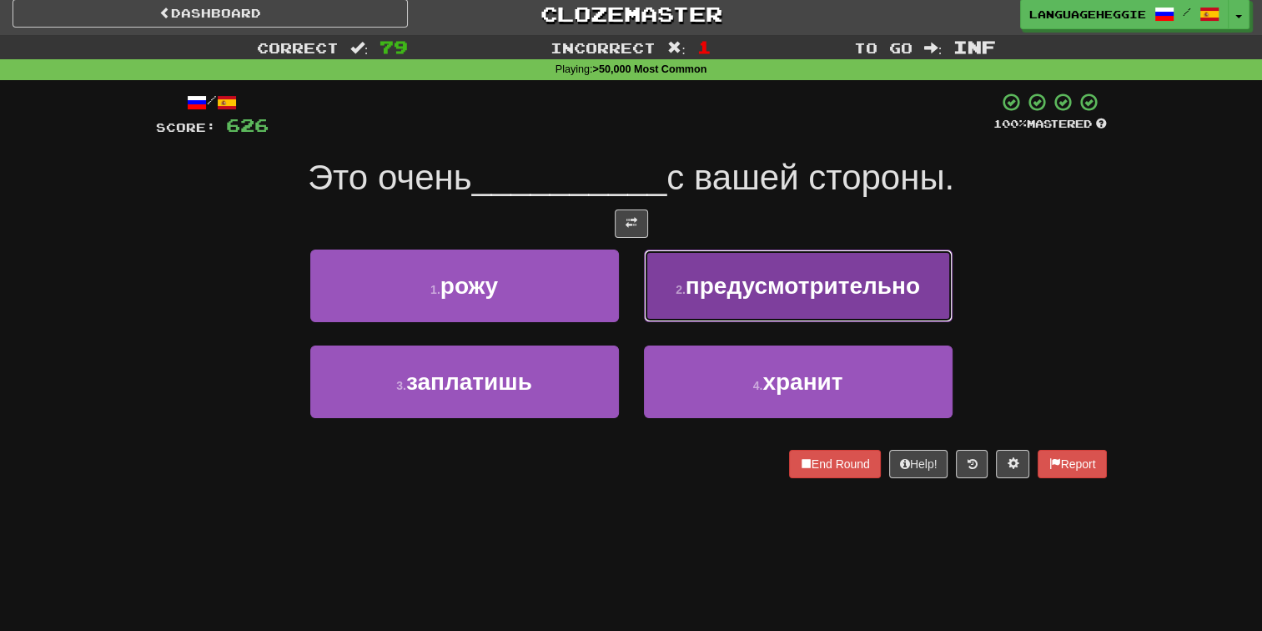
click at [728, 292] on span "предусмотрительно" at bounding box center [803, 286] width 234 height 26
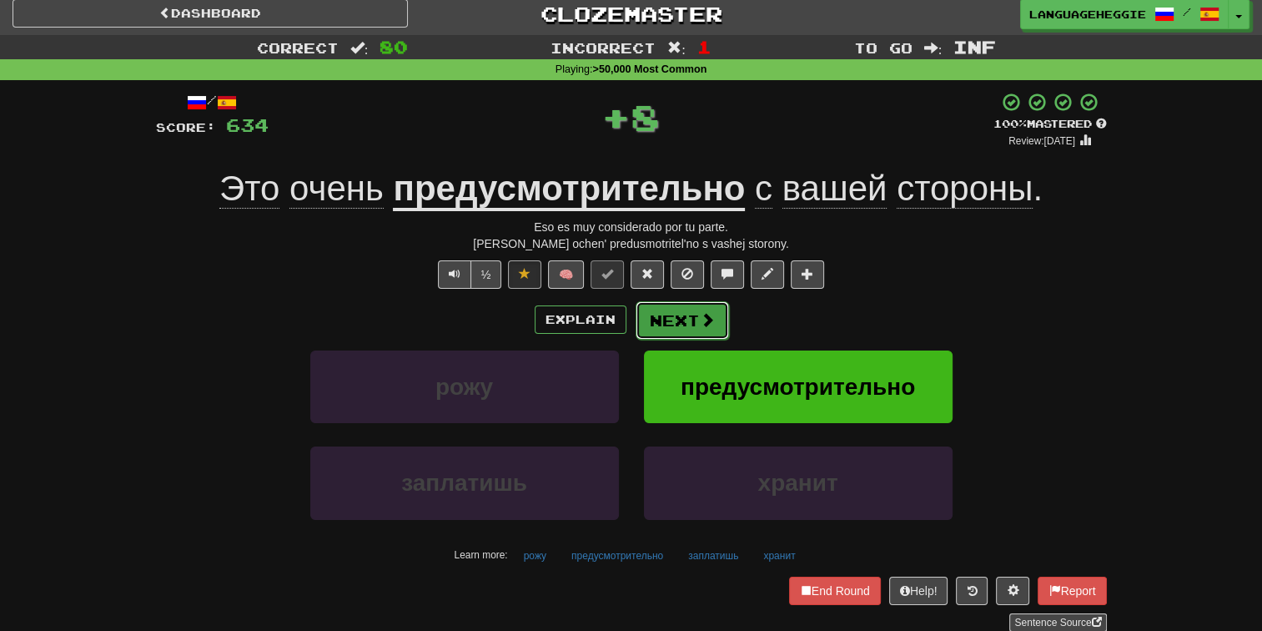
click at [711, 307] on button "Next" at bounding box center [682, 320] width 93 height 38
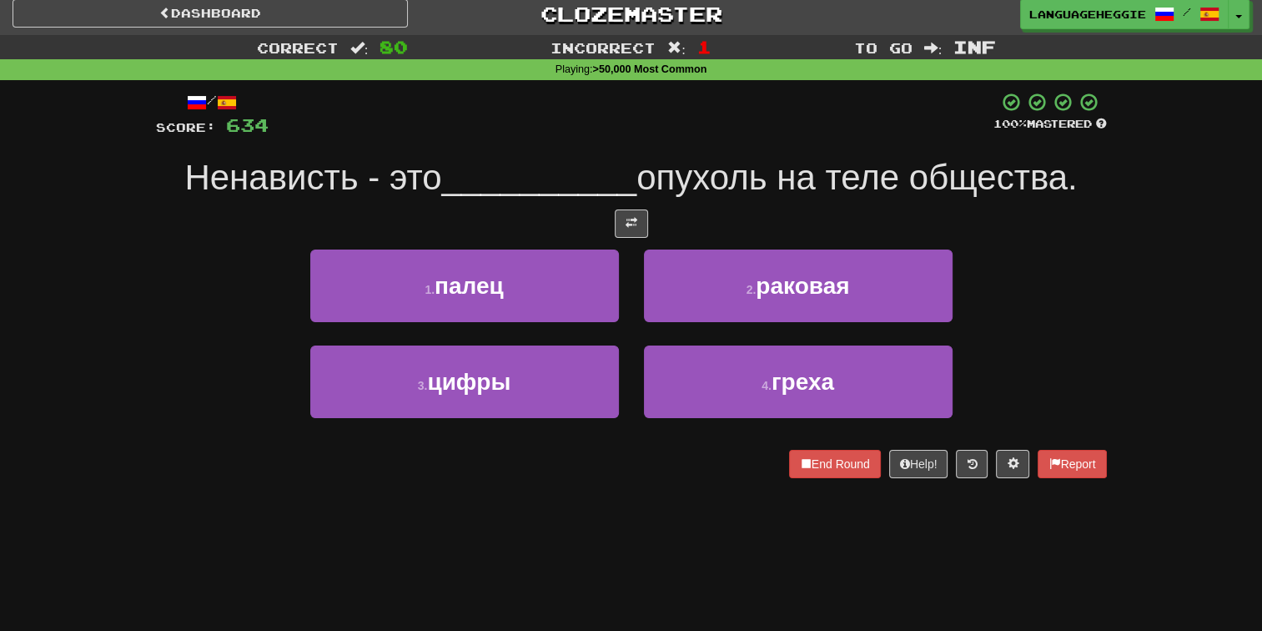
click at [771, 147] on div "/ Score: 634 100 % Mastered Ненависть - это __________ опухоль на теле общества…" at bounding box center [631, 285] width 951 height 386
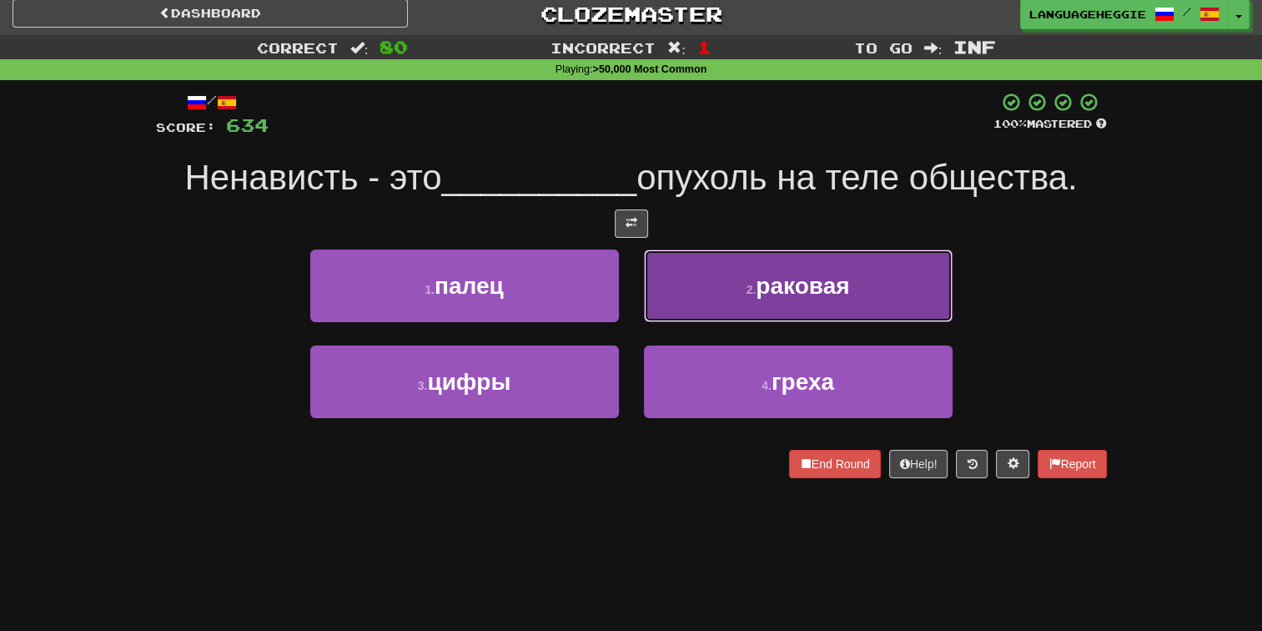
click at [758, 297] on span "раковая" at bounding box center [802, 286] width 93 height 26
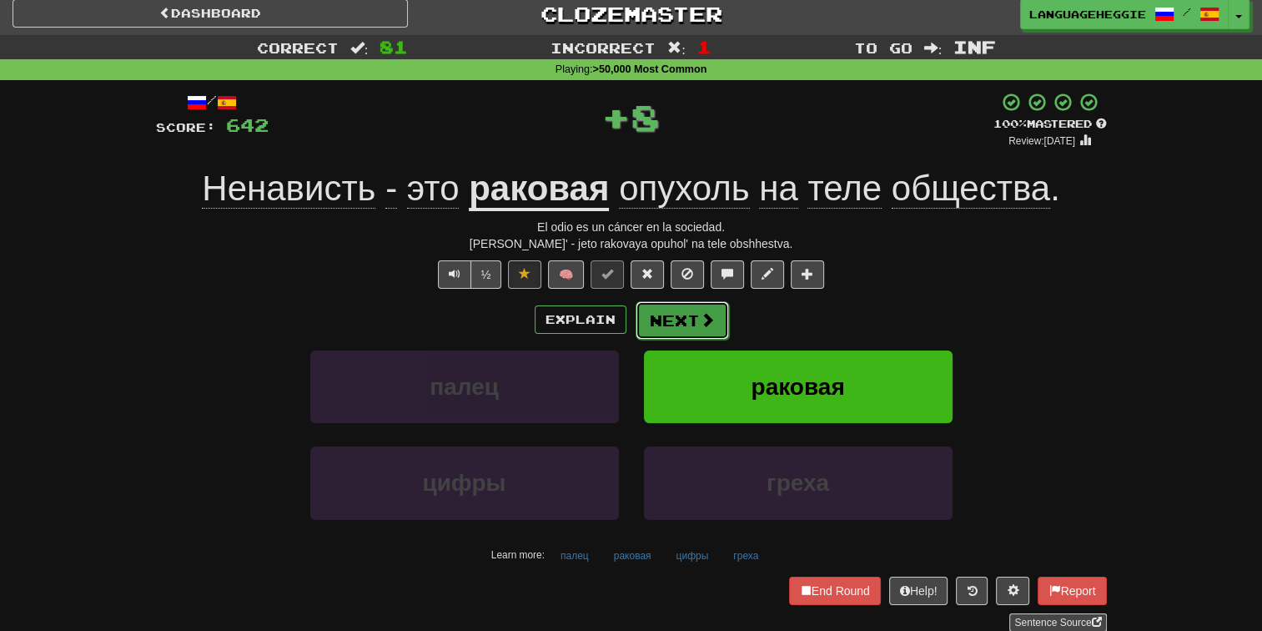
click at [652, 332] on button "Next" at bounding box center [682, 320] width 93 height 38
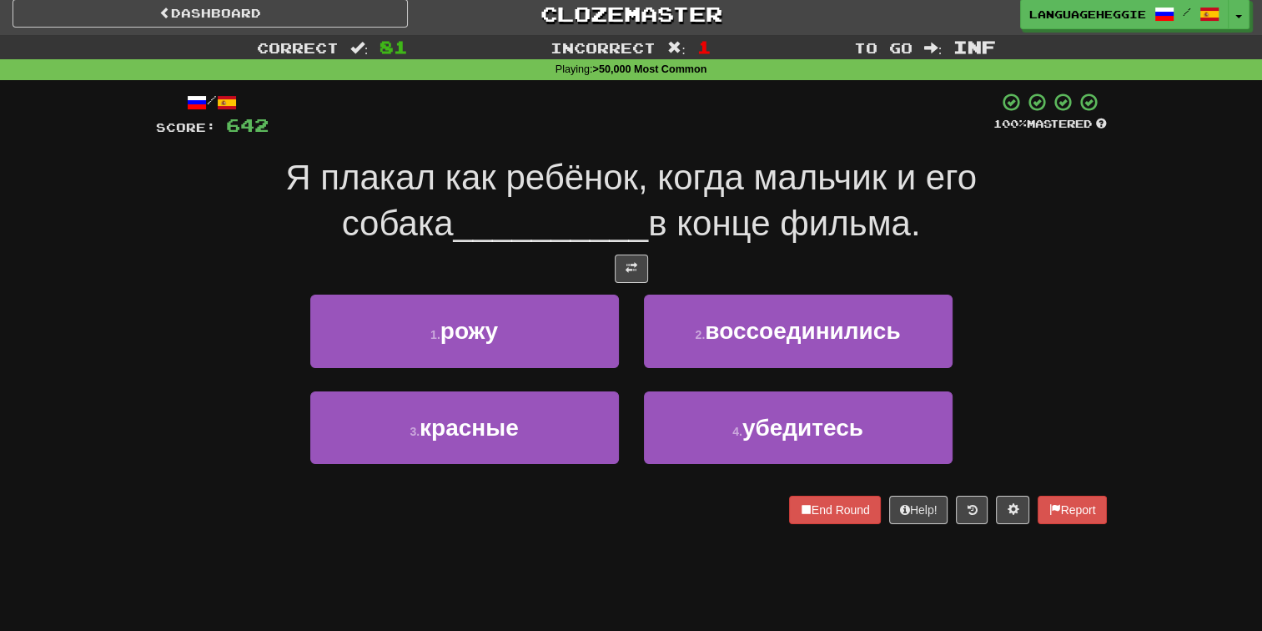
click at [698, 212] on span "в конце фильма." at bounding box center [784, 223] width 272 height 39
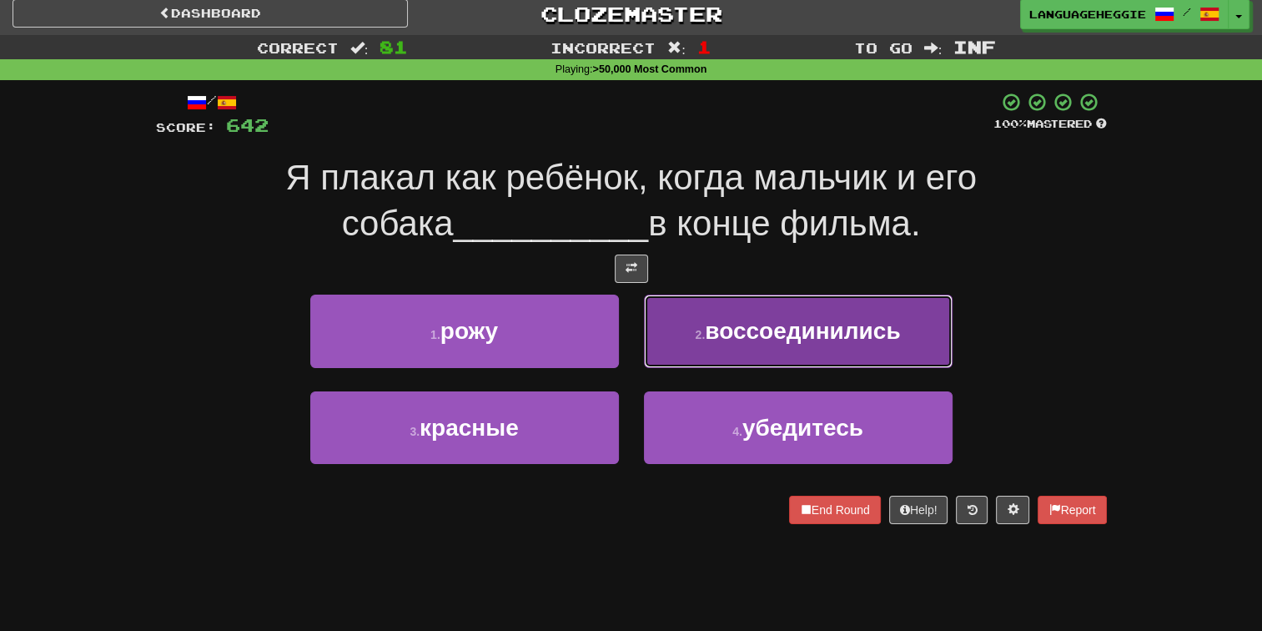
click at [727, 355] on button "2 . воссоединились" at bounding box center [798, 330] width 309 height 73
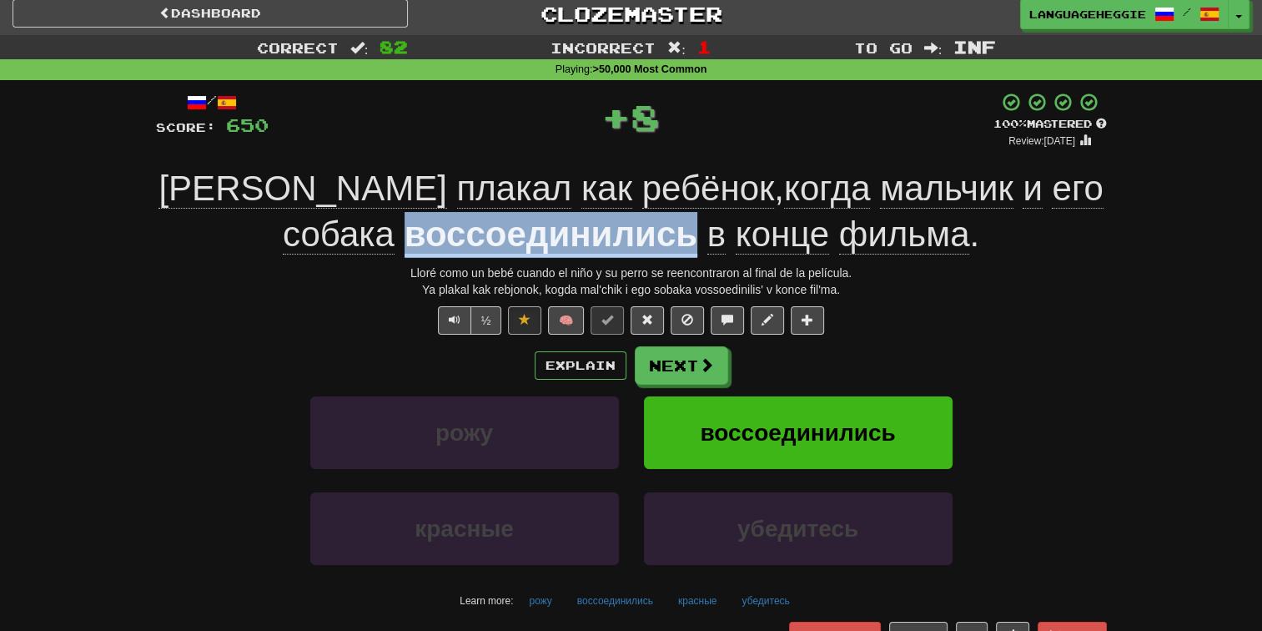
drag, startPoint x: 339, startPoint y: 230, endPoint x: 635, endPoint y: 236, distance: 296.2
click at [635, 236] on div "Я плакал как ребёнок , когда мальчик и его собака воссоединились в конце фильма…" at bounding box center [631, 211] width 951 height 91
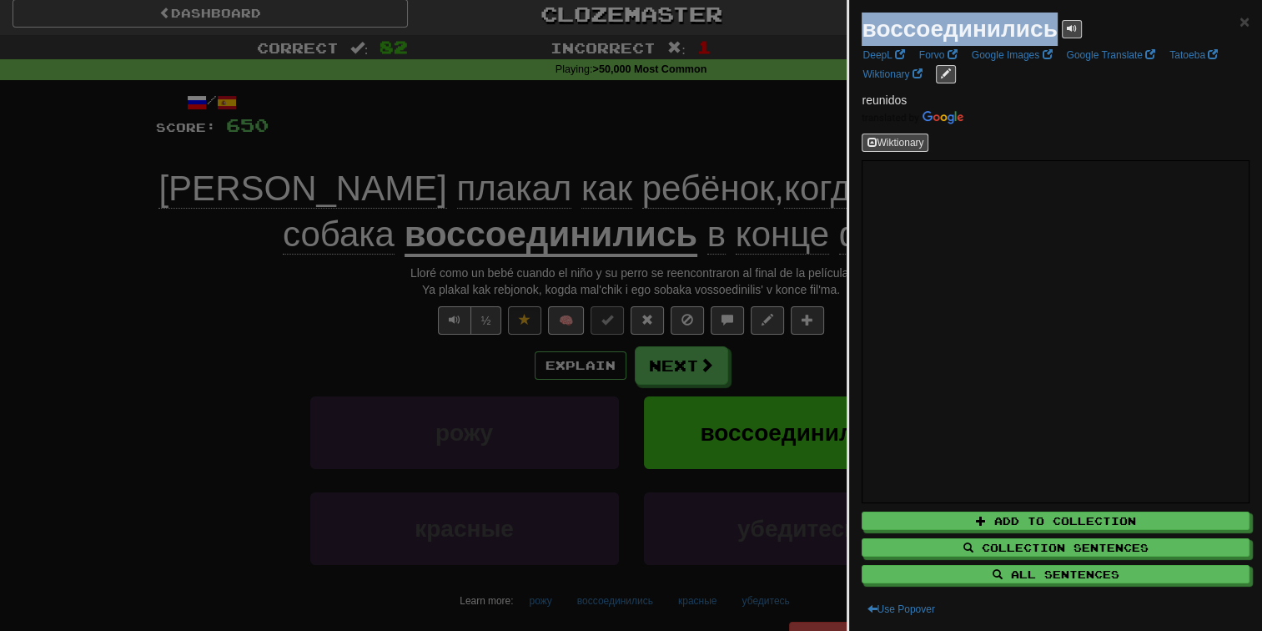
drag, startPoint x: 924, startPoint y: 33, endPoint x: 1058, endPoint y: 32, distance: 134.3
click at [1058, 32] on div "воссоединились" at bounding box center [971, 29] width 219 height 33
drag, startPoint x: 1058, startPoint y: 32, endPoint x: 1046, endPoint y: 26, distance: 13.8
copy strong "воссоединились"
click at [605, 112] on div at bounding box center [631, 315] width 1262 height 631
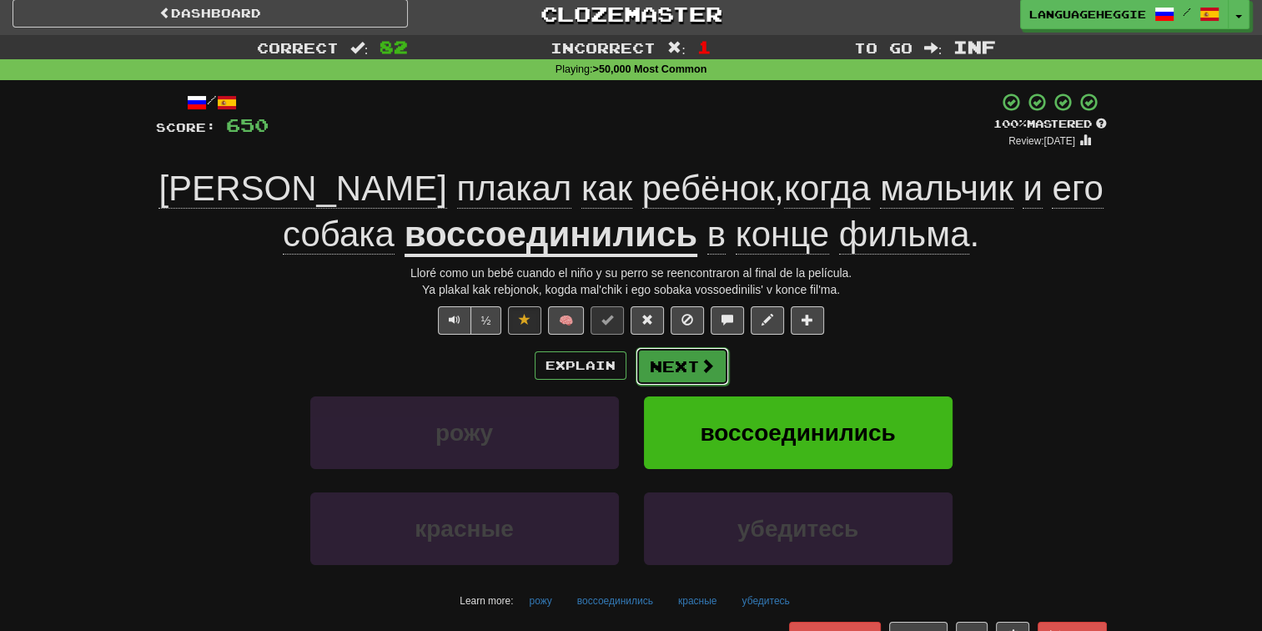
click at [700, 371] on span at bounding box center [707, 365] width 15 height 15
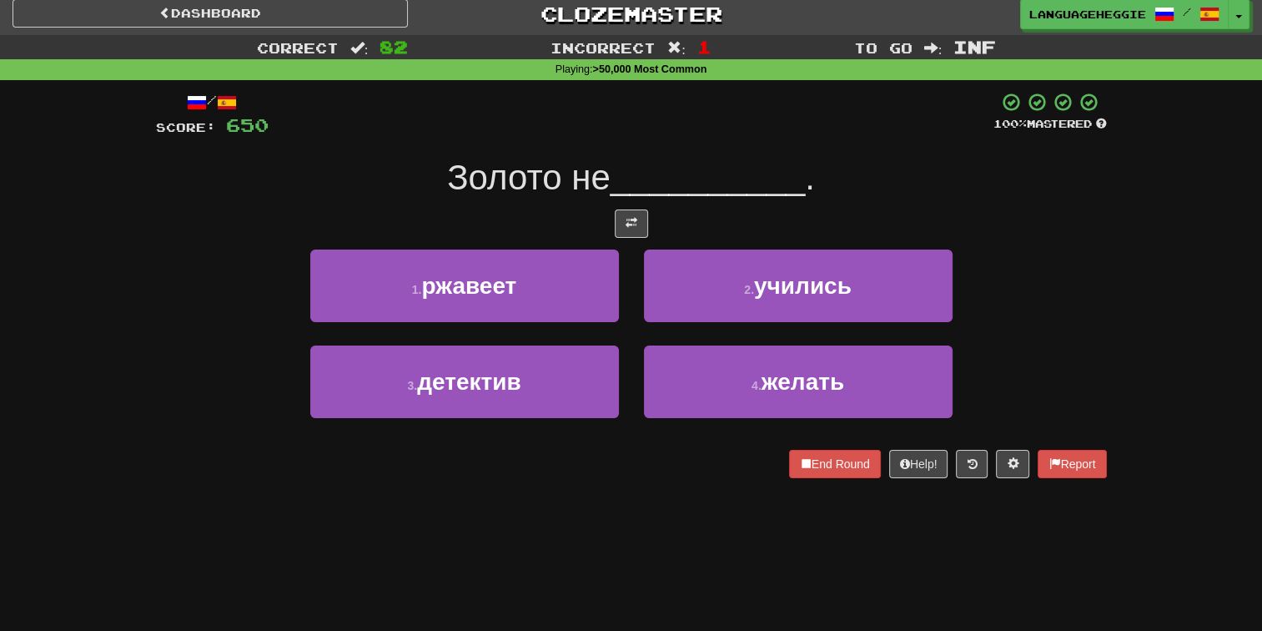
click at [762, 120] on div at bounding box center [631, 115] width 725 height 46
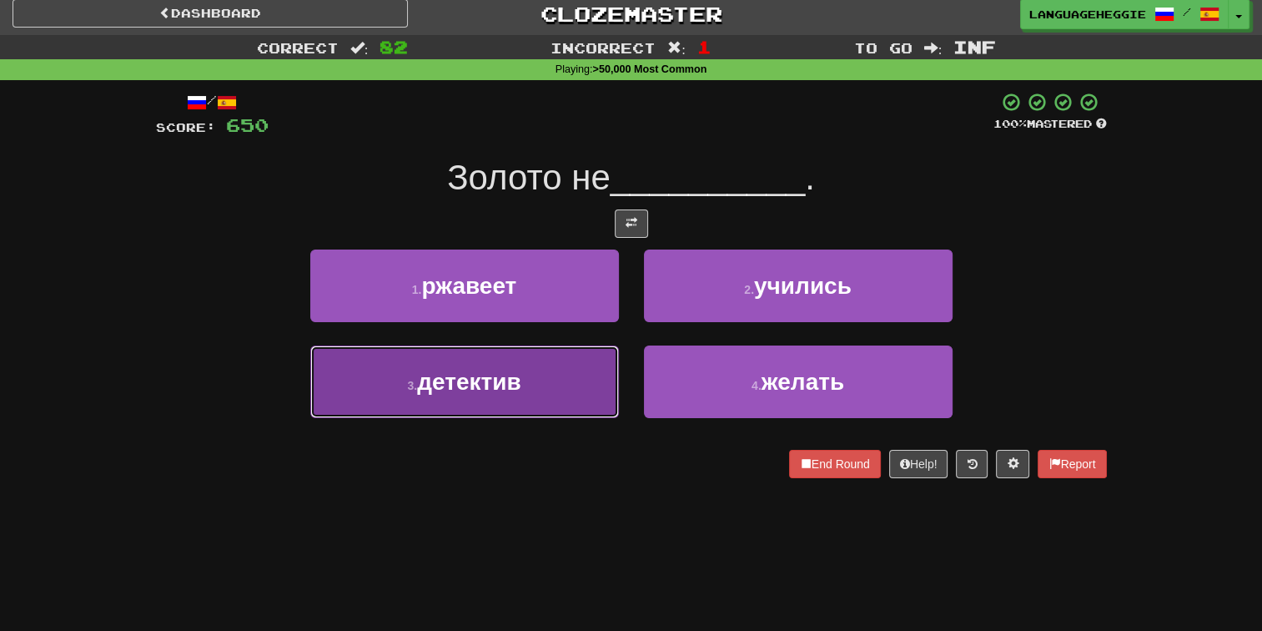
click at [567, 357] on button "3 . детектив" at bounding box center [464, 381] width 309 height 73
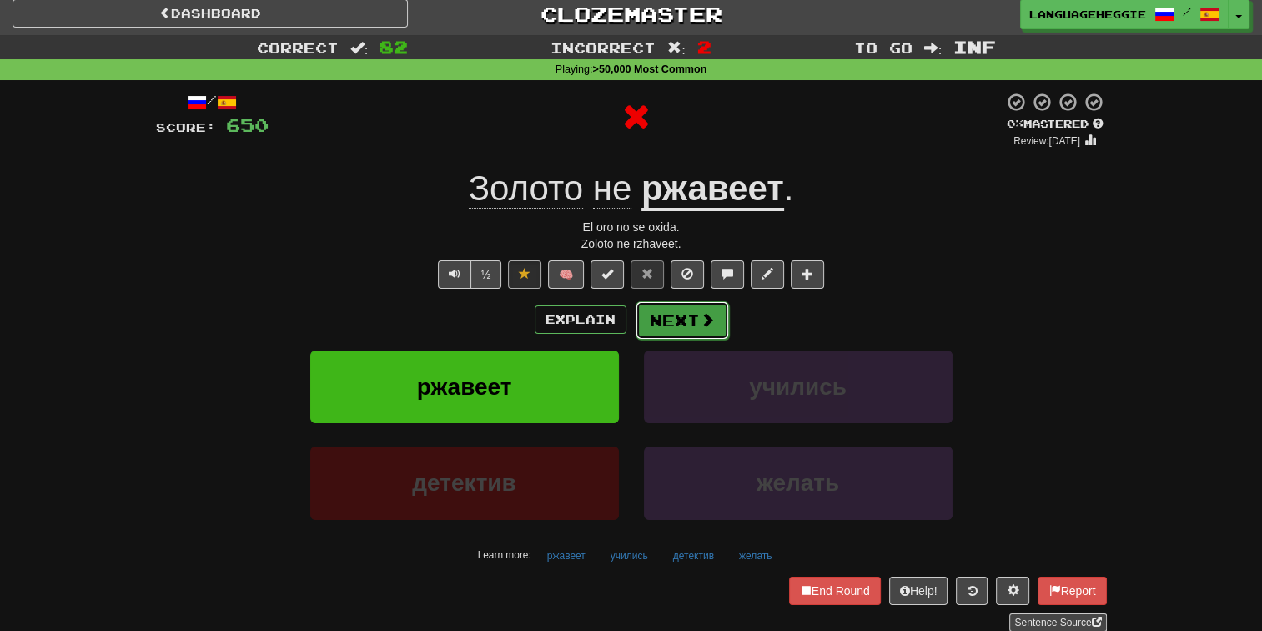
click at [667, 331] on button "Next" at bounding box center [682, 320] width 93 height 38
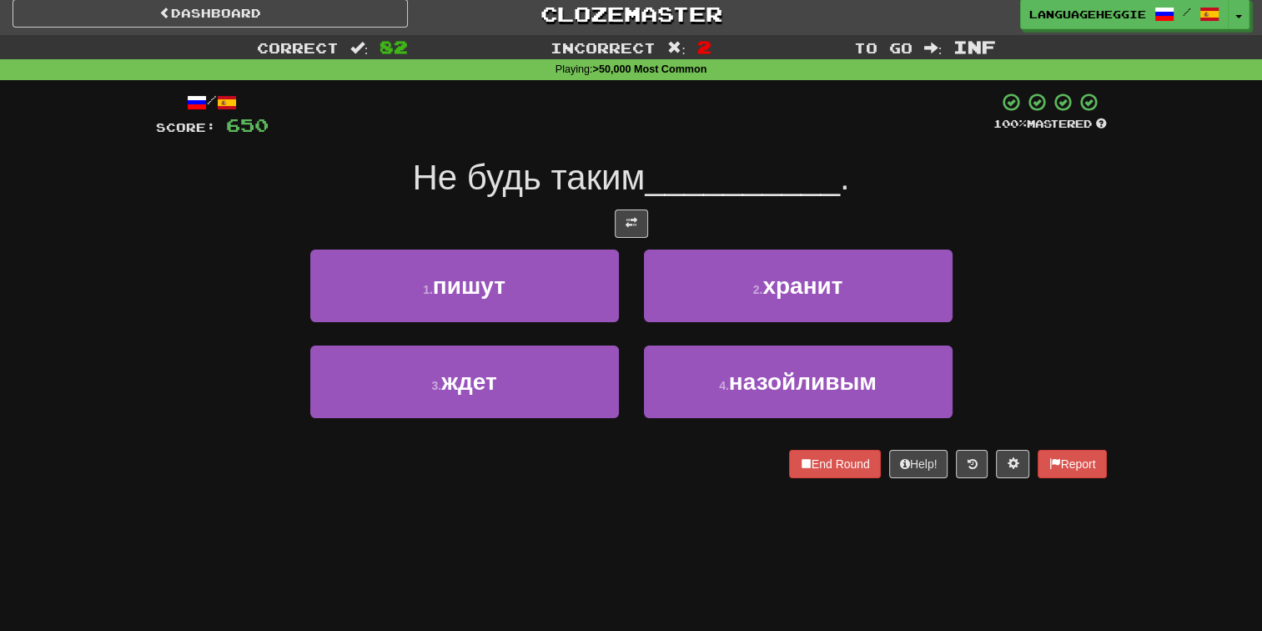
click at [677, 41] on span ":" at bounding box center [676, 48] width 18 height 14
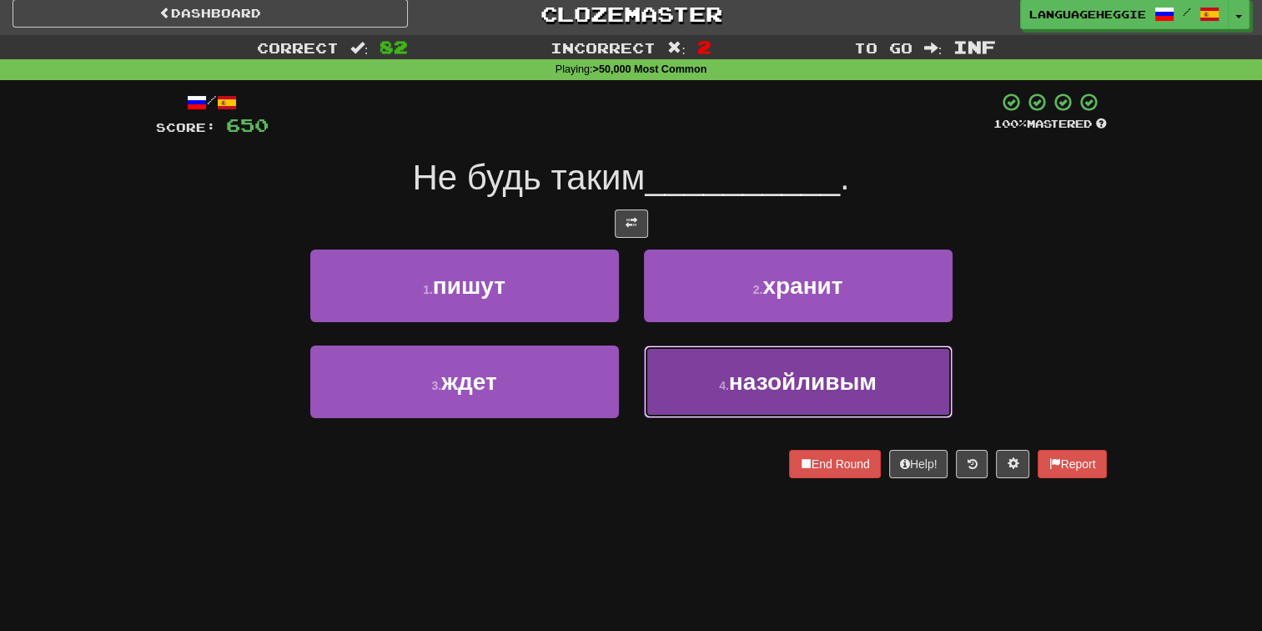
click at [711, 359] on button "4 . назойливым" at bounding box center [798, 381] width 309 height 73
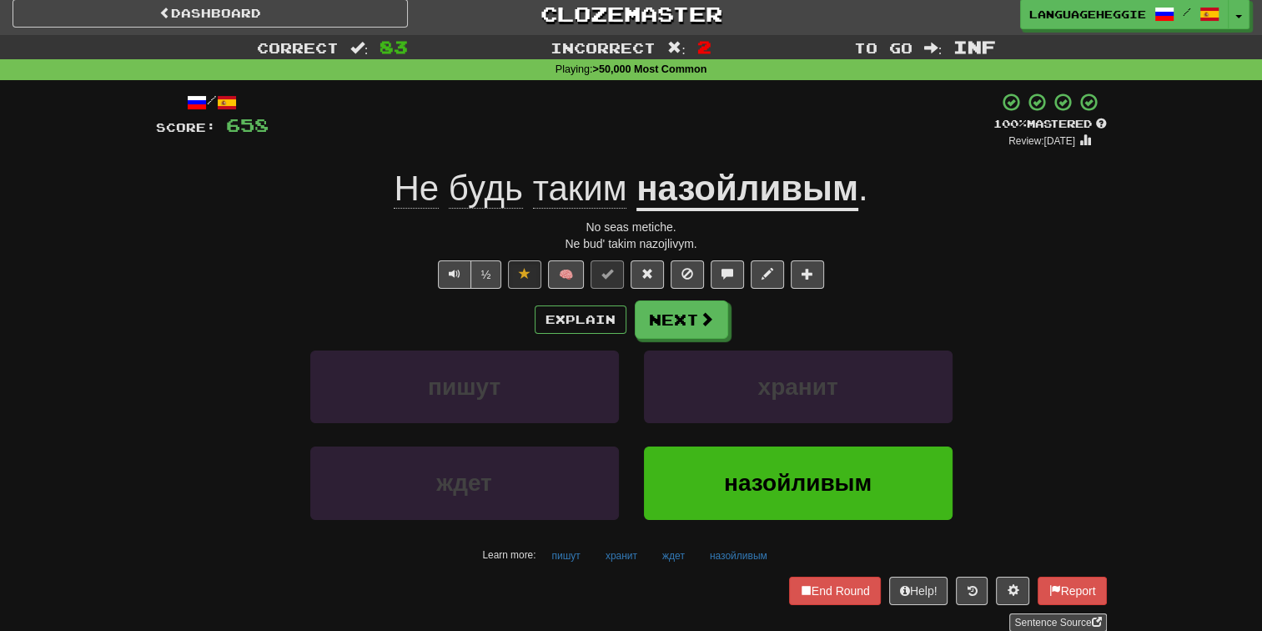
click at [666, 206] on u "назойливым" at bounding box center [747, 189] width 222 height 43
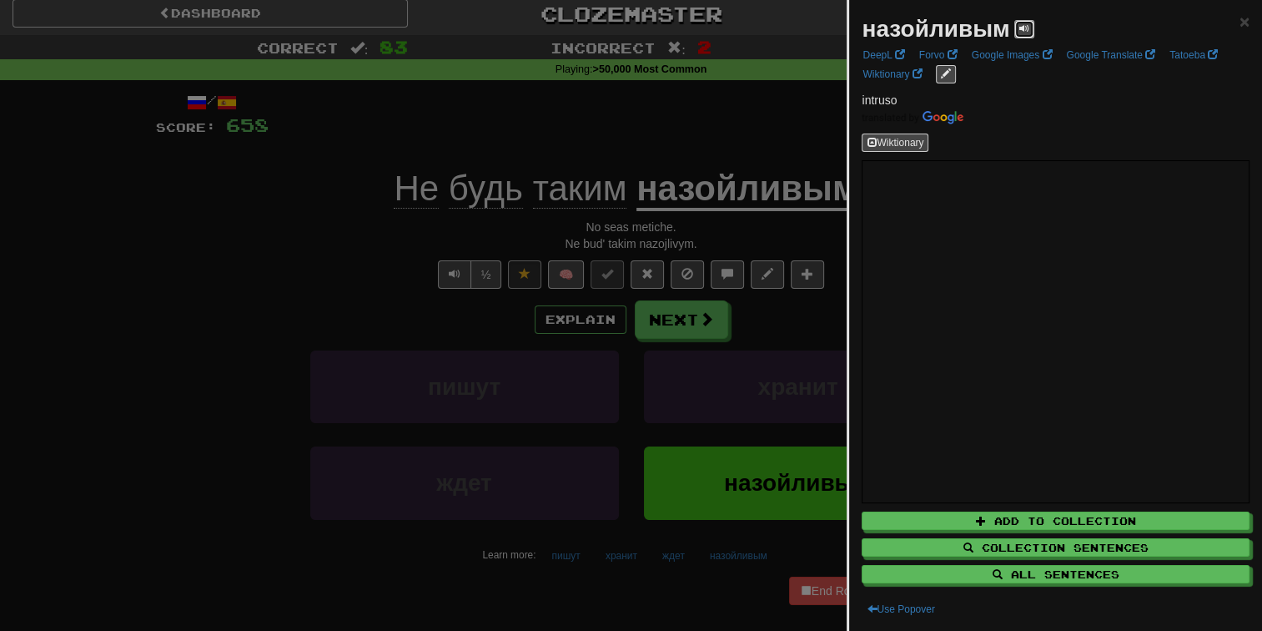
click at [1022, 23] on span at bounding box center [1024, 28] width 10 height 10
click at [708, 128] on div at bounding box center [631, 315] width 1262 height 631
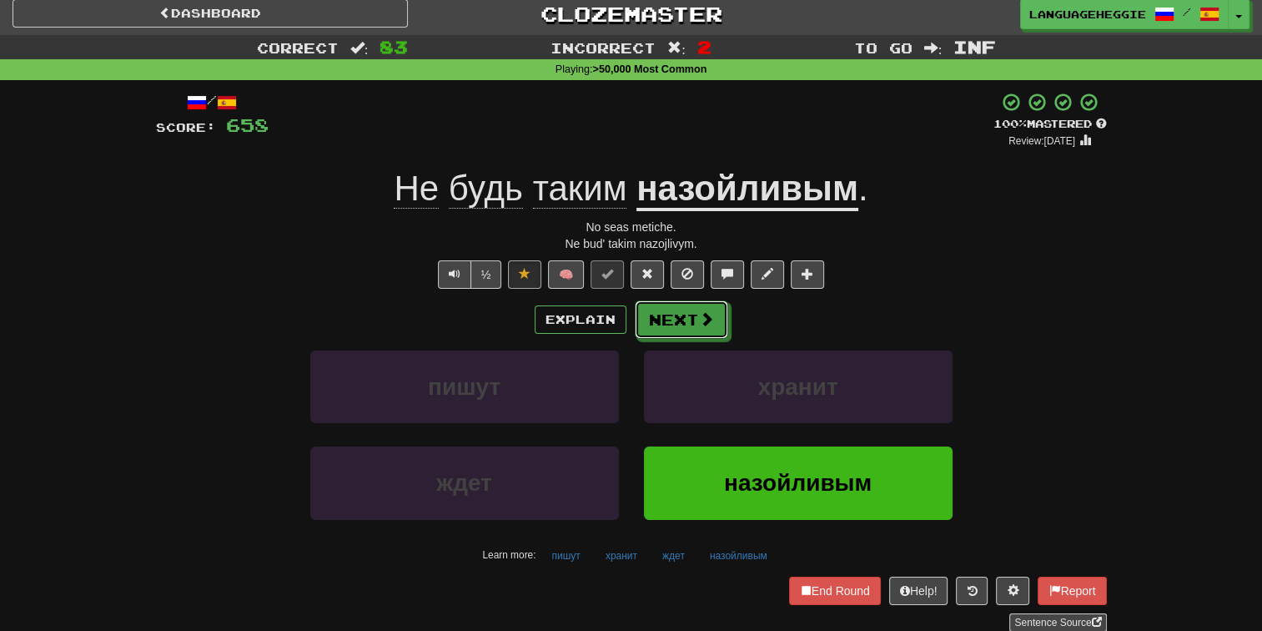
click at [709, 311] on span at bounding box center [706, 318] width 15 height 15
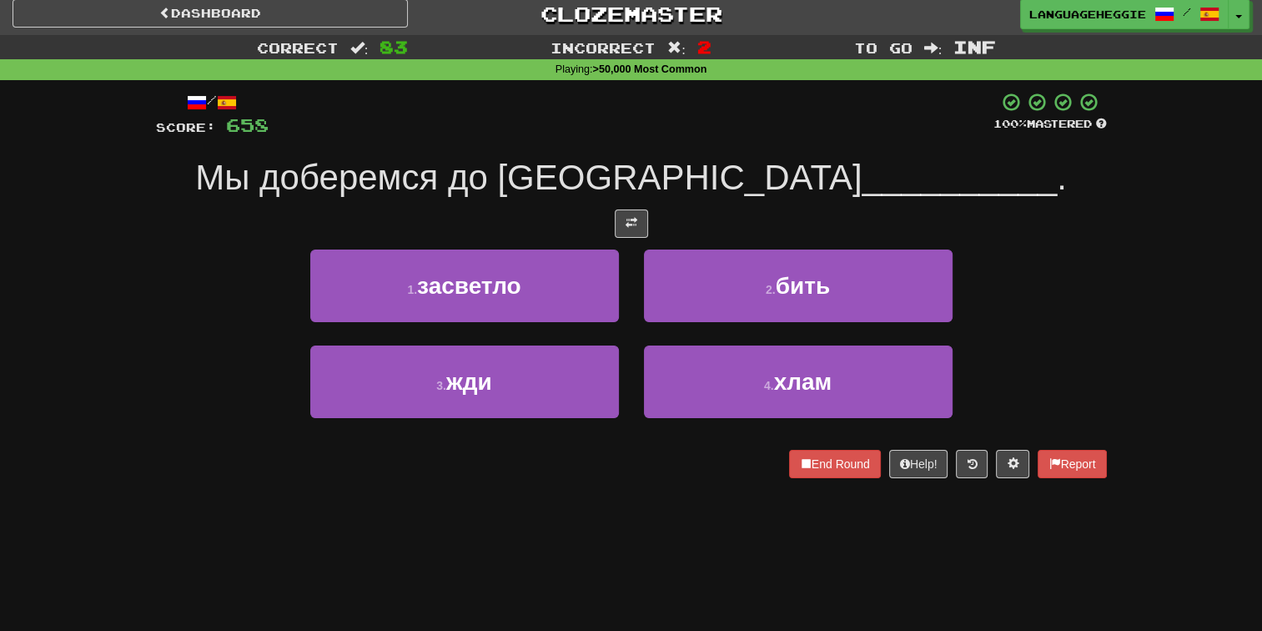
click at [747, 170] on span "Мы доберемся до [GEOGRAPHIC_DATA]" at bounding box center [528, 177] width 666 height 39
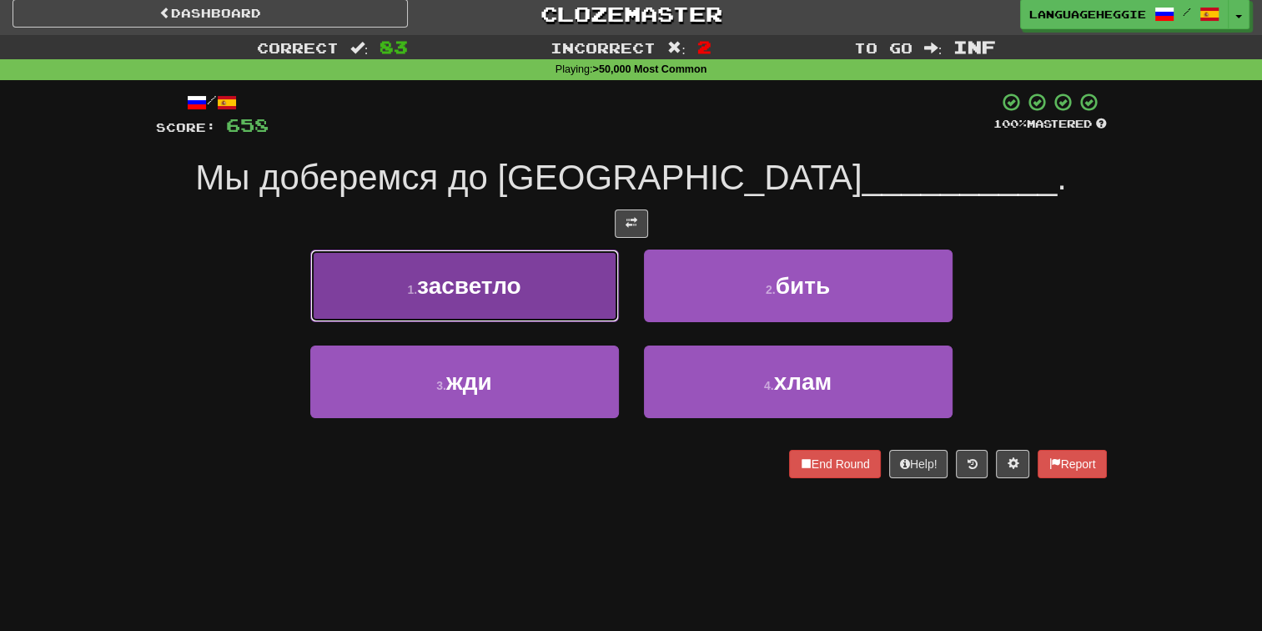
click at [571, 279] on button "1 . засветло" at bounding box center [464, 285] width 309 height 73
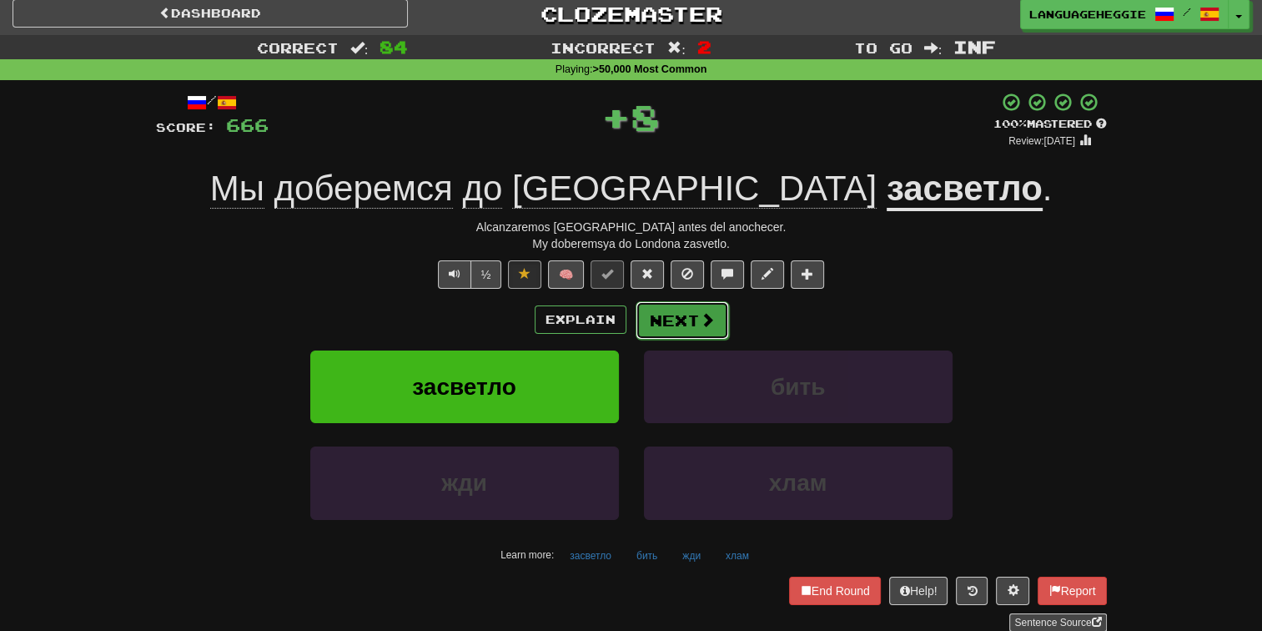
click at [677, 311] on button "Next" at bounding box center [682, 320] width 93 height 38
